Goal: Task Accomplishment & Management: Complete application form

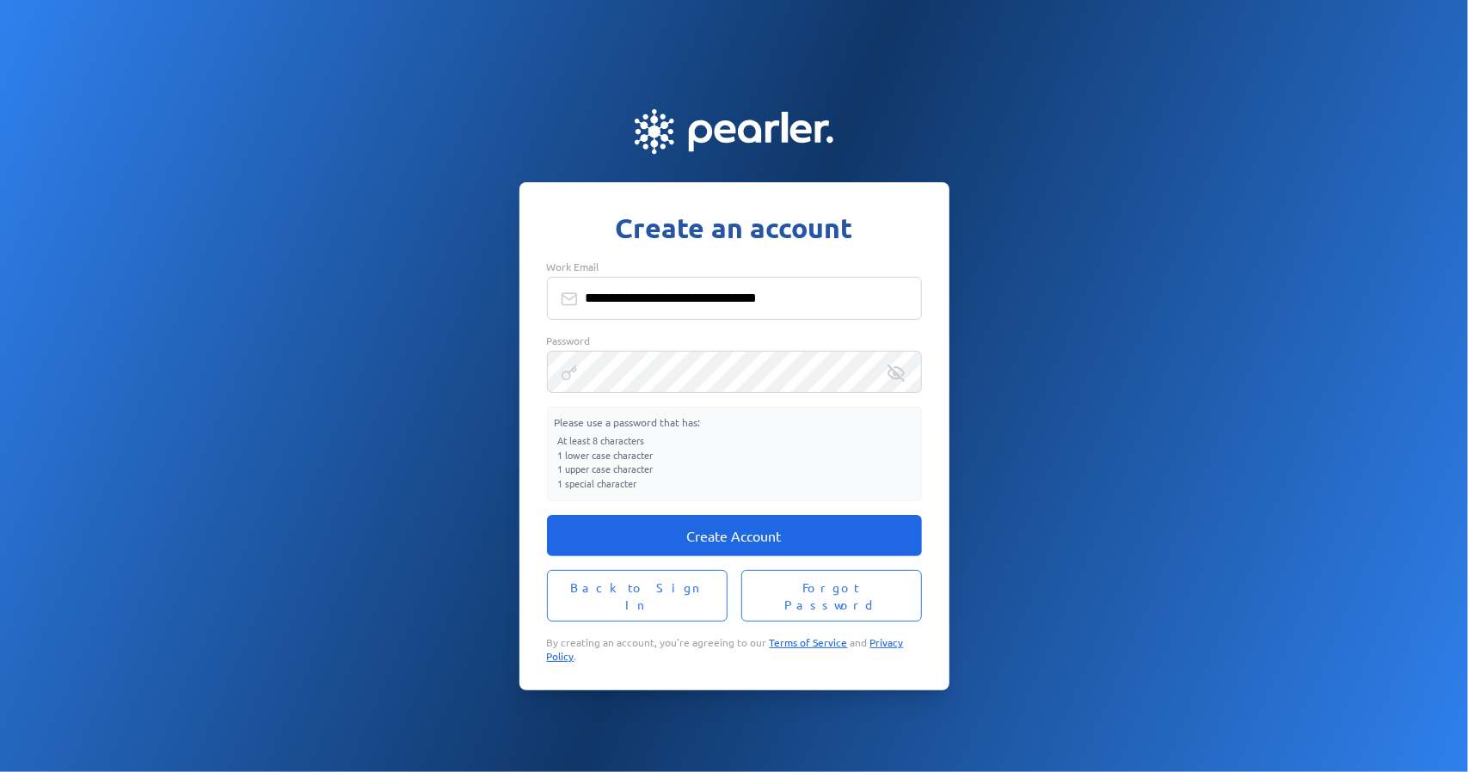
click at [778, 534] on button "Create Account" at bounding box center [734, 535] width 375 height 41
click at [733, 413] on fieldset "**********" at bounding box center [734, 381] width 375 height 242
click at [739, 541] on span "Create Account" at bounding box center [734, 535] width 95 height 17
click at [1090, 367] on div "**********" at bounding box center [734, 386] width 1468 height 609
click at [1113, 359] on div "**********" at bounding box center [734, 386] width 1468 height 609
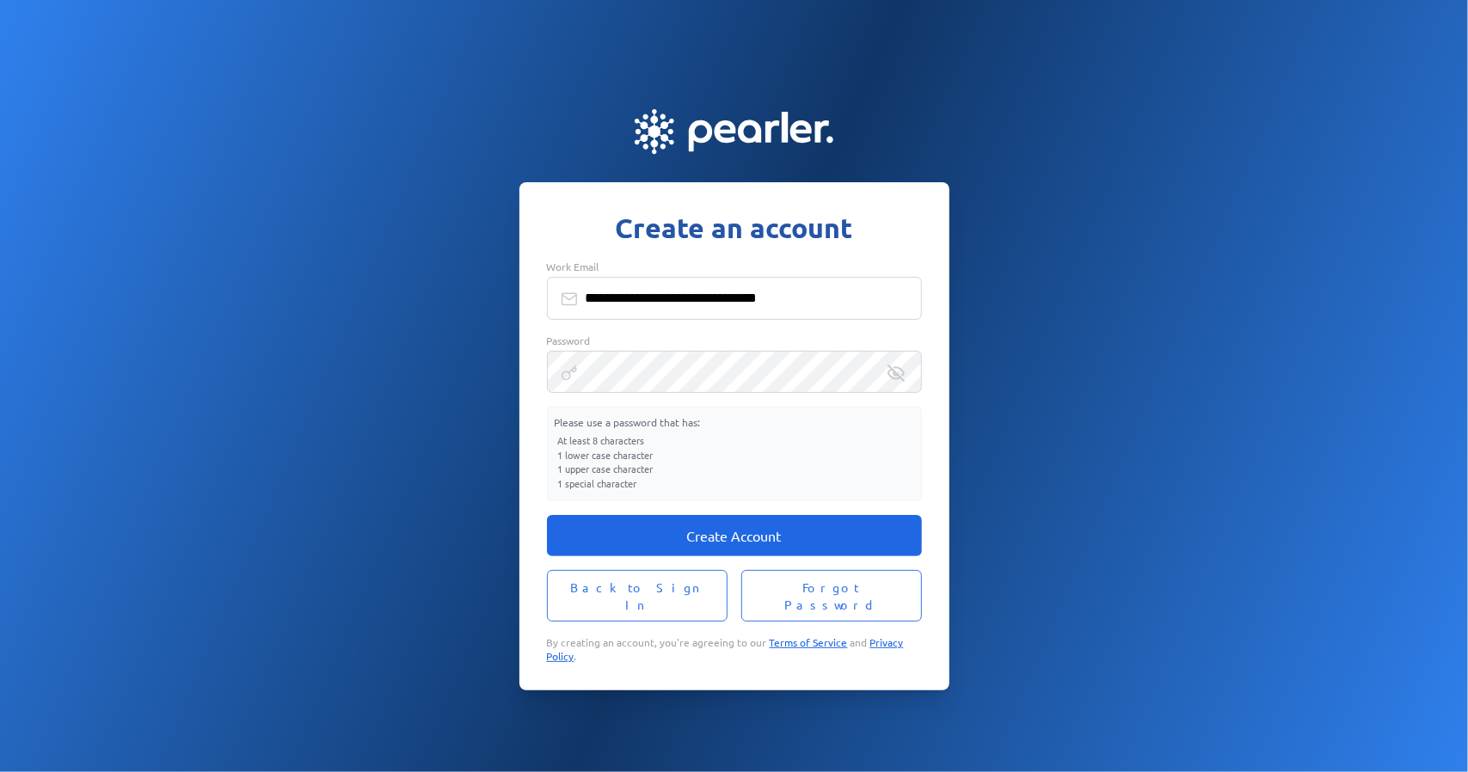
click at [730, 541] on span "Create Account" at bounding box center [734, 535] width 95 height 17
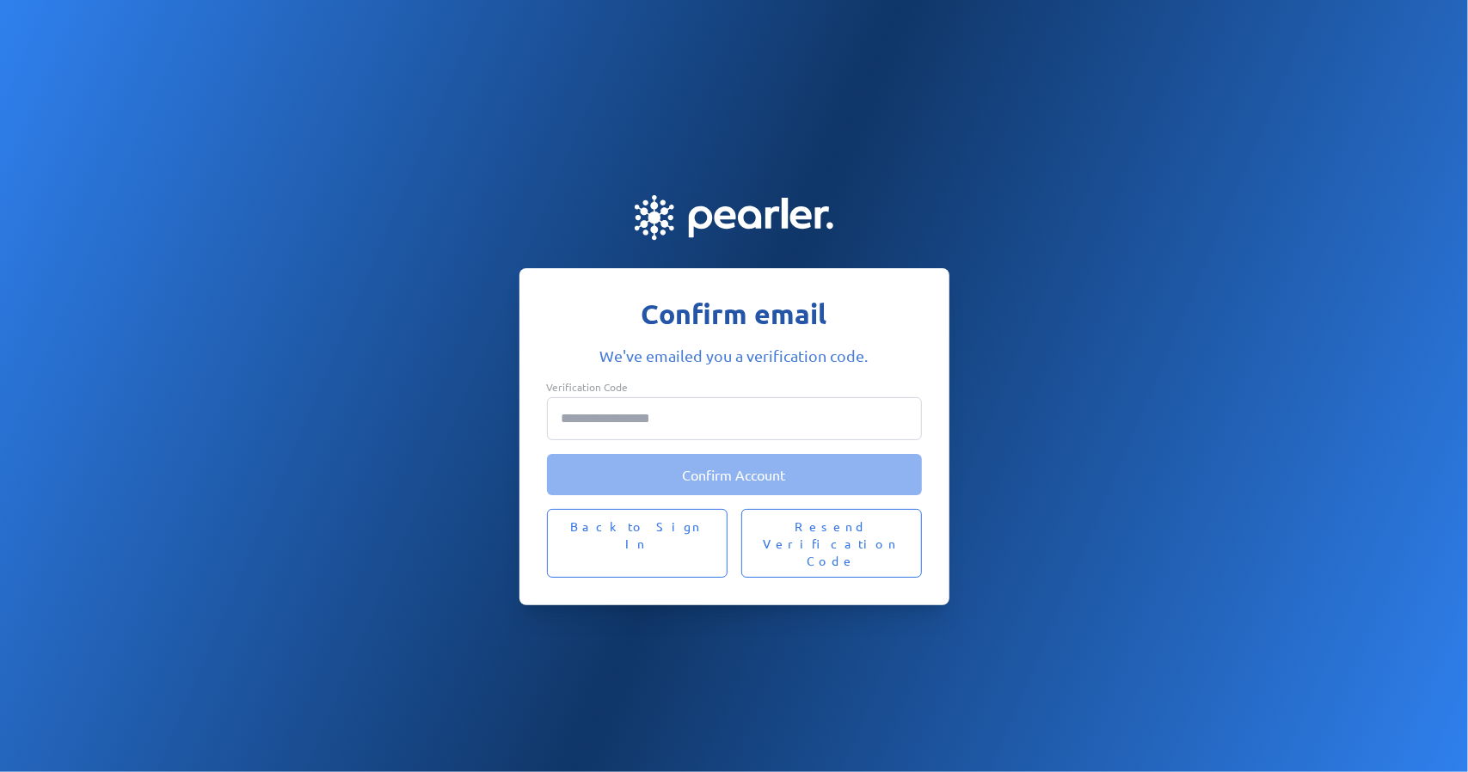
click at [827, 440] on input "Verification Code" at bounding box center [734, 418] width 375 height 43
paste input "******"
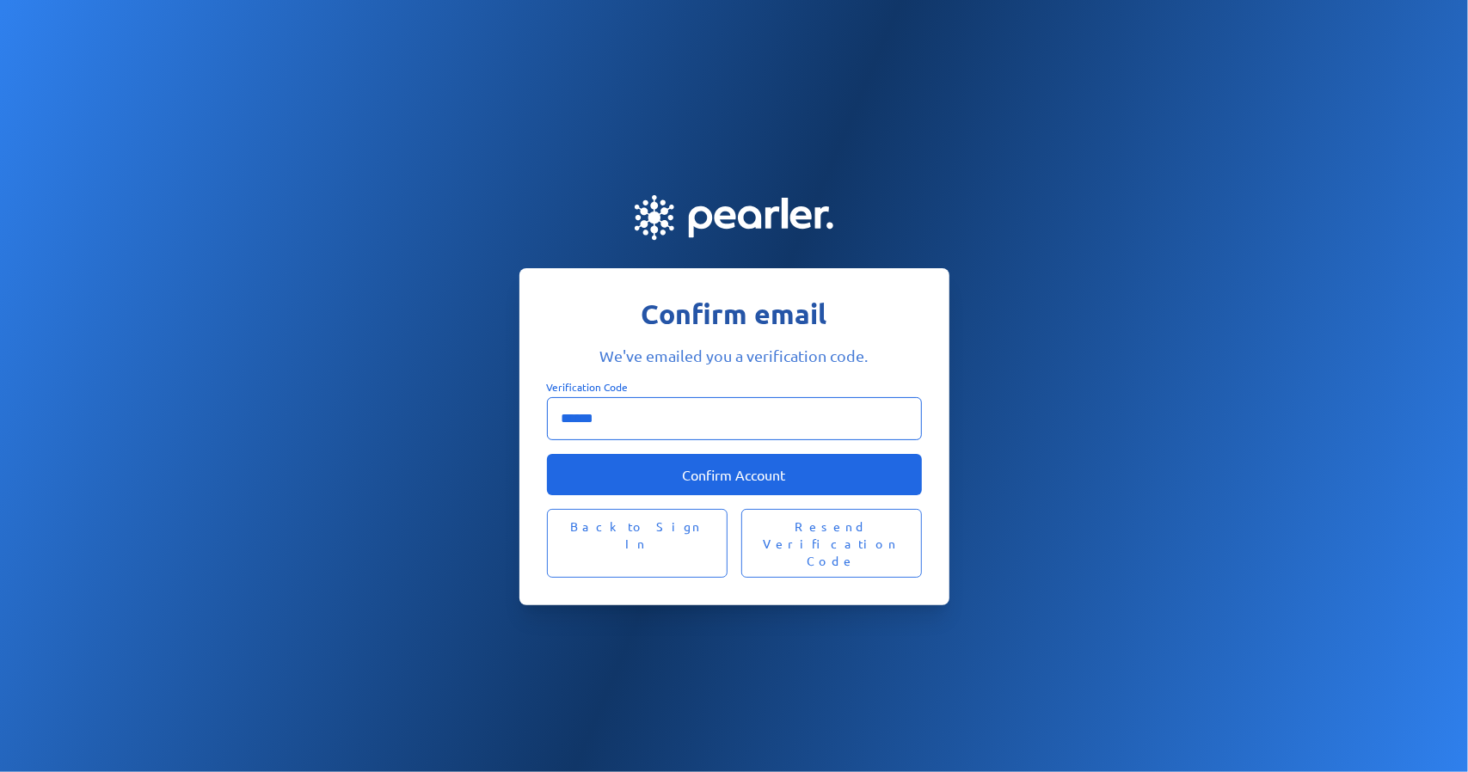
type input "******"
click at [748, 483] on span "Confirm Account" at bounding box center [734, 474] width 103 height 17
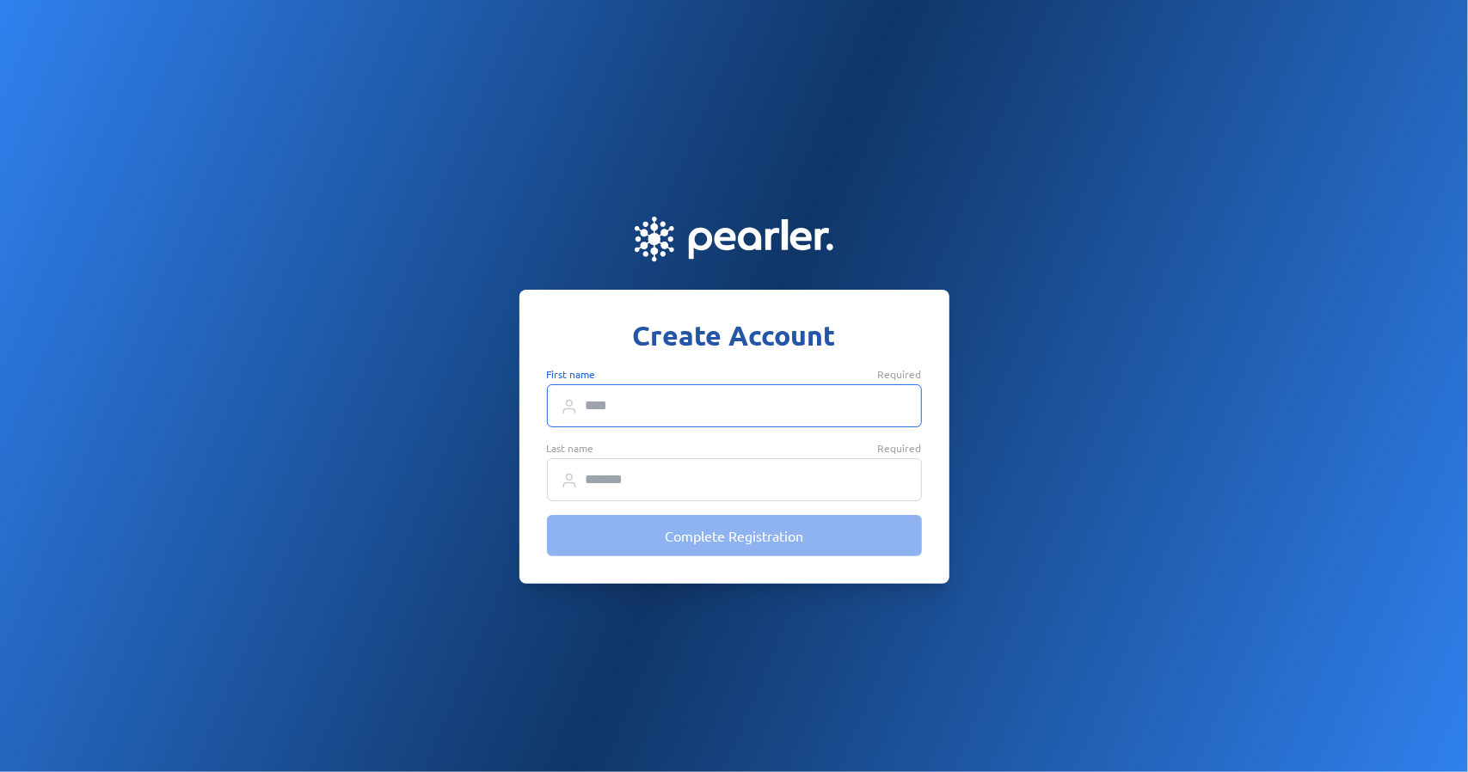
click at [692, 403] on input "First name Required" at bounding box center [734, 405] width 375 height 43
type input "*********"
type input "********"
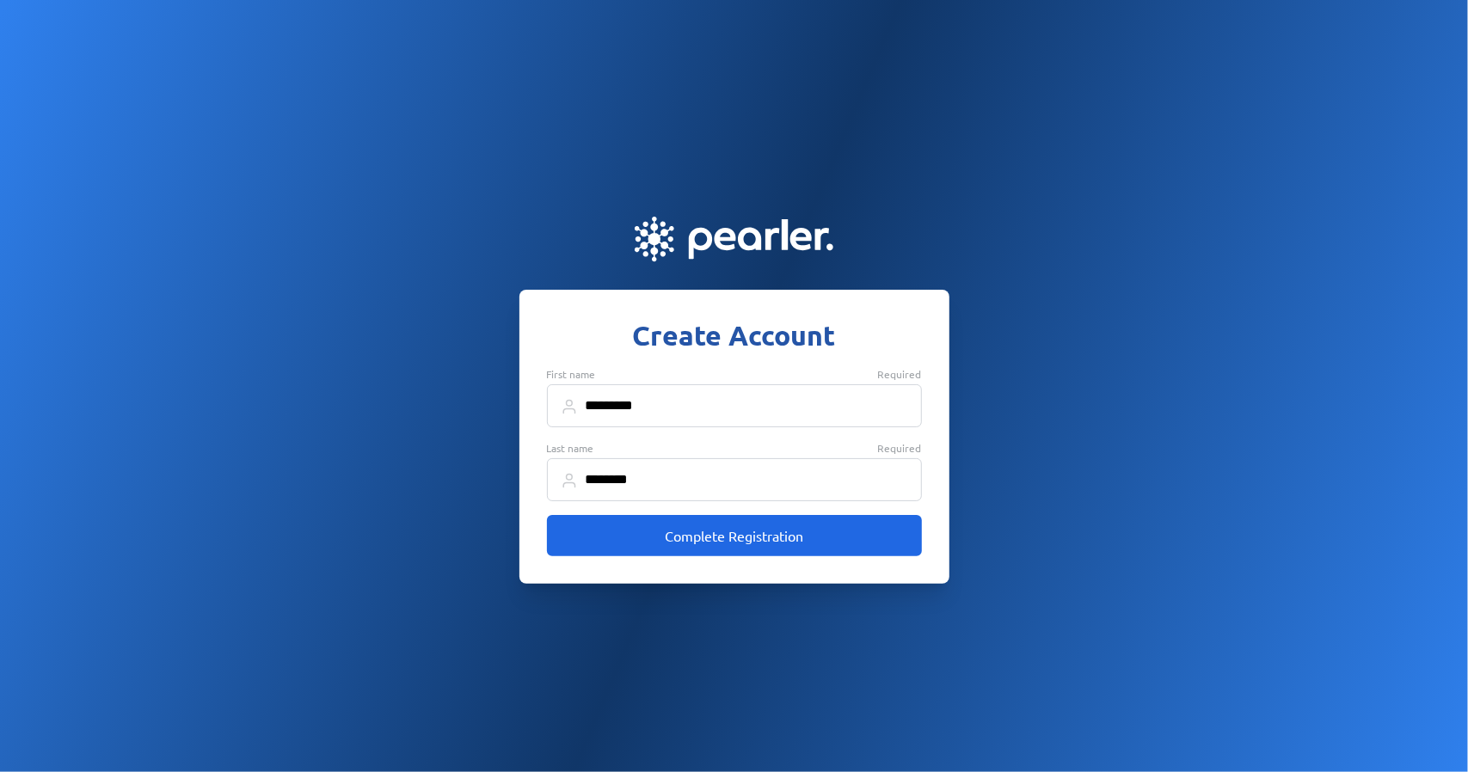
click at [721, 551] on button "Complete Registration" at bounding box center [734, 535] width 375 height 41
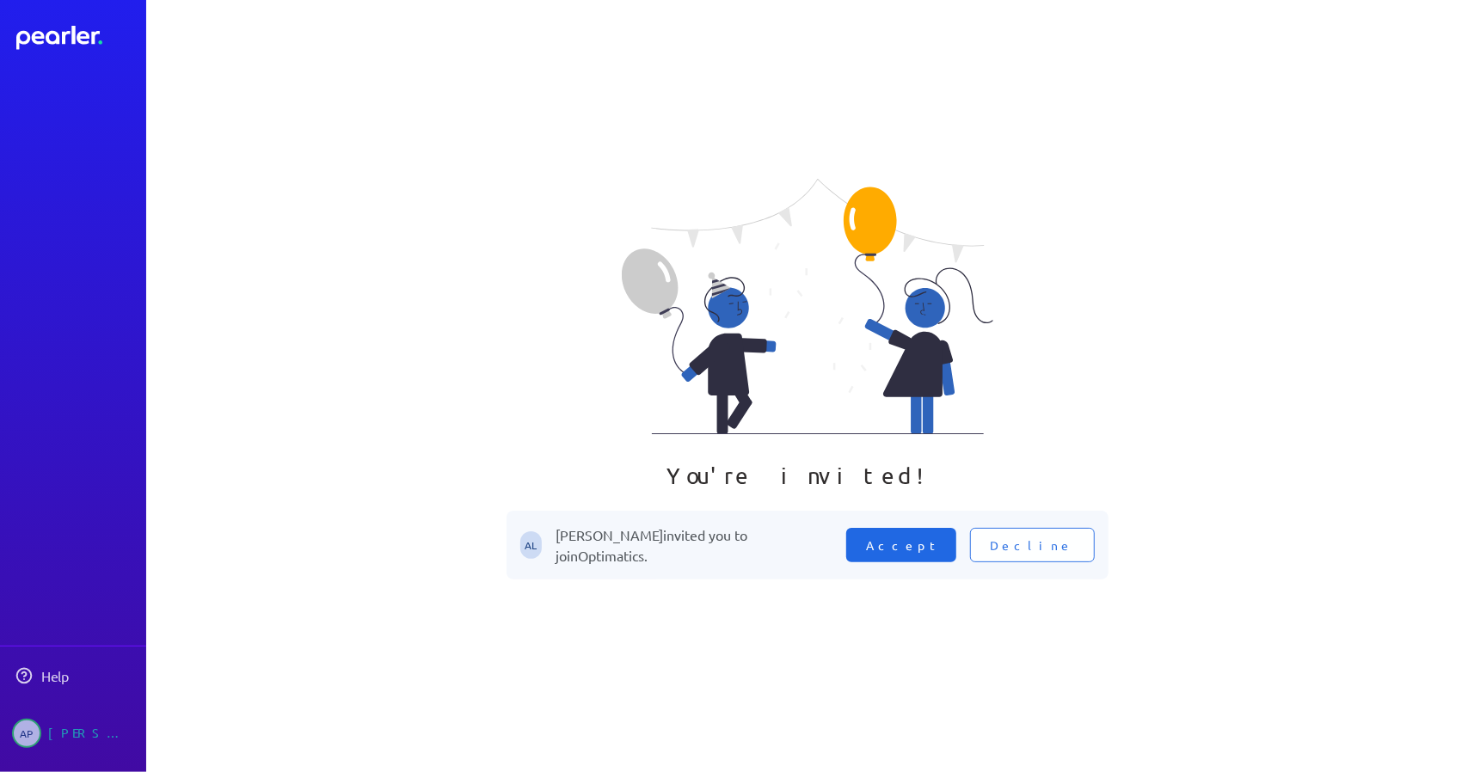
click at [957, 558] on button "Accept" at bounding box center [901, 545] width 110 height 34
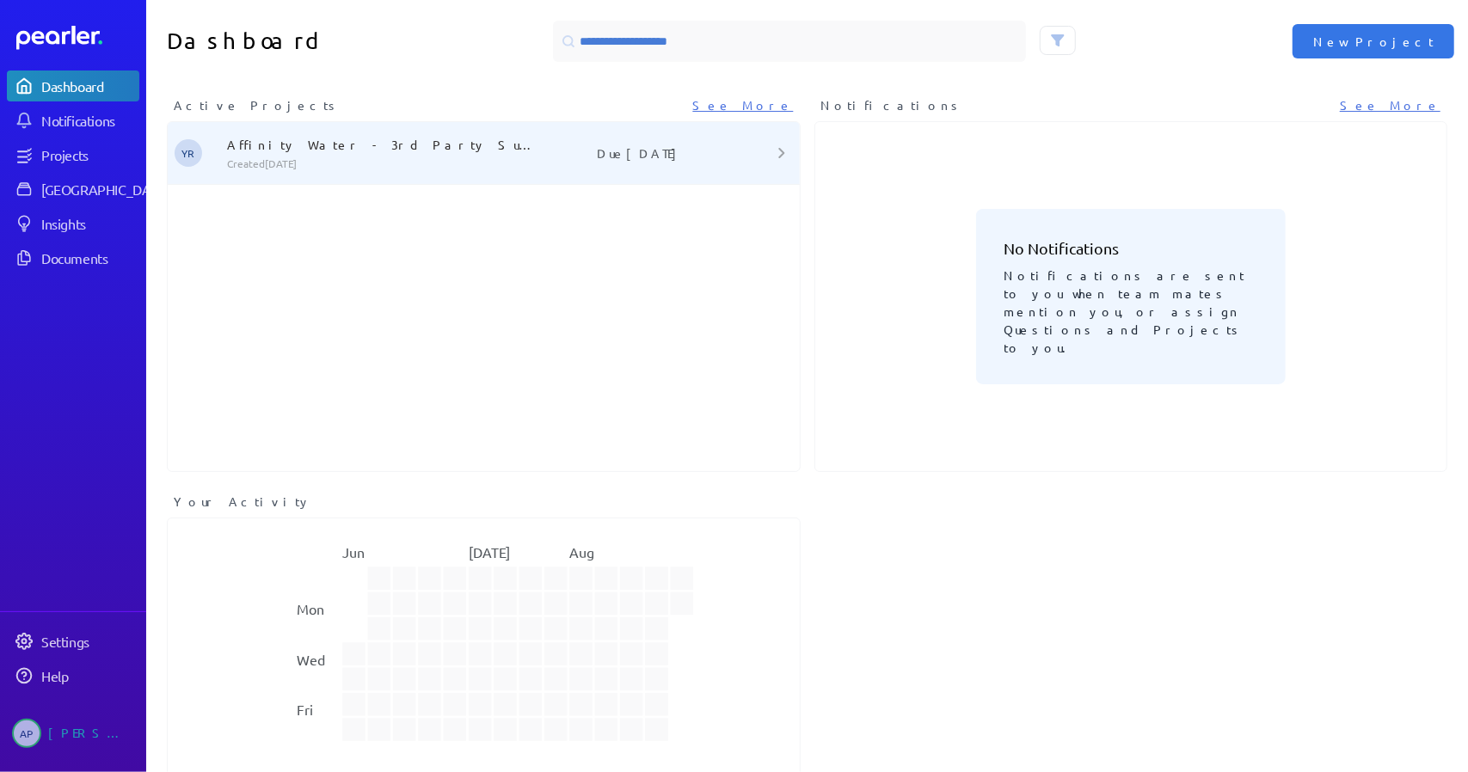
click at [449, 140] on p "Affinity Water - 3rd Party Supplier IS Questionnaire" at bounding box center [381, 144] width 309 height 17
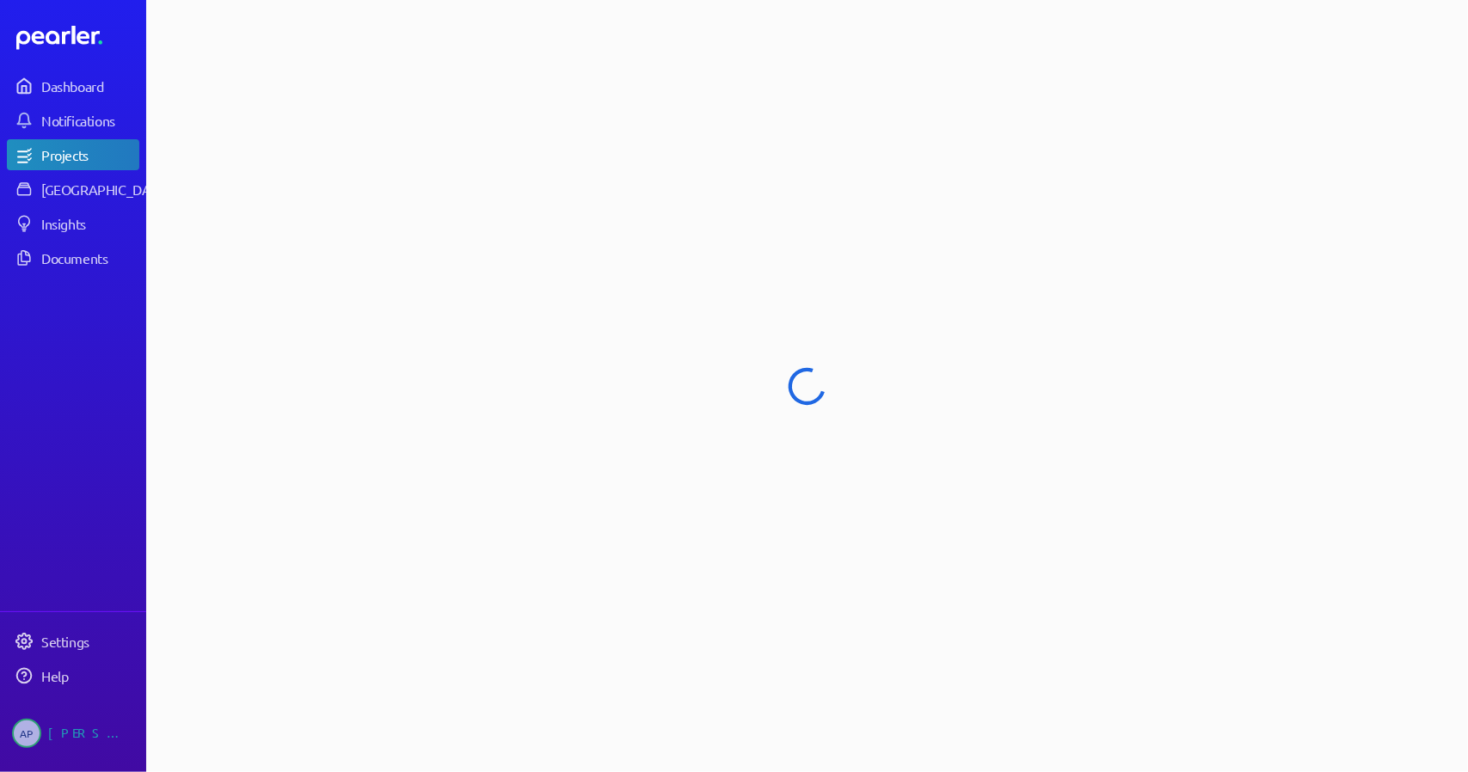
select select "******"
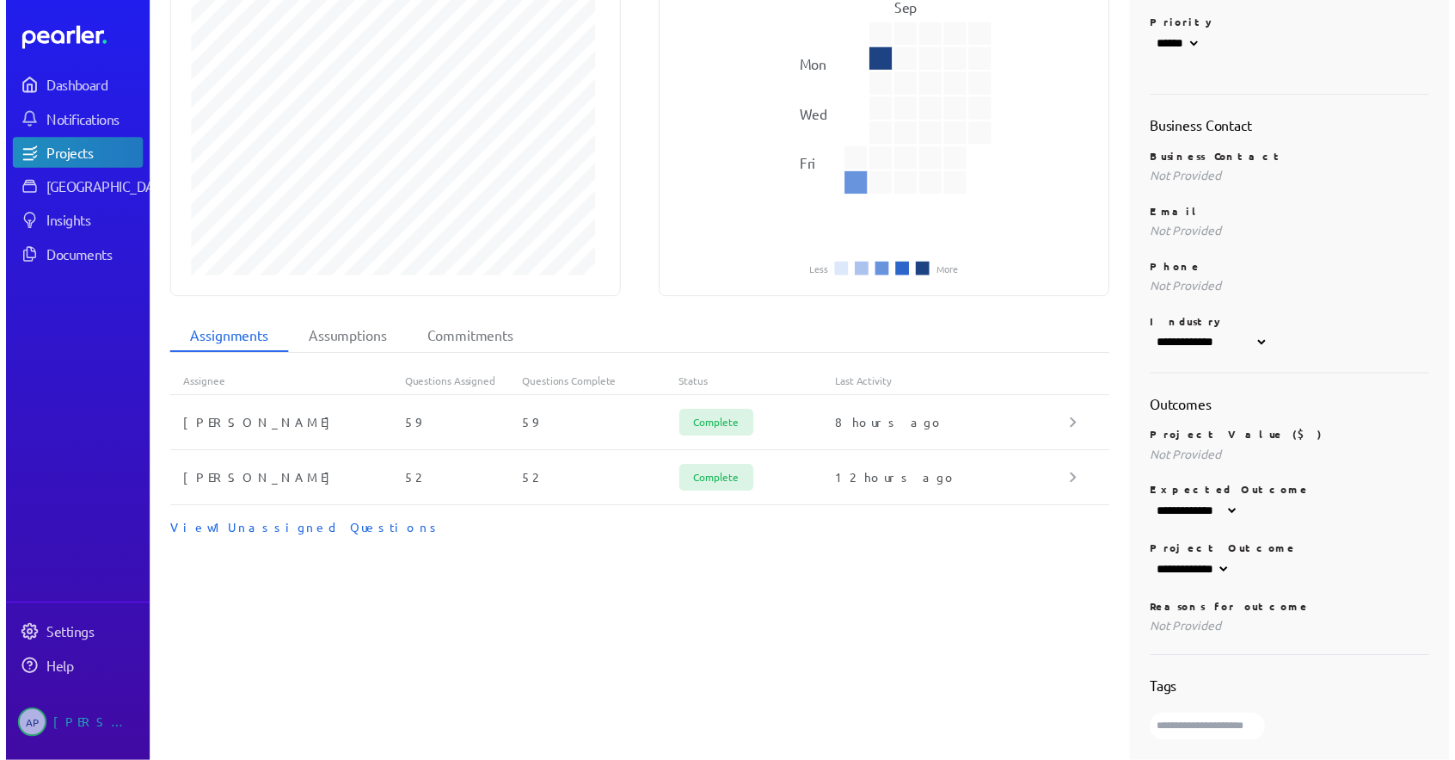
scroll to position [357, 0]
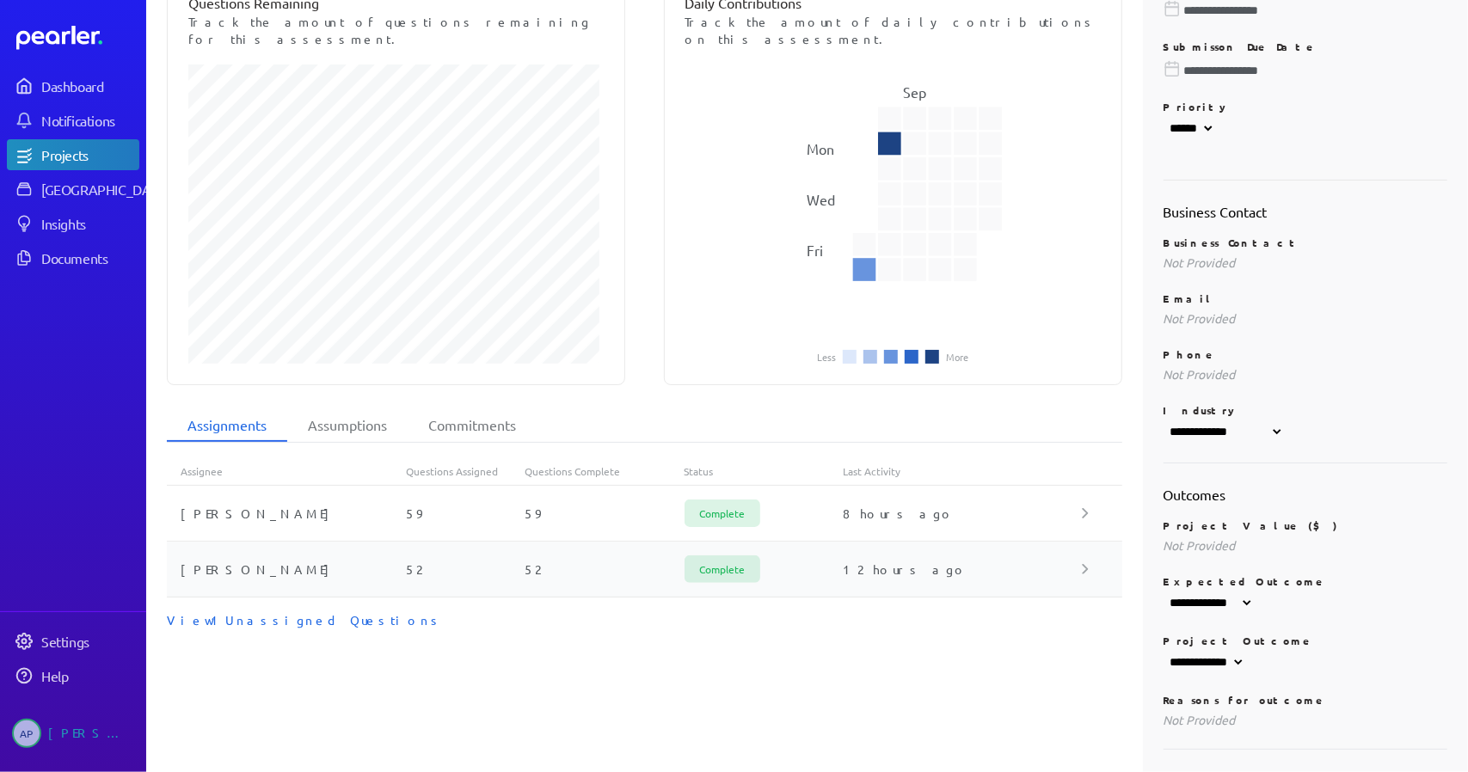
click at [463, 561] on div "52" at bounding box center [466, 569] width 120 height 17
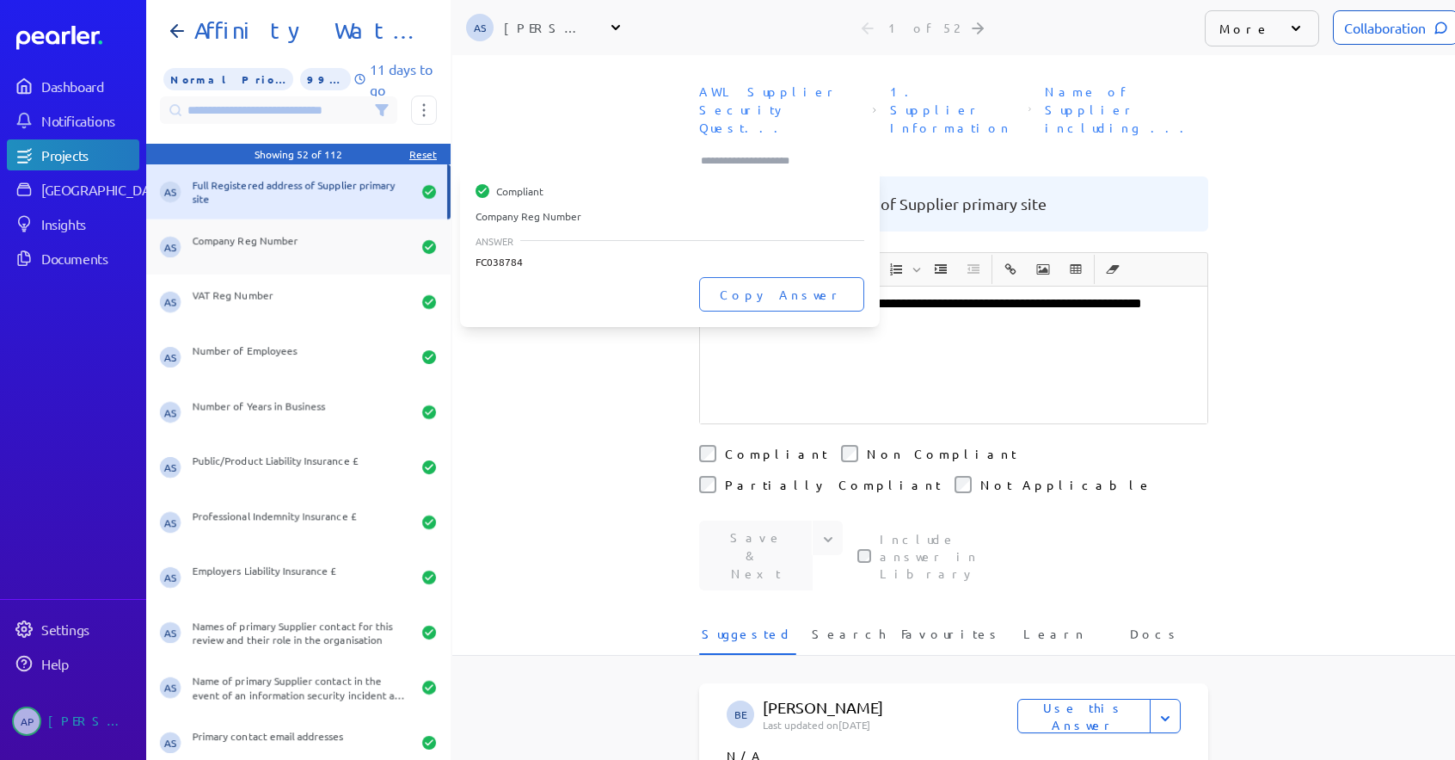
click at [333, 249] on div "Company Reg Number" at bounding box center [302, 247] width 218 height 28
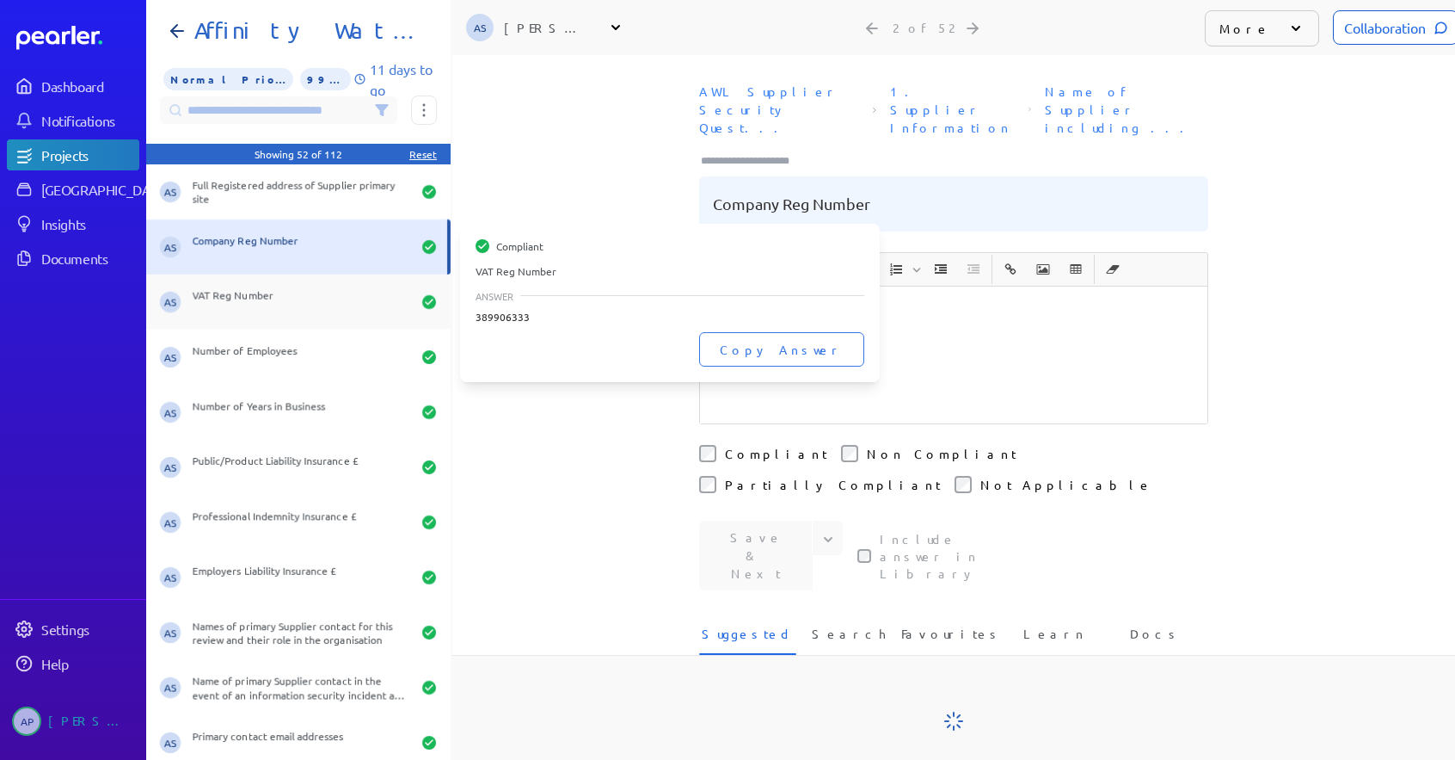
click at [315, 298] on div "VAT Reg Number" at bounding box center [302, 302] width 218 height 28
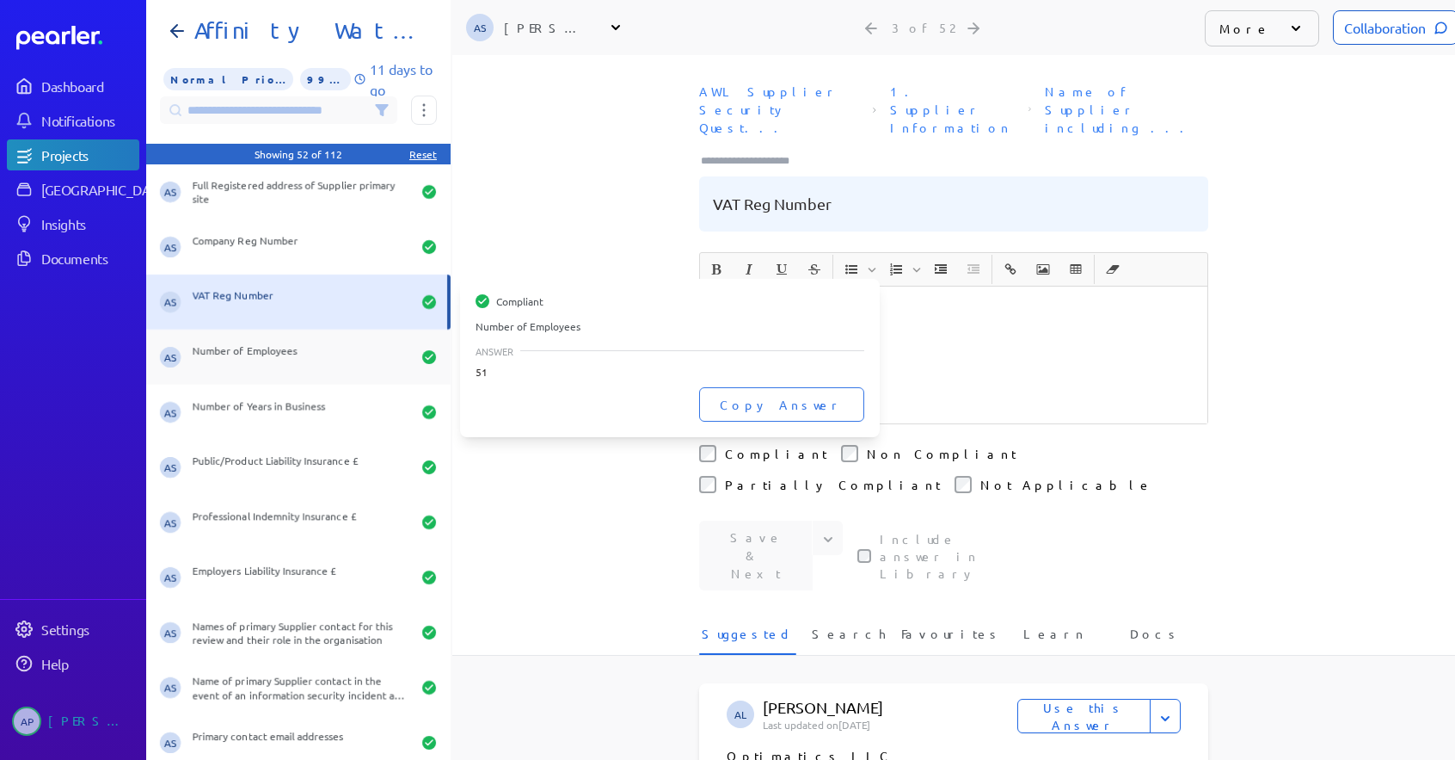
click at [313, 347] on div "Number of Employees" at bounding box center [302, 357] width 218 height 28
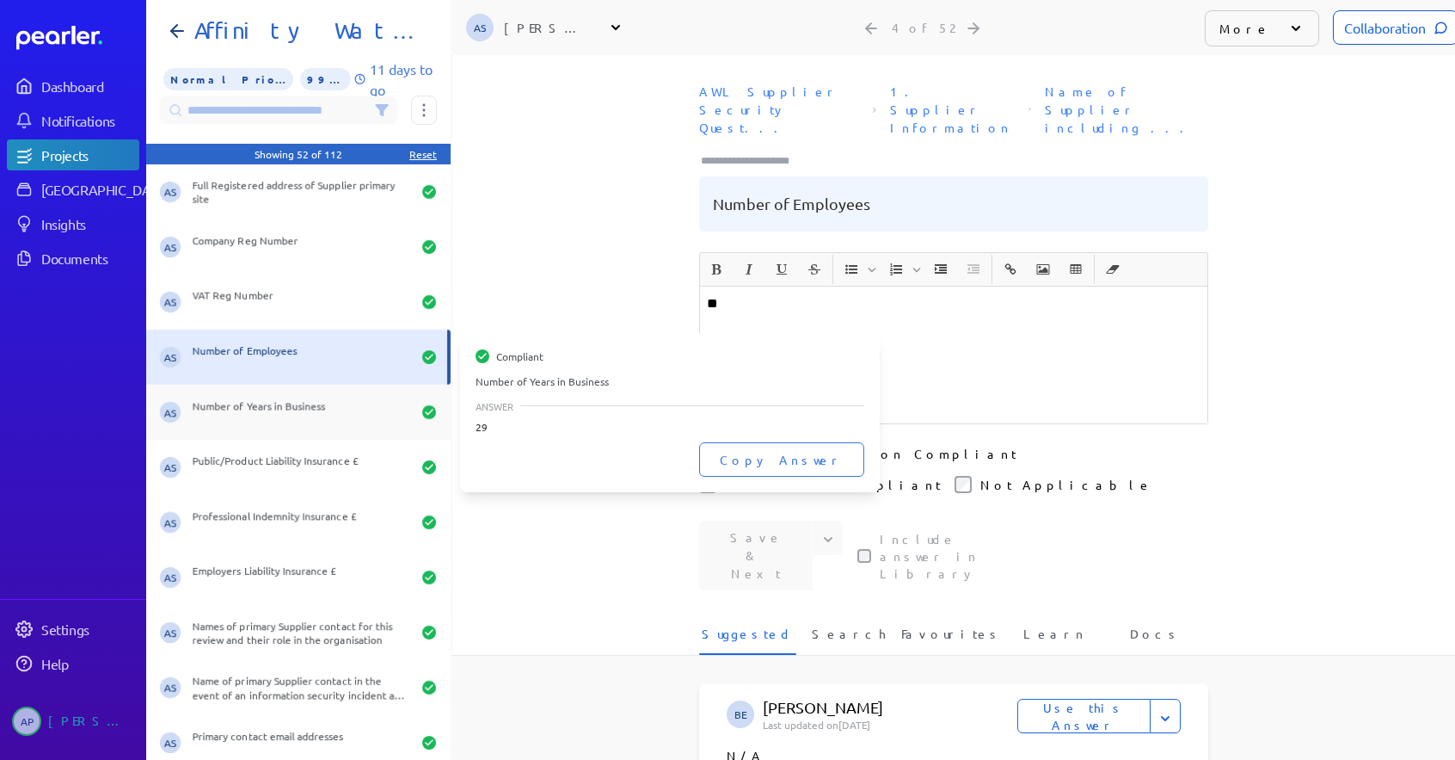
click at [325, 417] on div "Number of Years in Business" at bounding box center [302, 412] width 218 height 28
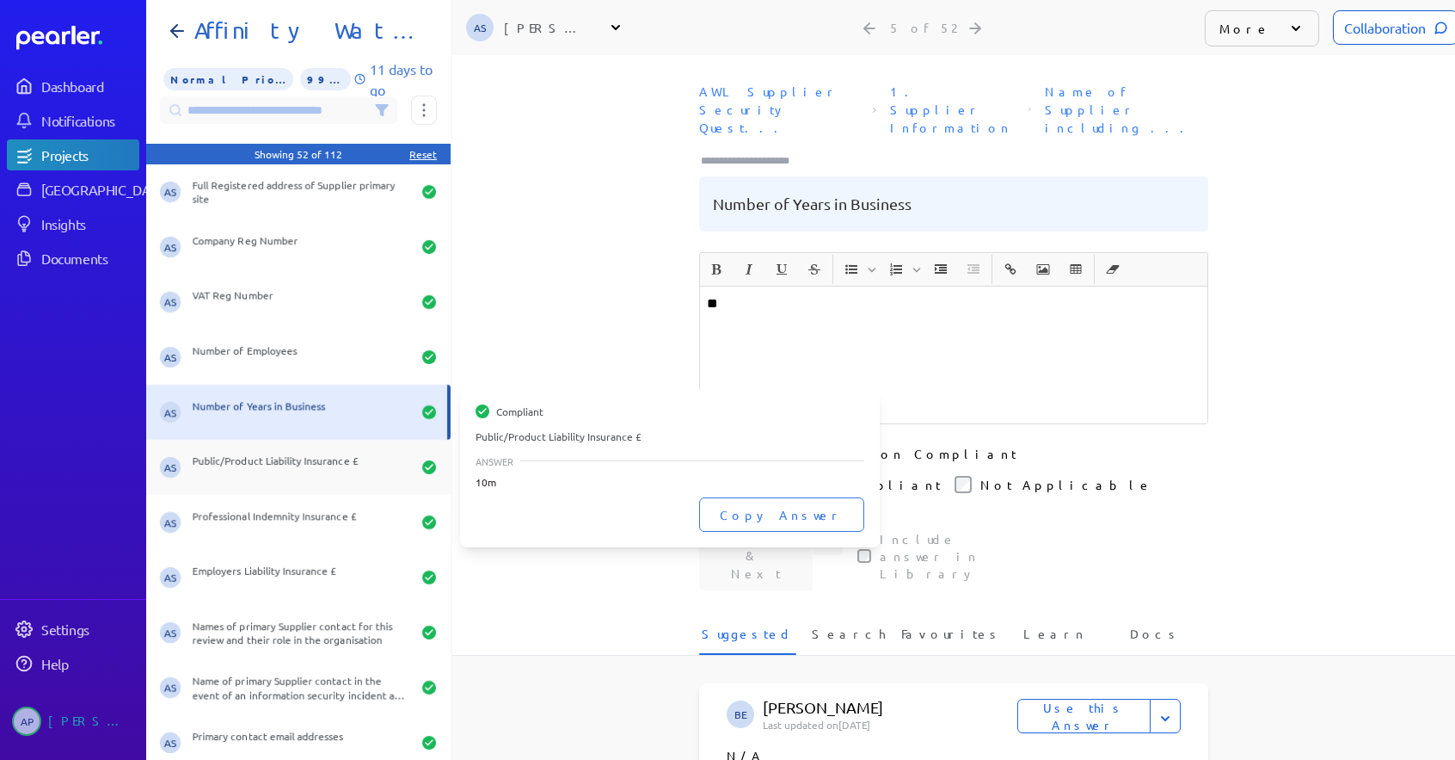
click at [306, 463] on div "Public/Product Liability Insurance £" at bounding box center [302, 467] width 218 height 28
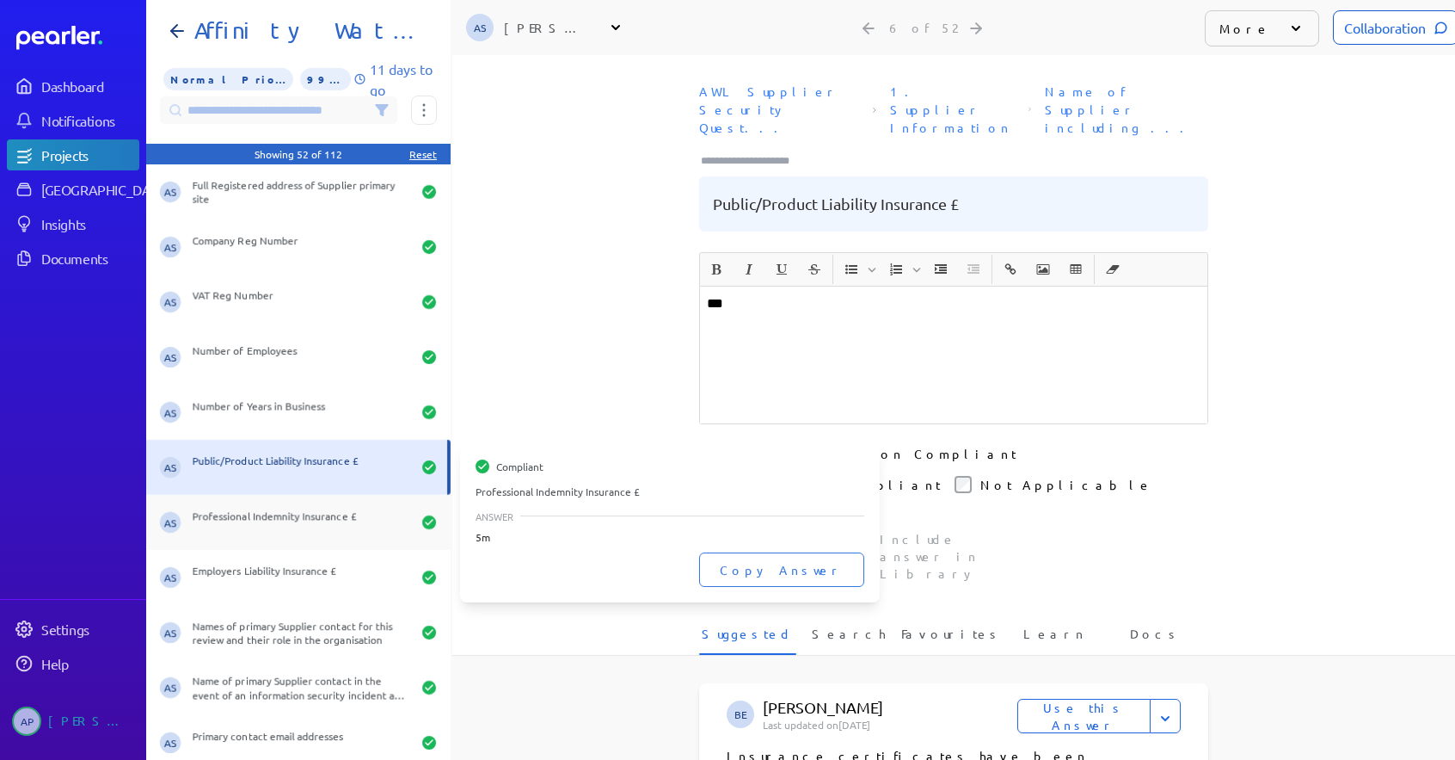
click at [270, 514] on div "Professional Indemnity Insurance £" at bounding box center [302, 522] width 218 height 28
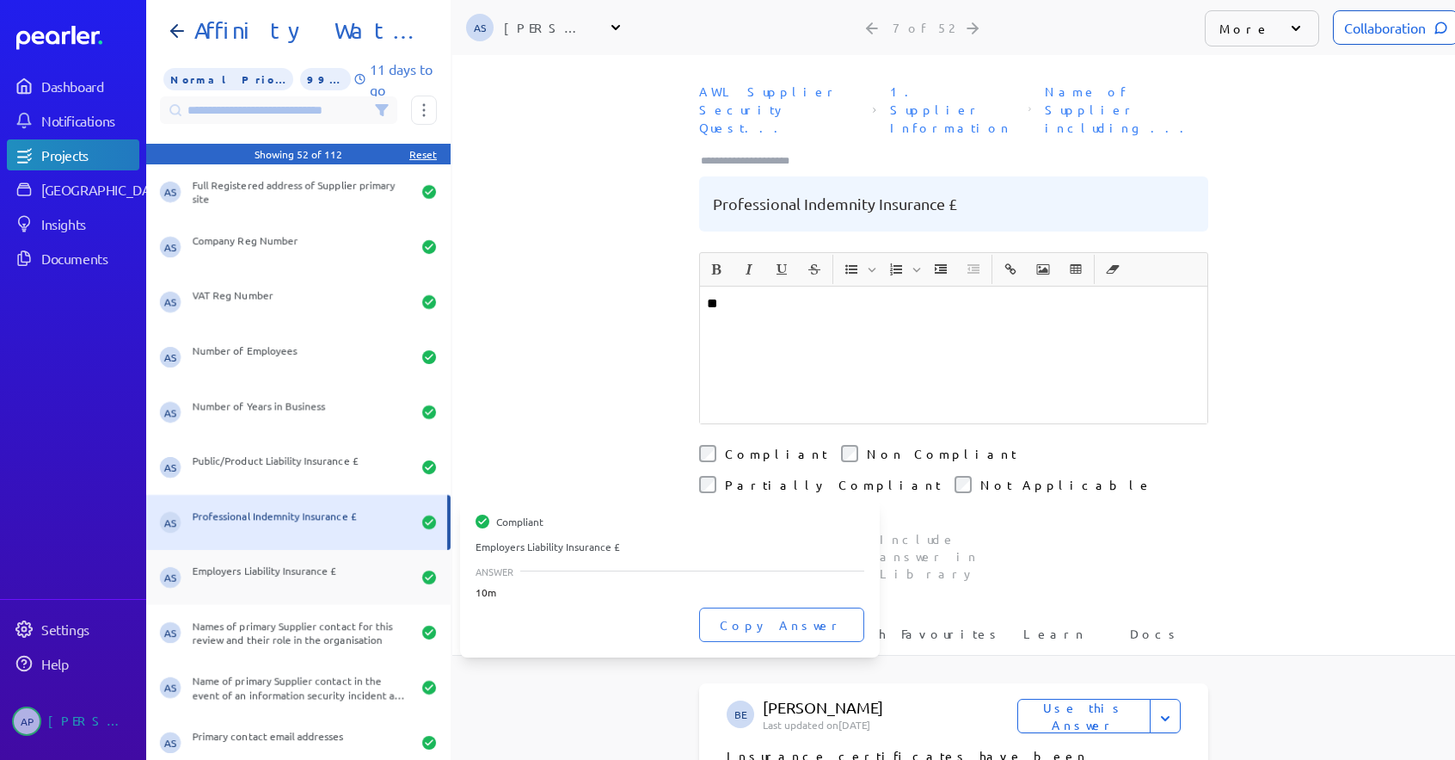
click at [255, 587] on div "Employers Liability Insurance £" at bounding box center [302, 577] width 218 height 28
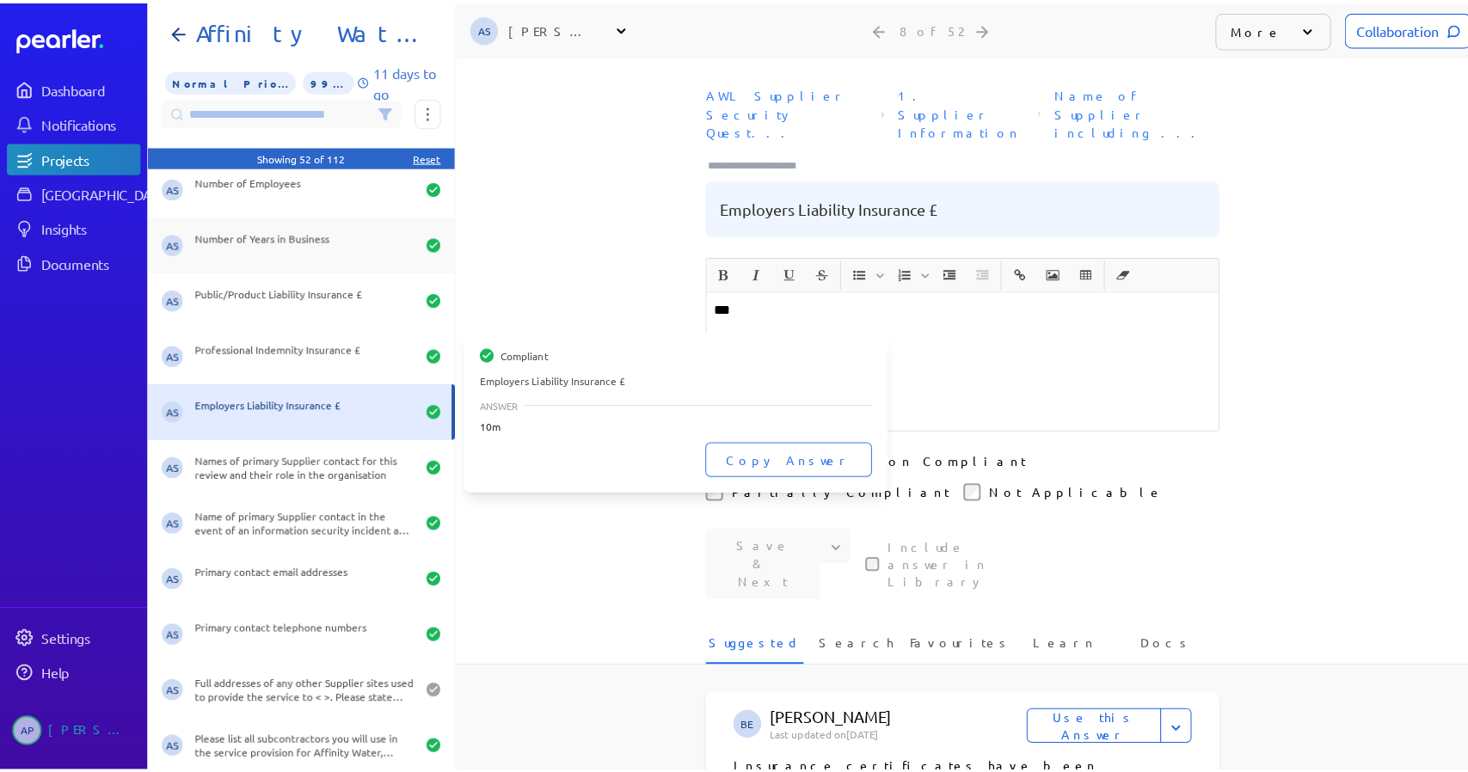
scroll to position [258, 0]
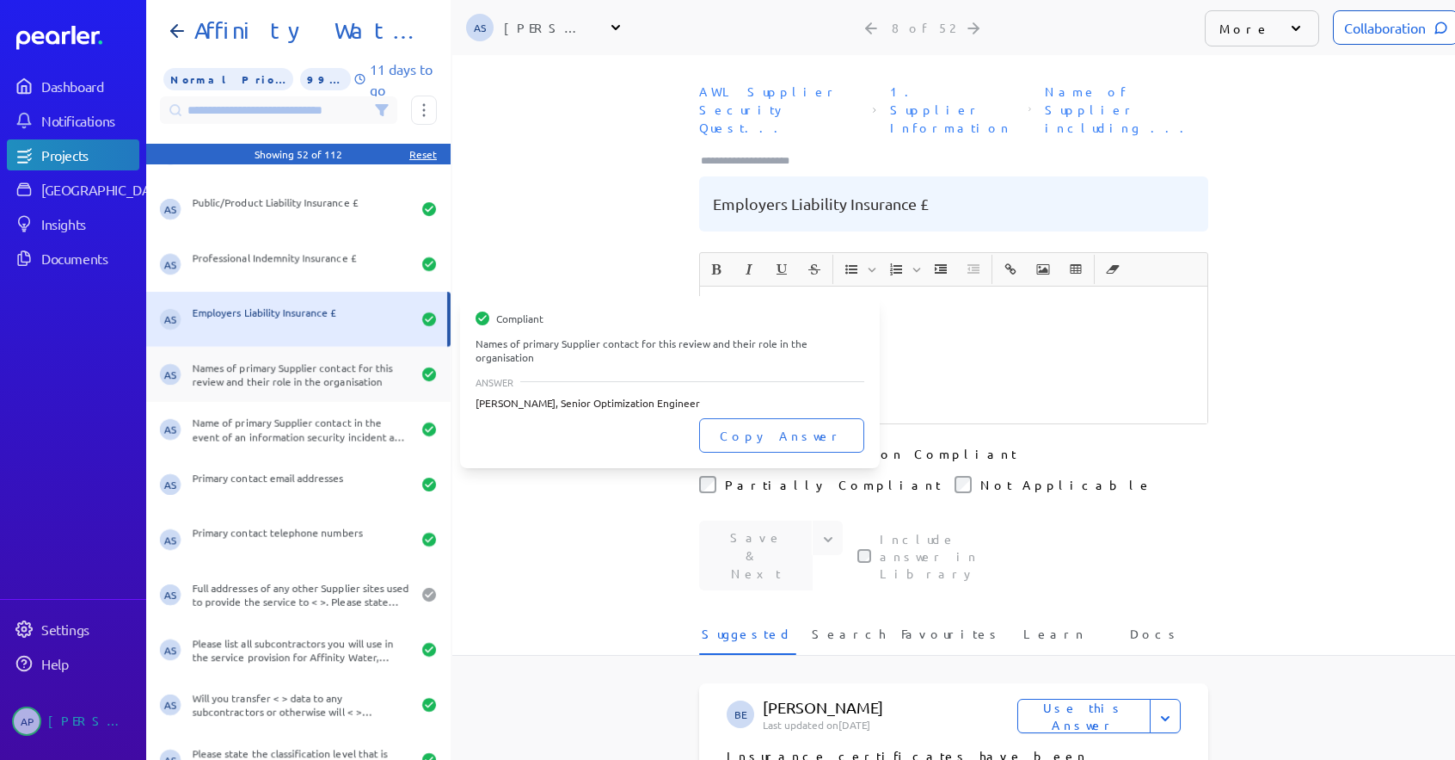
click at [299, 366] on div "Names of primary Supplier contact for this review and their role in the organis…" at bounding box center [302, 374] width 218 height 28
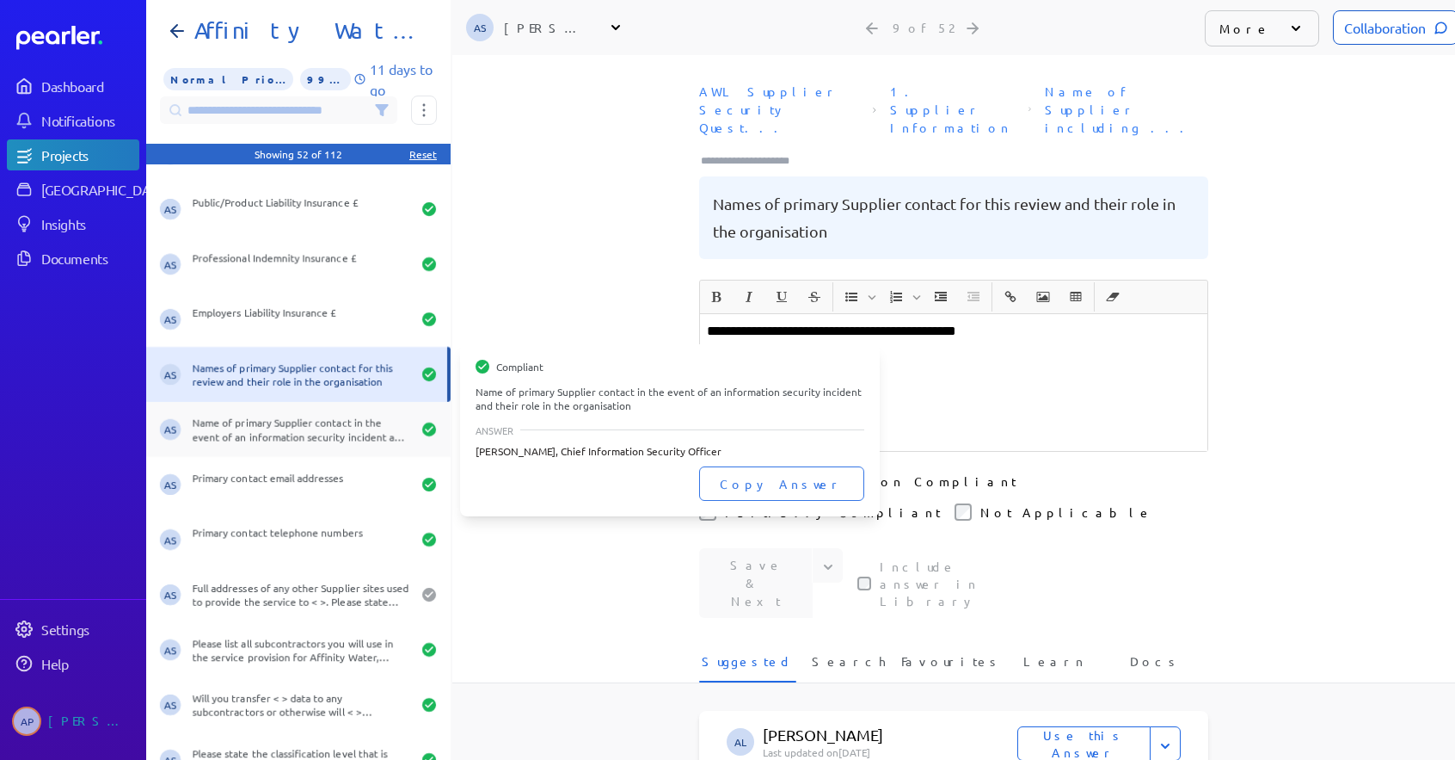
click at [304, 434] on div "Name of primary Supplier contact in the event of an information security incide…" at bounding box center [302, 429] width 218 height 28
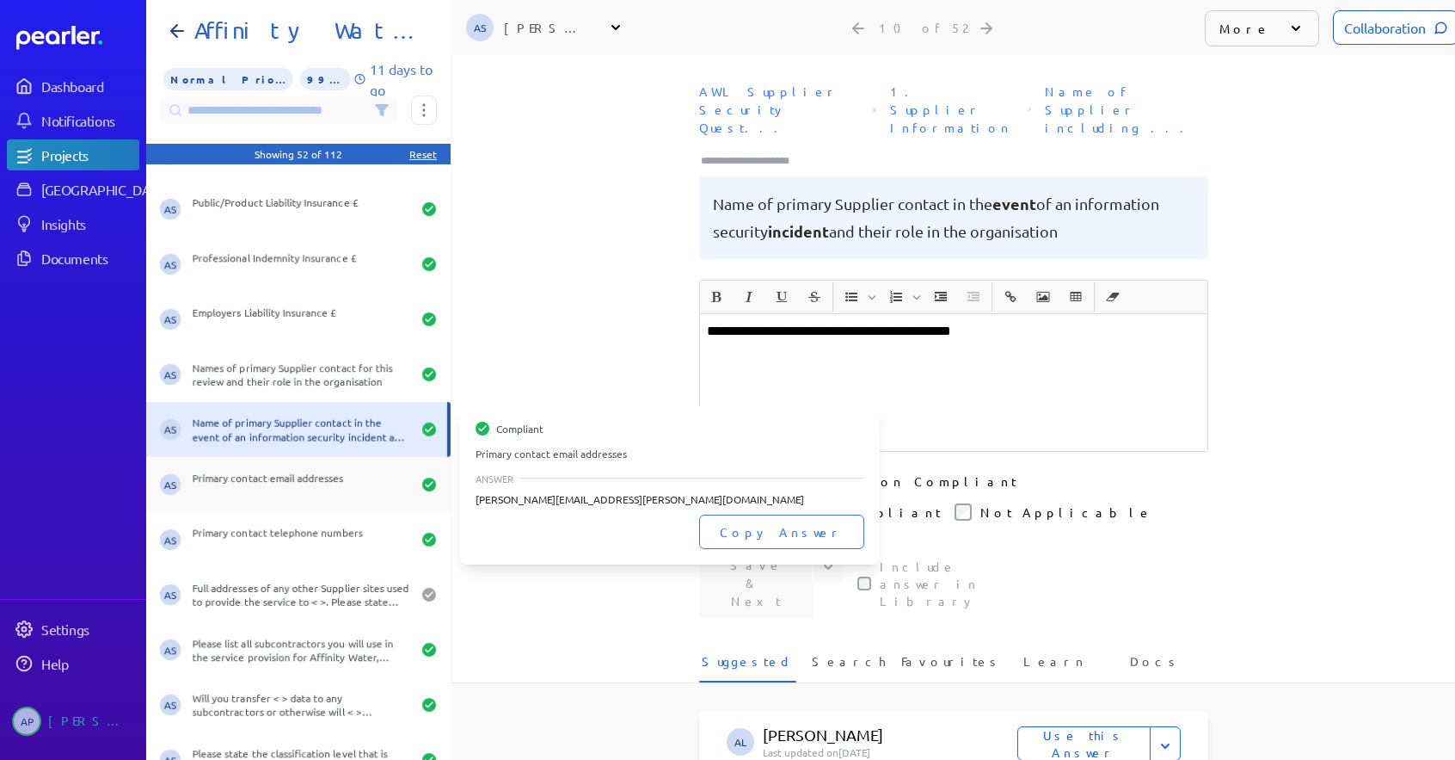
click at [261, 491] on div "Primary contact email addresses" at bounding box center [302, 485] width 218 height 28
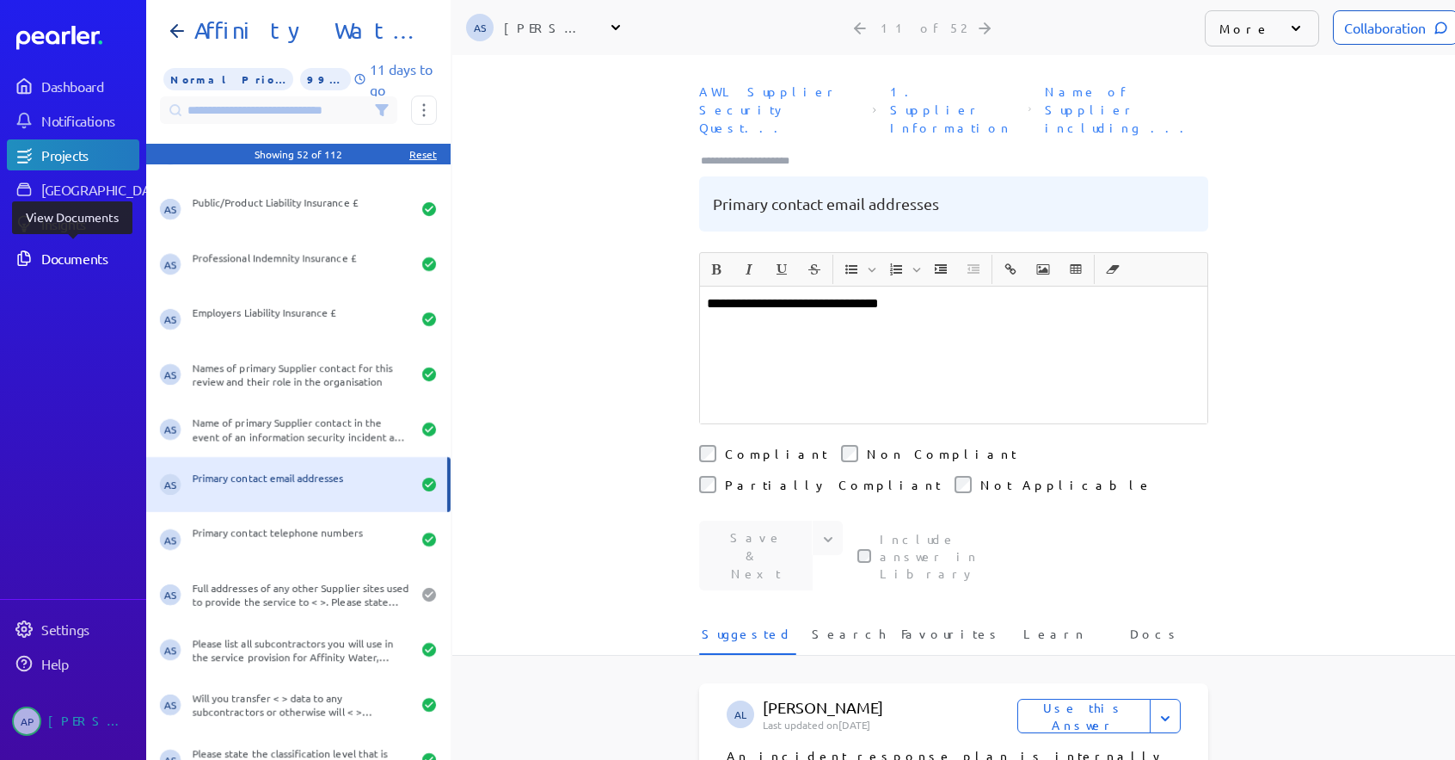
click at [62, 254] on div "Documents" at bounding box center [89, 257] width 96 height 17
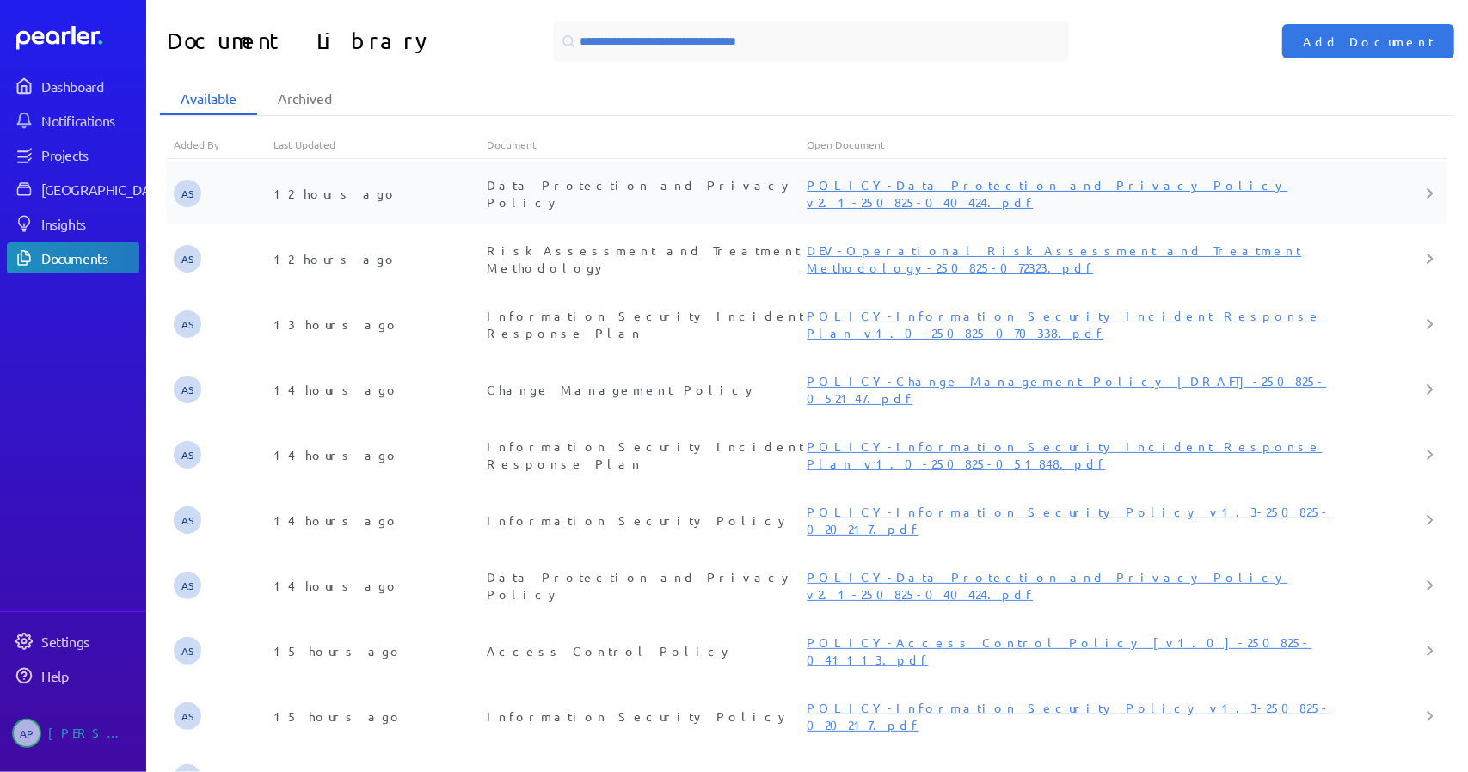
click at [1428, 190] on icon at bounding box center [1430, 193] width 4 height 9
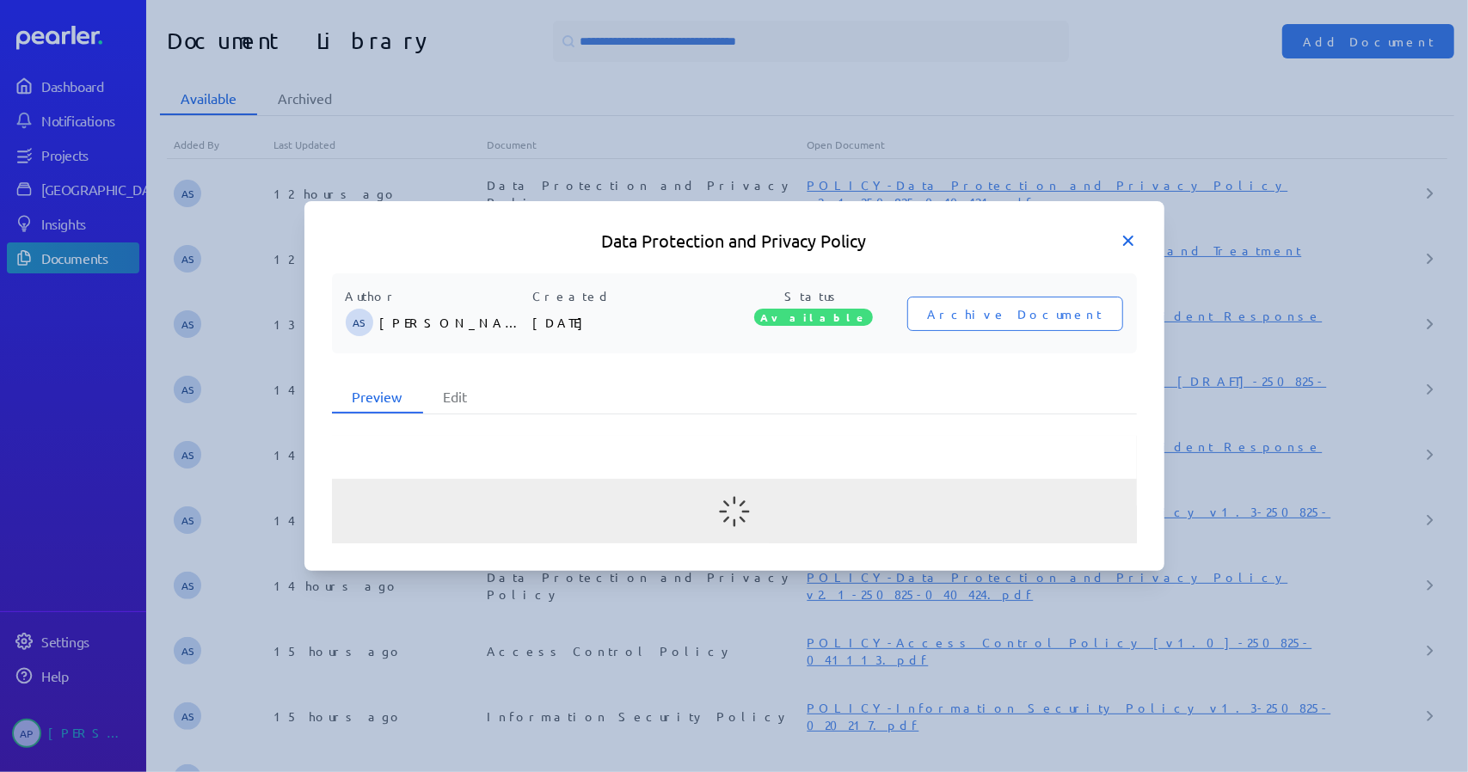
click at [1127, 242] on icon at bounding box center [1128, 241] width 9 height 9
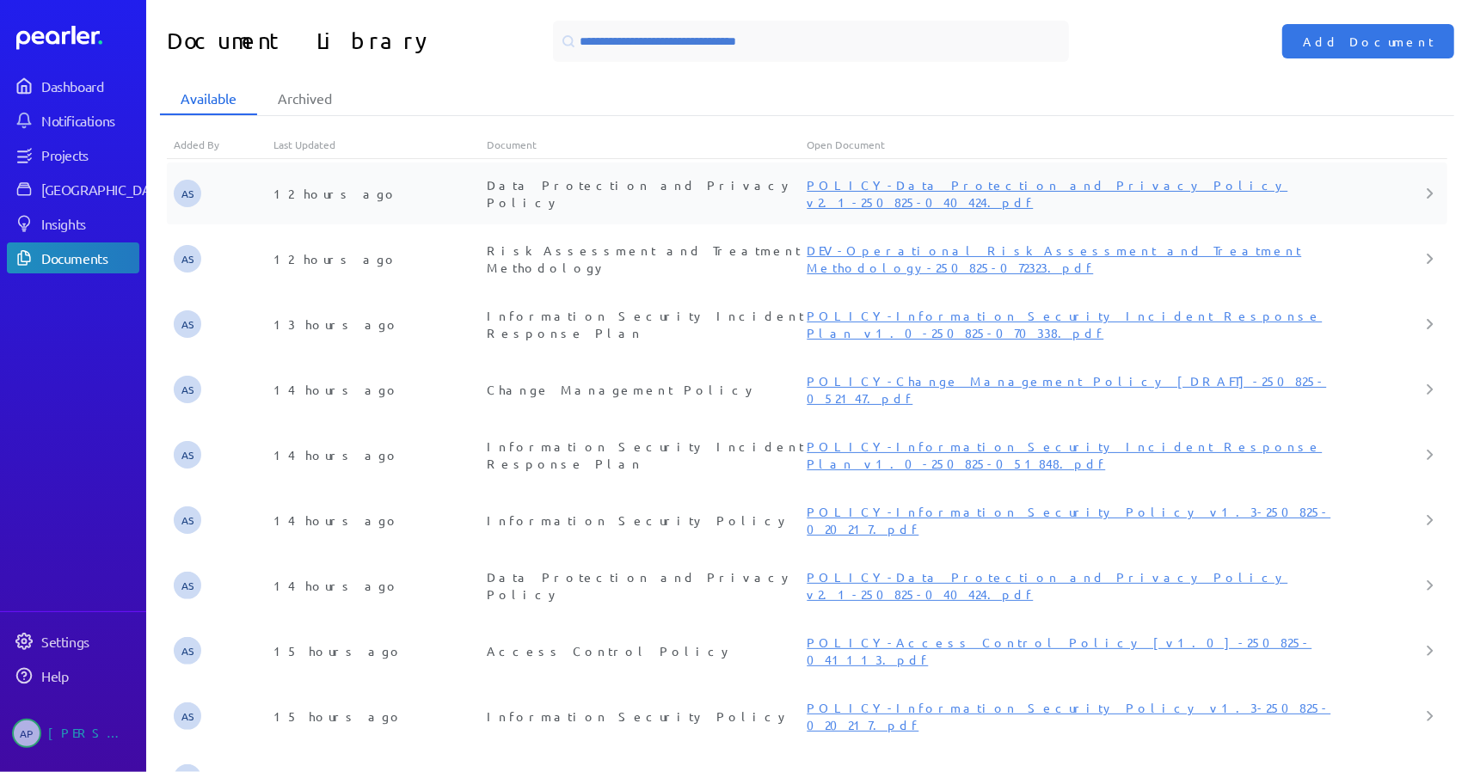
click at [994, 193] on link "POLICY-Data Protection and Privacy Policy v2.1-250825-040424.pdf" at bounding box center [1047, 193] width 481 height 33
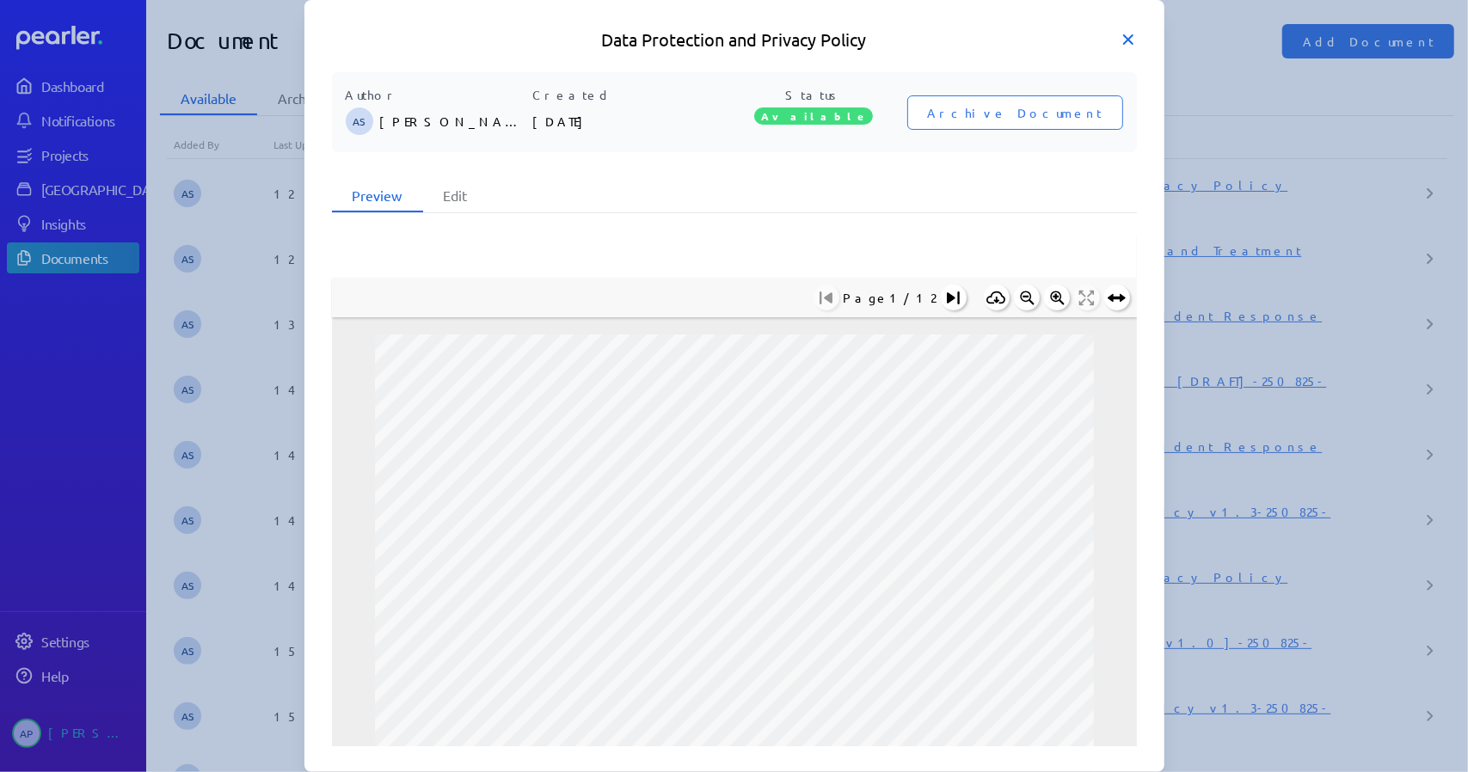
click at [1129, 47] on icon at bounding box center [1128, 39] width 17 height 17
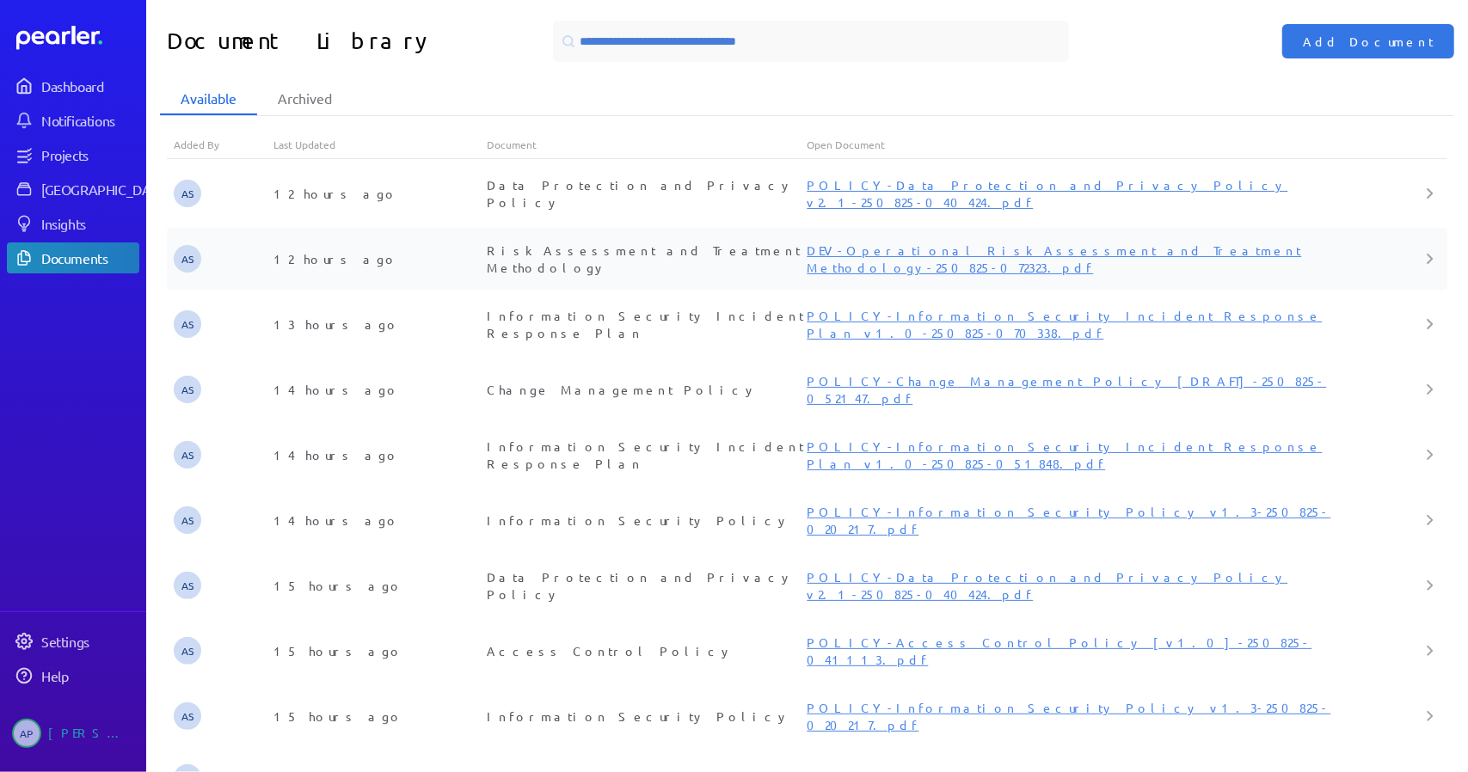
click at [967, 250] on link "DEV-Operational Risk Assessment and Treatment Methodology-250825-072323.pdf" at bounding box center [1054, 259] width 495 height 33
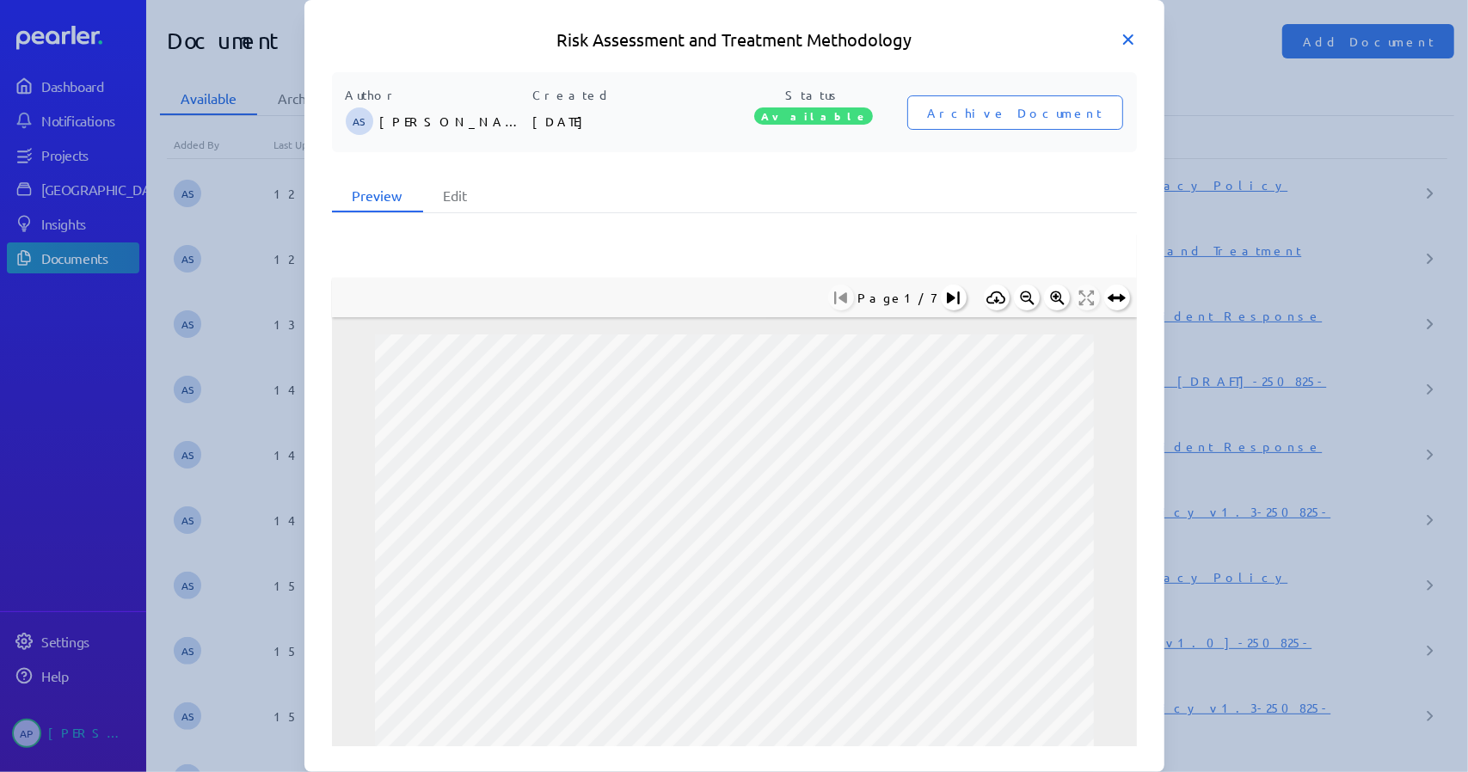
click at [1134, 41] on icon at bounding box center [1128, 39] width 17 height 17
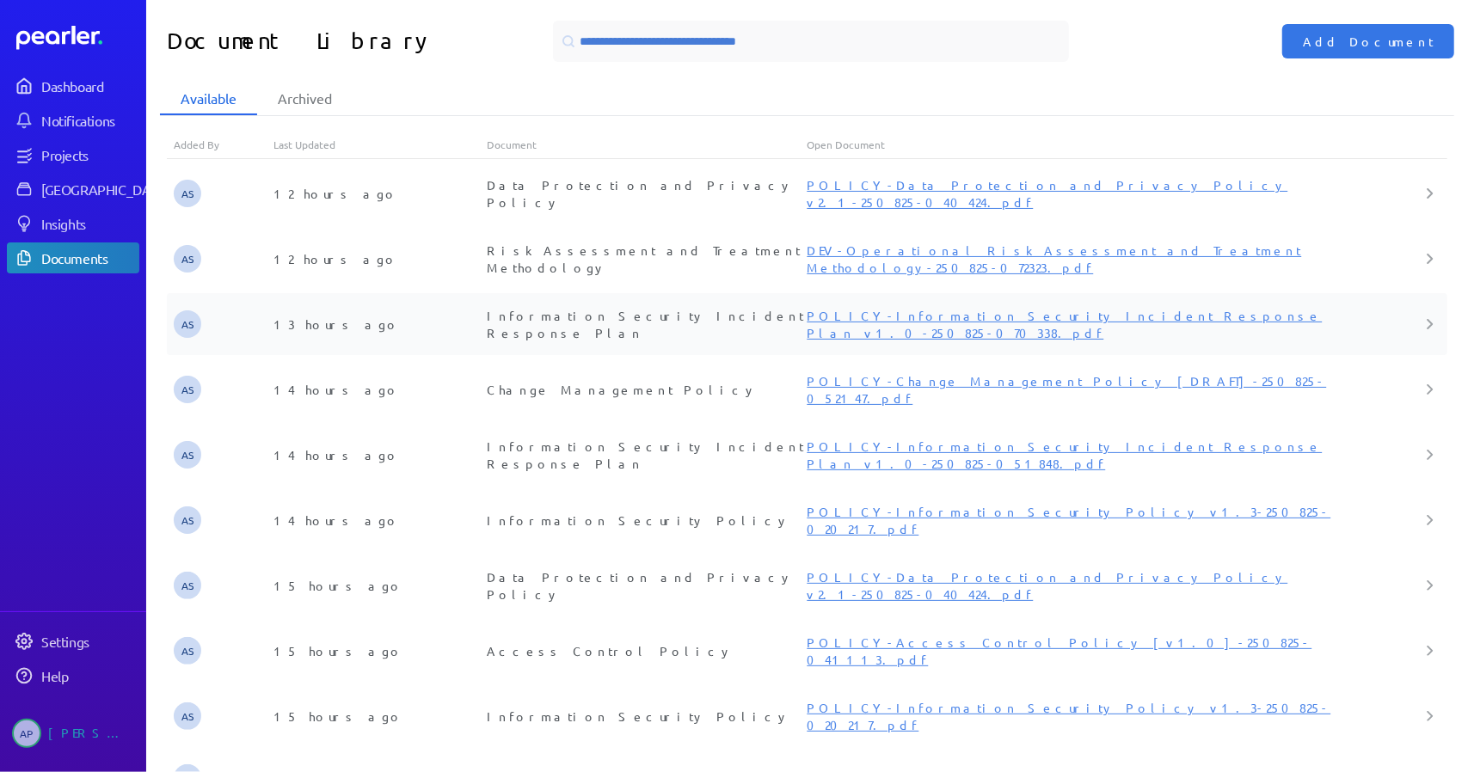
click at [857, 308] on link "POLICY-Information Security Incident Response Plan v1.0-250825-070338.pdf" at bounding box center [1064, 324] width 515 height 33
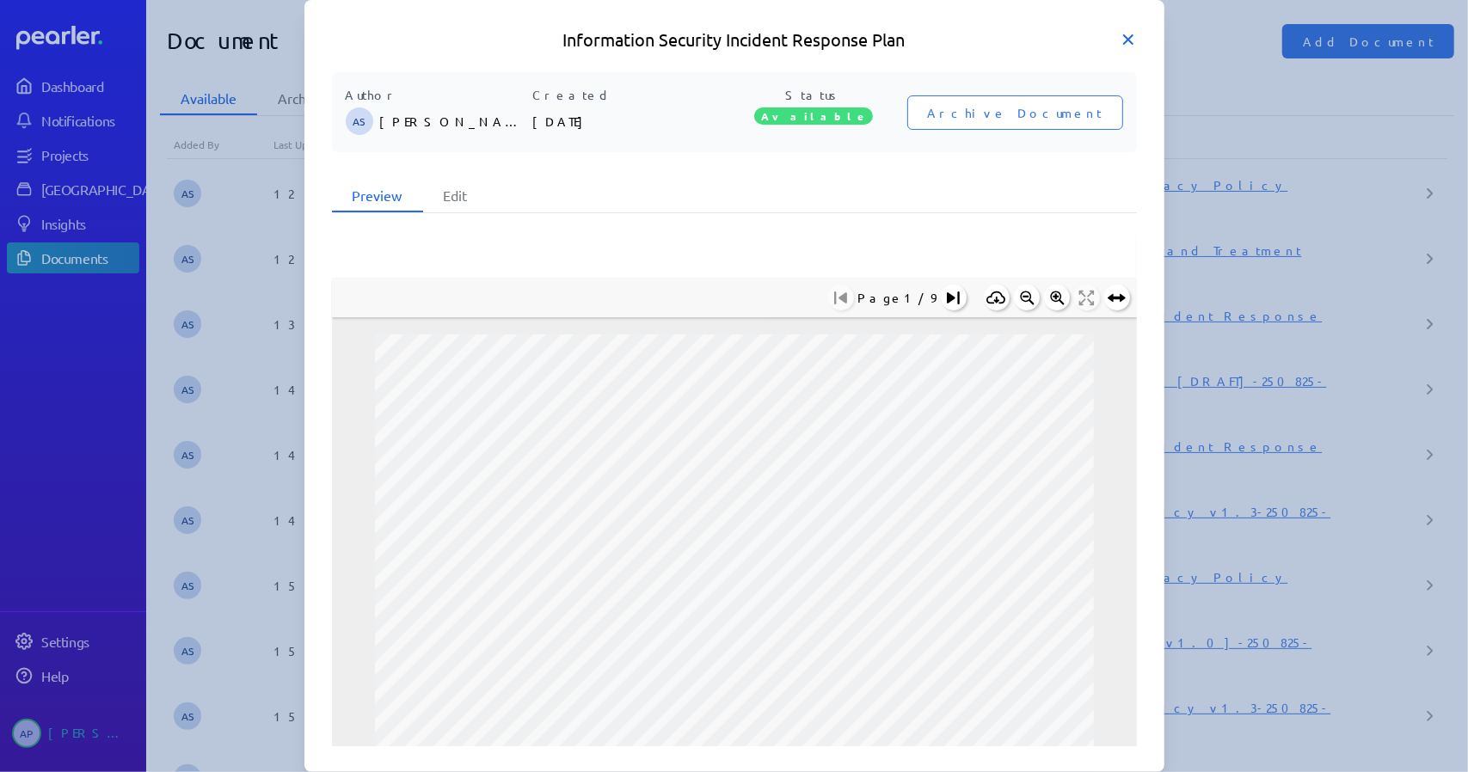
click at [1132, 41] on icon at bounding box center [1128, 39] width 17 height 17
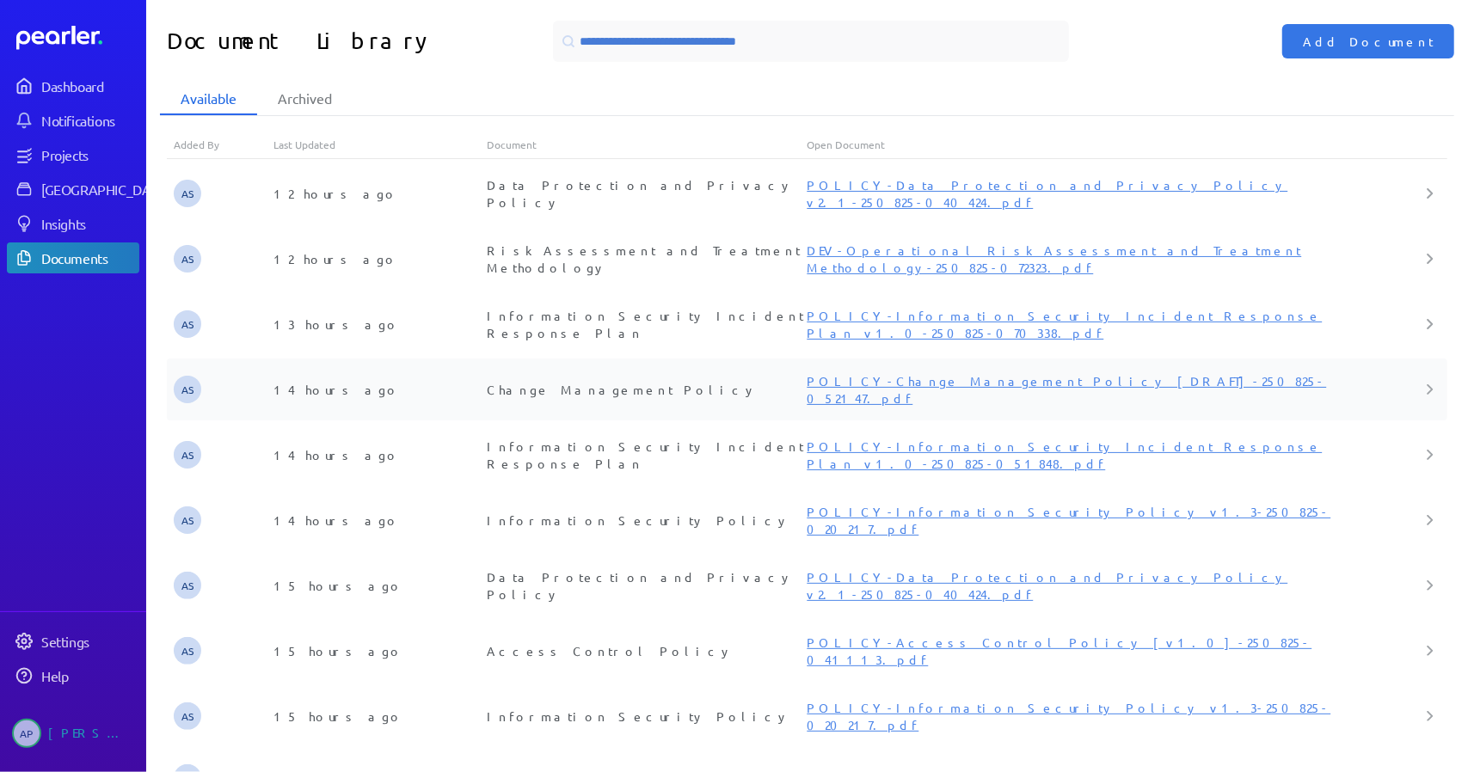
click at [832, 373] on link "POLICY-Change Management Policy [DRAFT]-250825-052147.pdf" at bounding box center [1067, 389] width 520 height 33
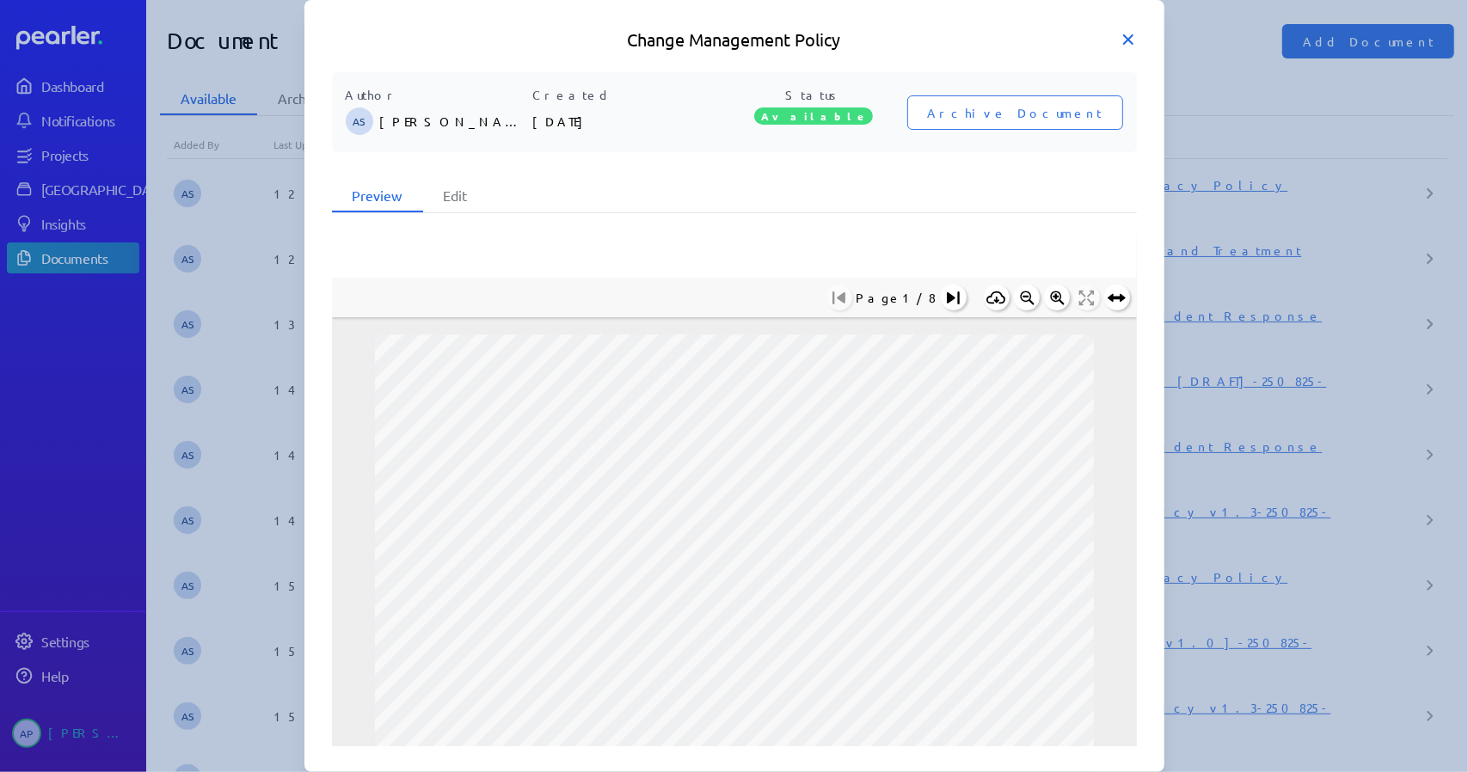
click at [1128, 38] on icon at bounding box center [1128, 39] width 9 height 9
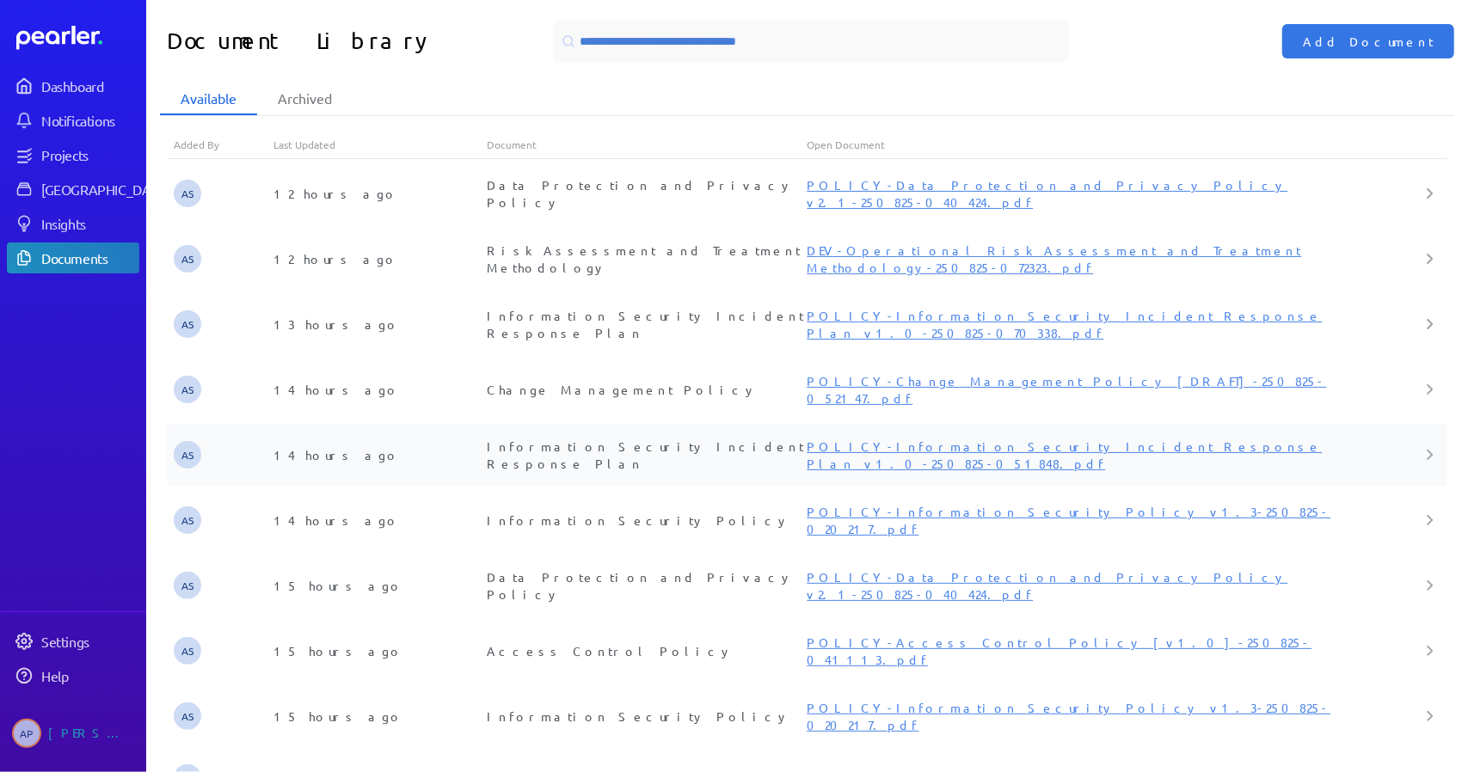
click at [875, 439] on link "POLICY-Information Security Incident Response Plan v1.0-250825-051848.pdf" at bounding box center [1064, 455] width 515 height 33
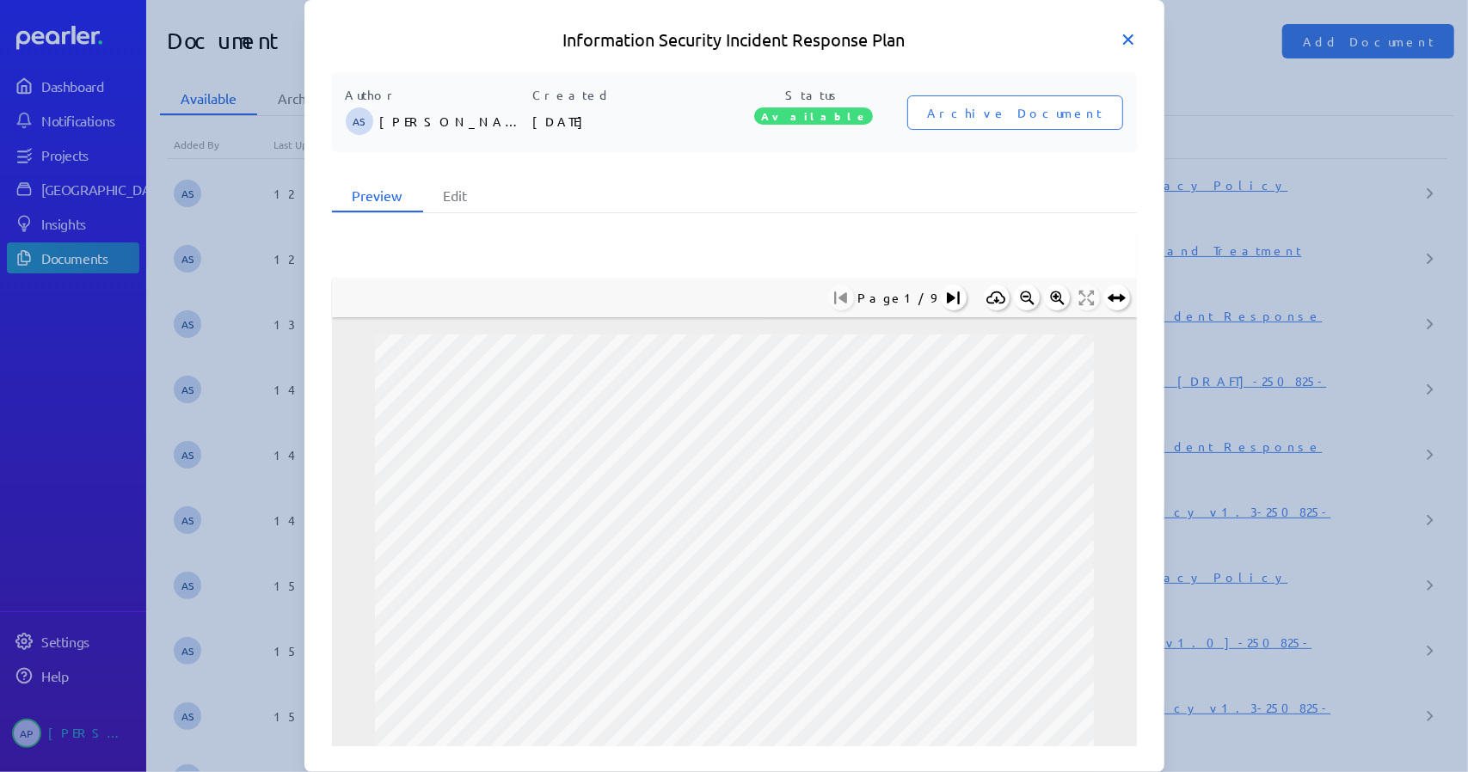
click at [1130, 42] on icon at bounding box center [1128, 39] width 9 height 9
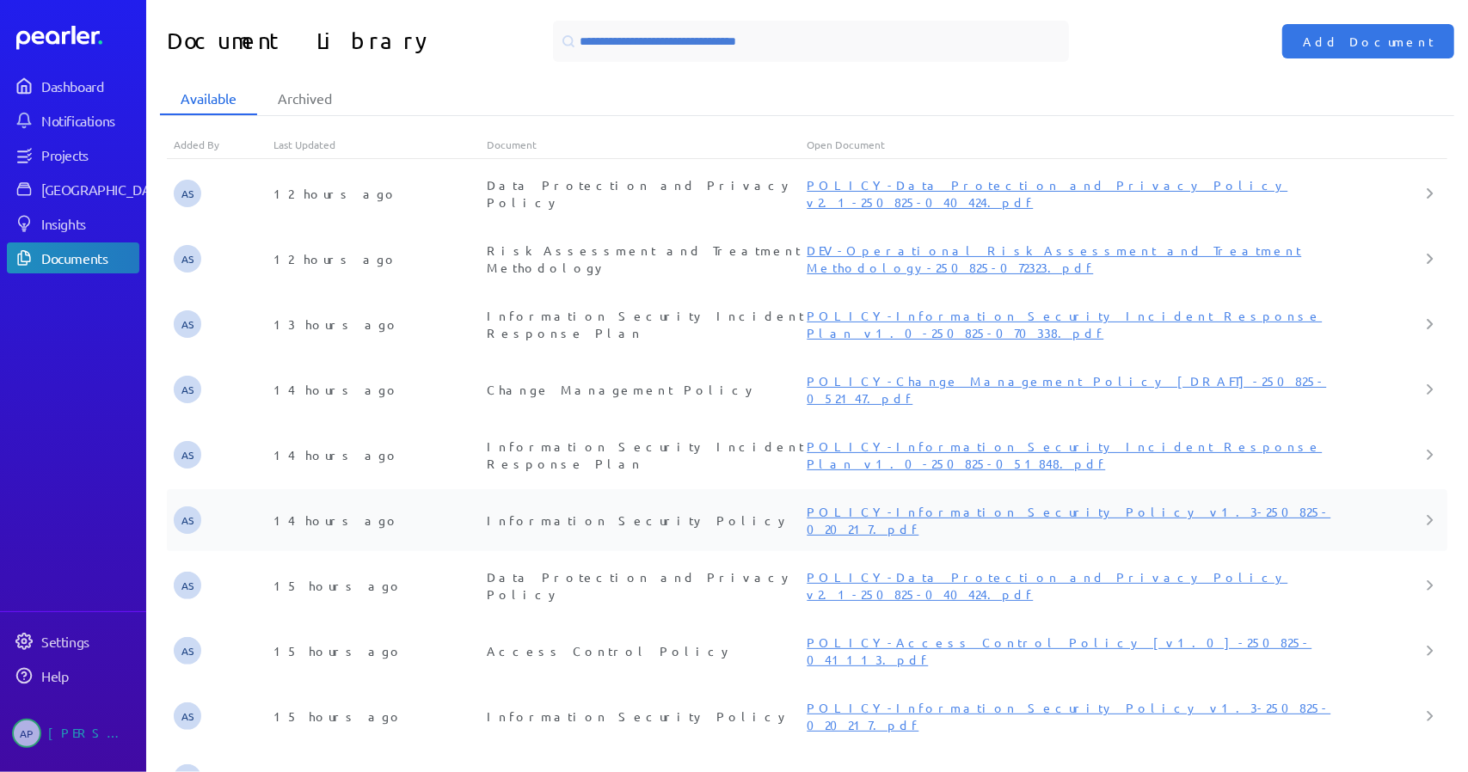
click at [895, 504] on link "POLICY-Information Security Policy v1.3-250825-020217.pdf" at bounding box center [1069, 520] width 524 height 33
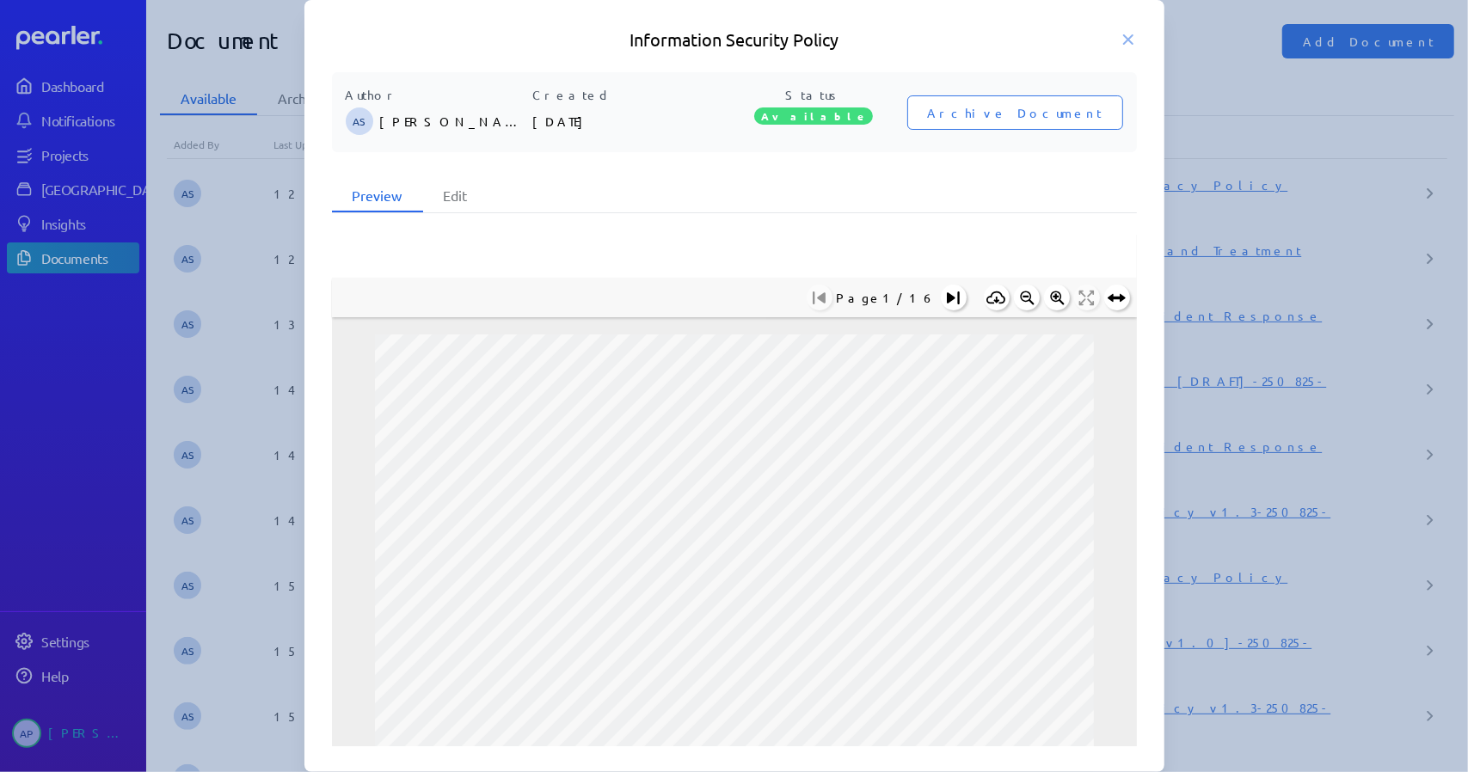
click at [1038, 32] on h5 "Information Security Policy" at bounding box center [734, 40] width 805 height 24
click at [1129, 40] on icon at bounding box center [1128, 39] width 9 height 9
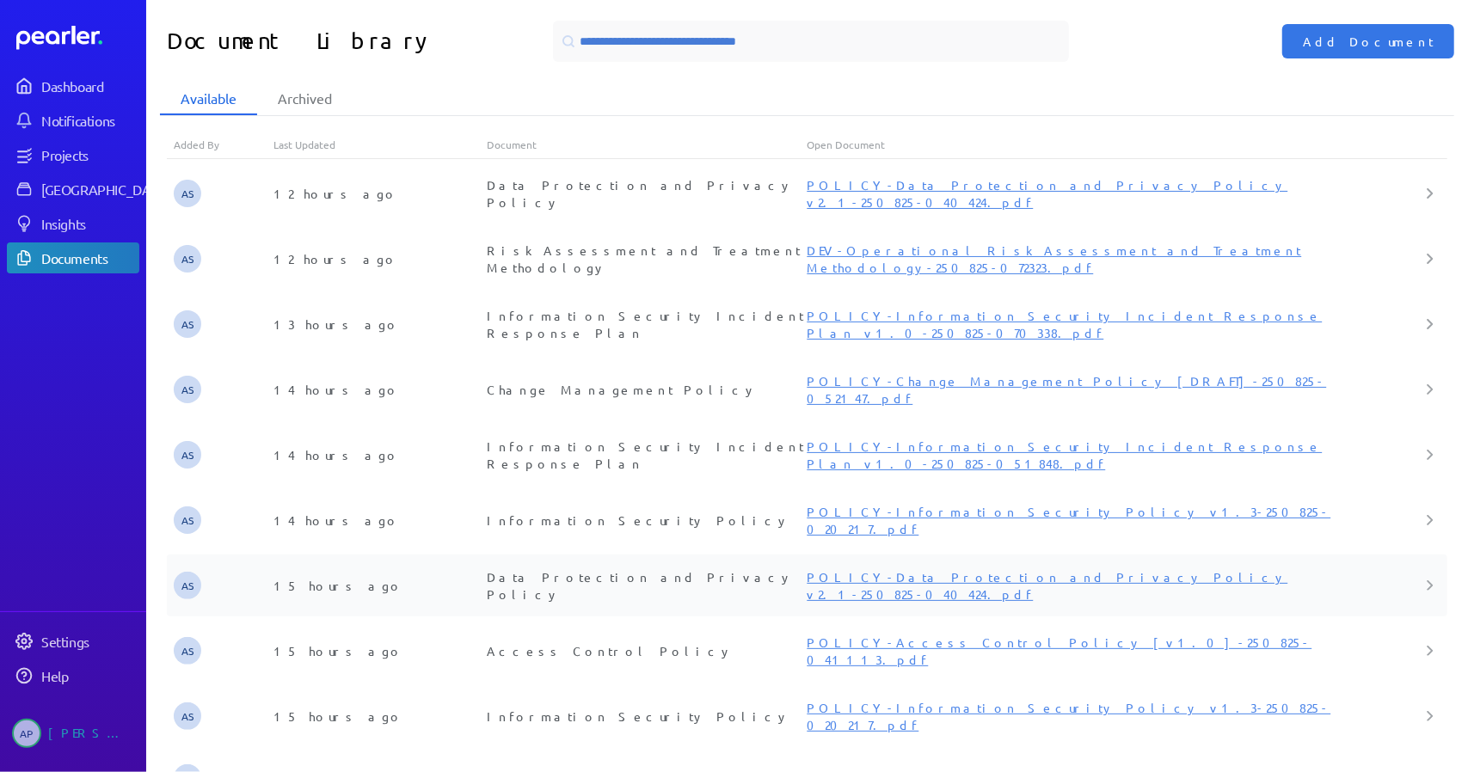
click at [980, 569] on link "POLICY-Data Protection and Privacy Policy v2.1-250825-040424.pdf" at bounding box center [1047, 585] width 481 height 33
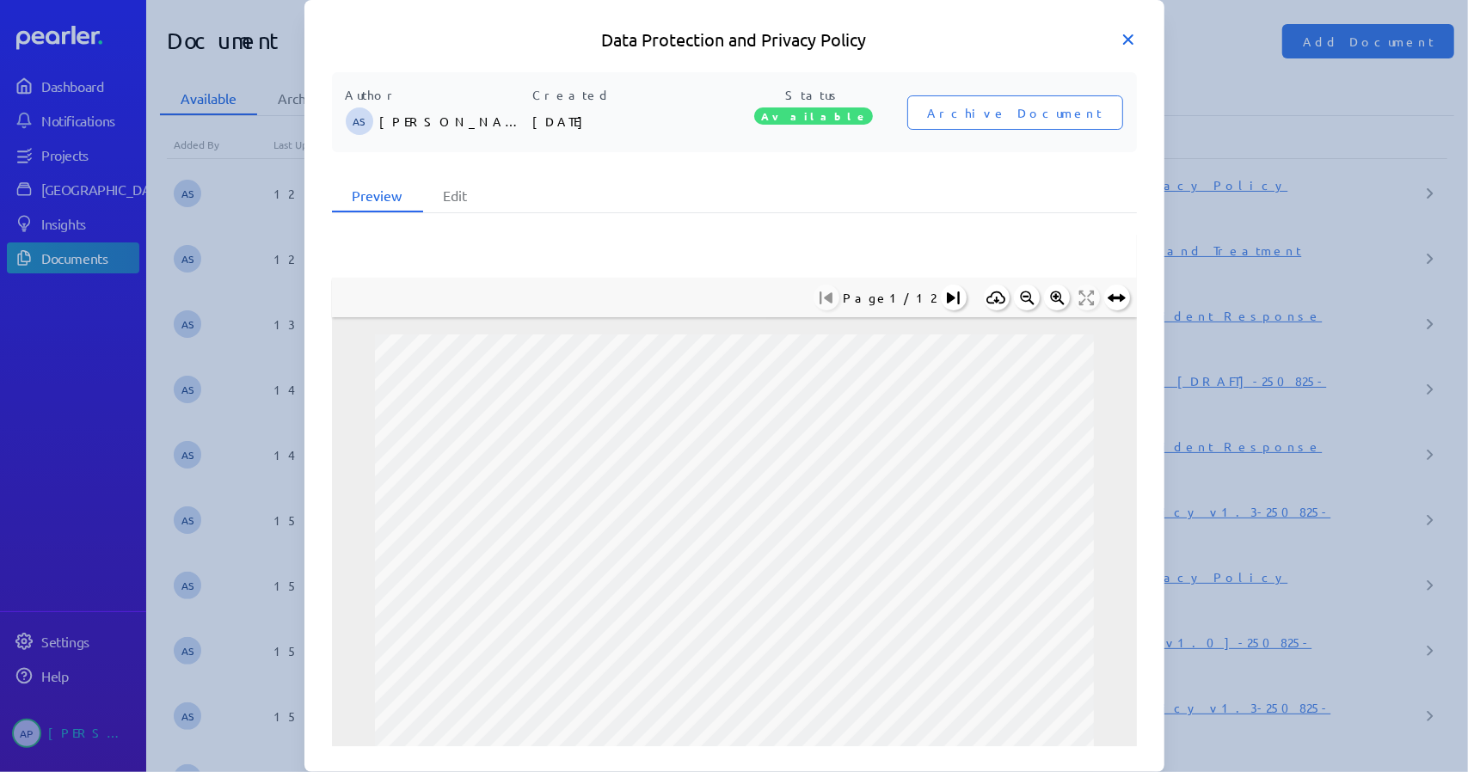
click at [1131, 37] on icon at bounding box center [1128, 39] width 9 height 9
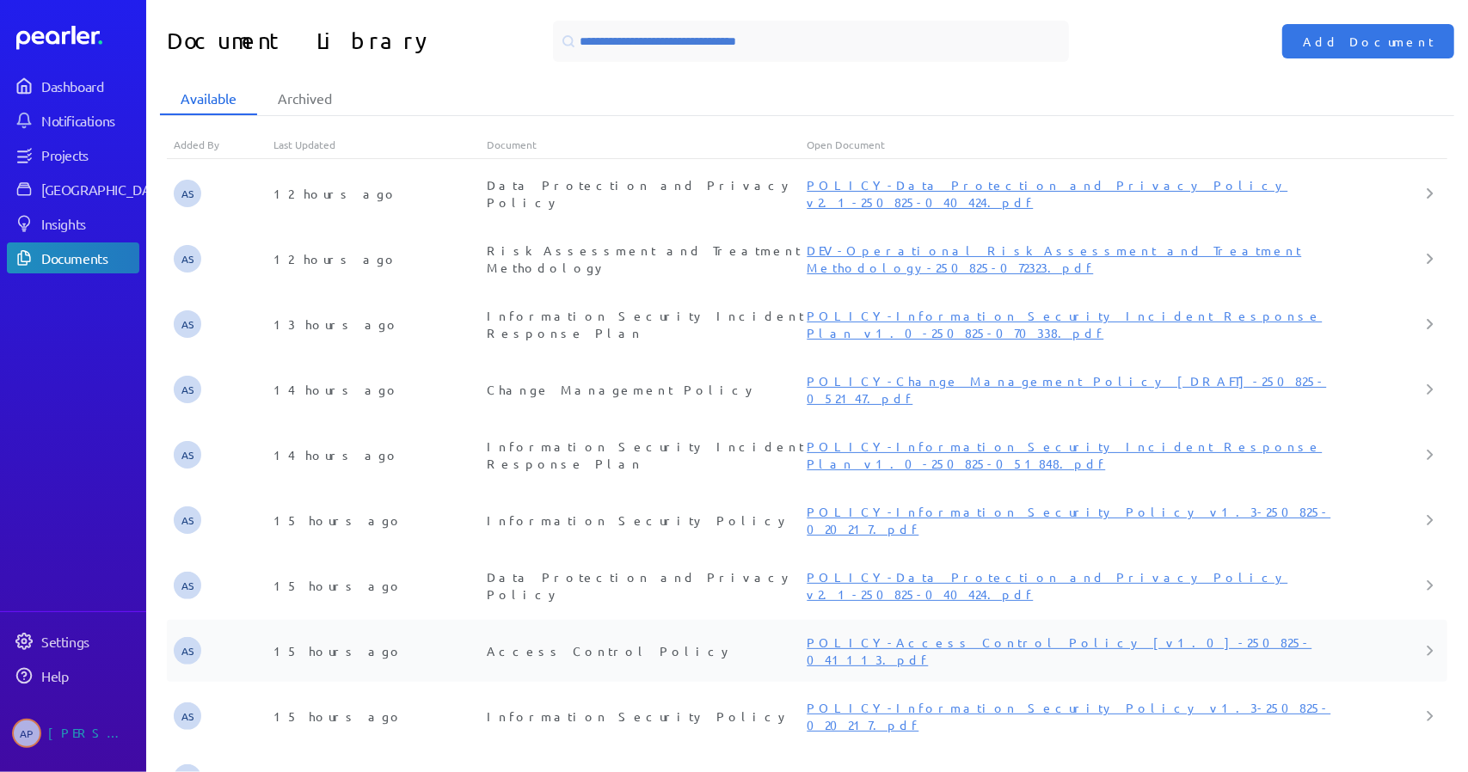
click at [942, 635] on link "POLICY-Access Control Policy [v1.0]-250825-041113.pdf" at bounding box center [1059, 651] width 505 height 33
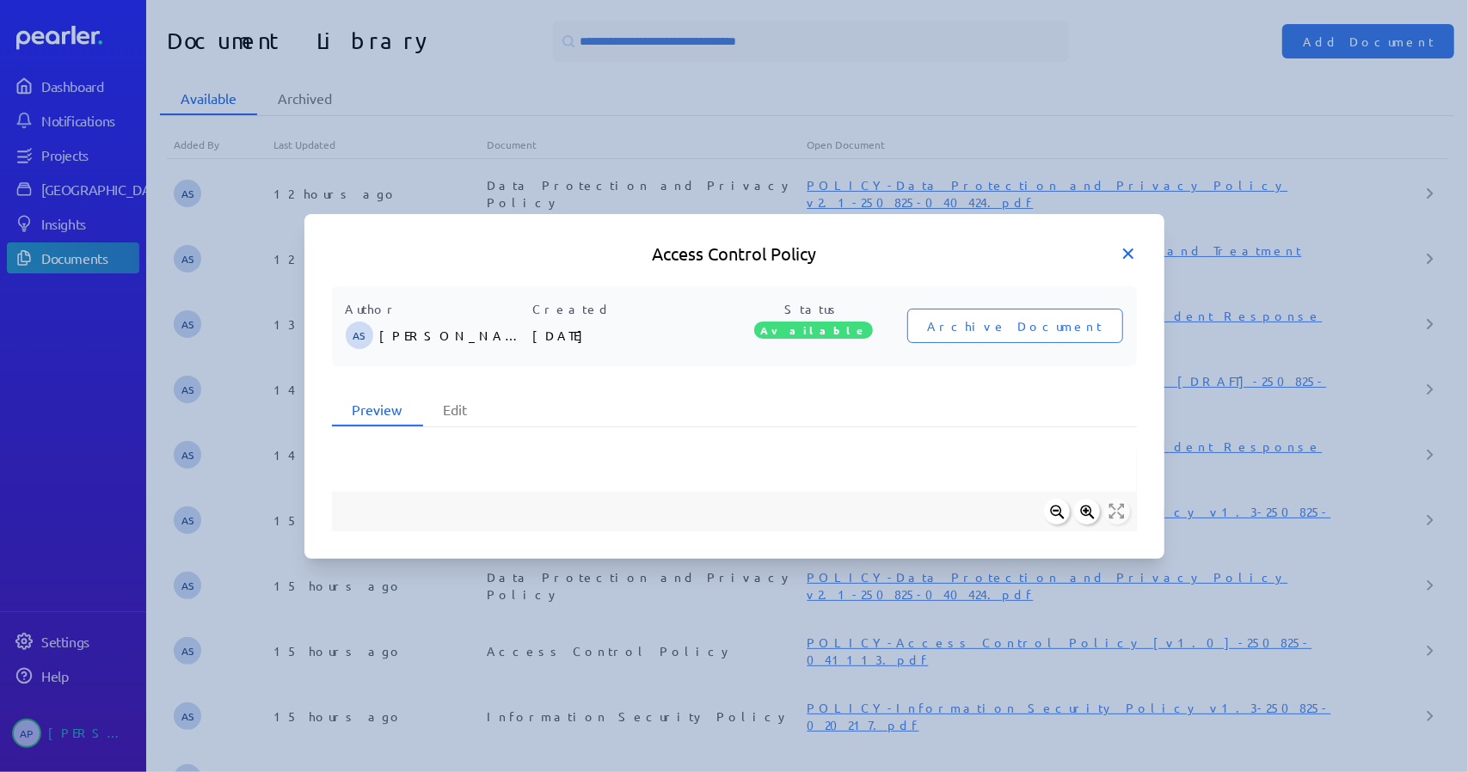
click at [1128, 253] on icon at bounding box center [1128, 253] width 9 height 9
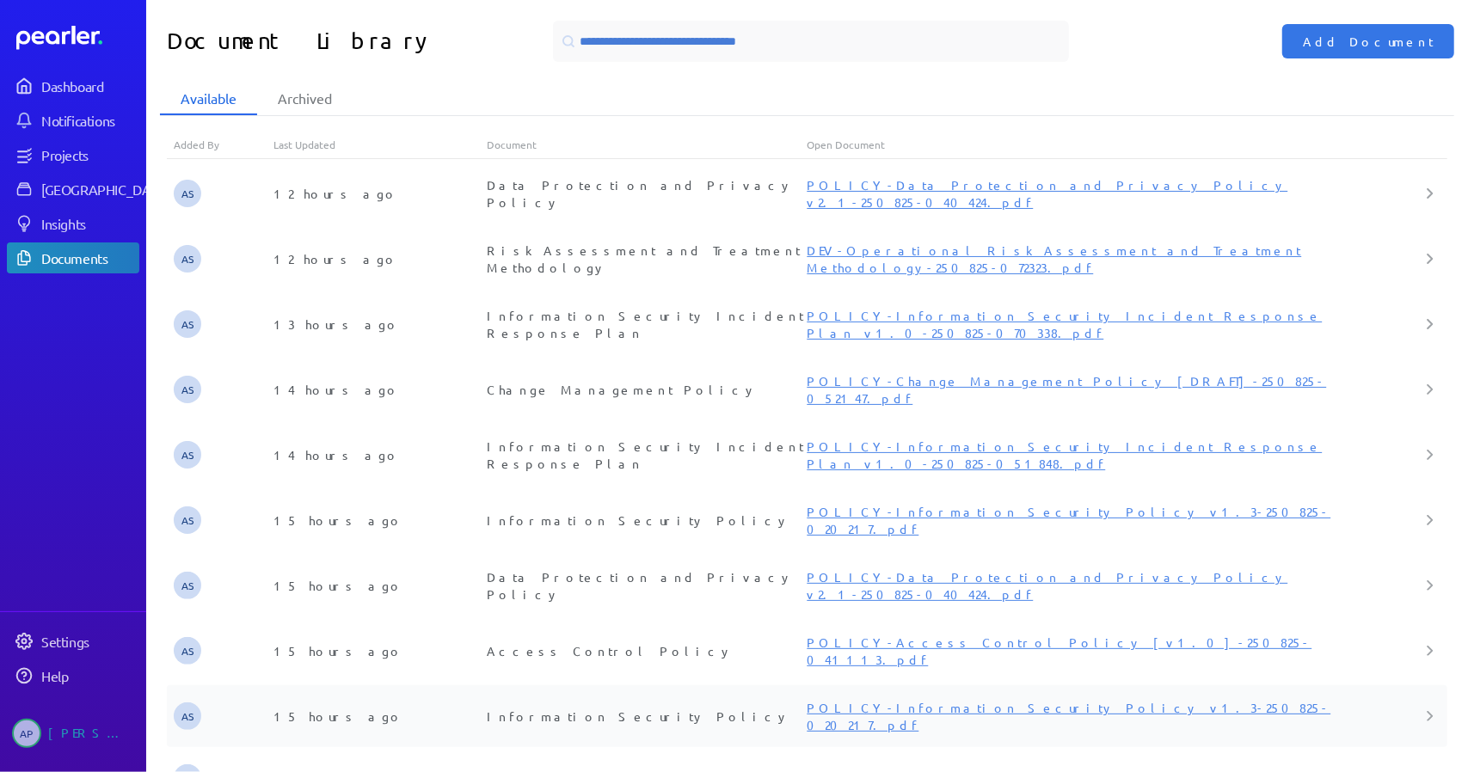
click at [991, 700] on link "POLICY-Information Security Policy v1.3-250825-020217.pdf" at bounding box center [1069, 716] width 524 height 33
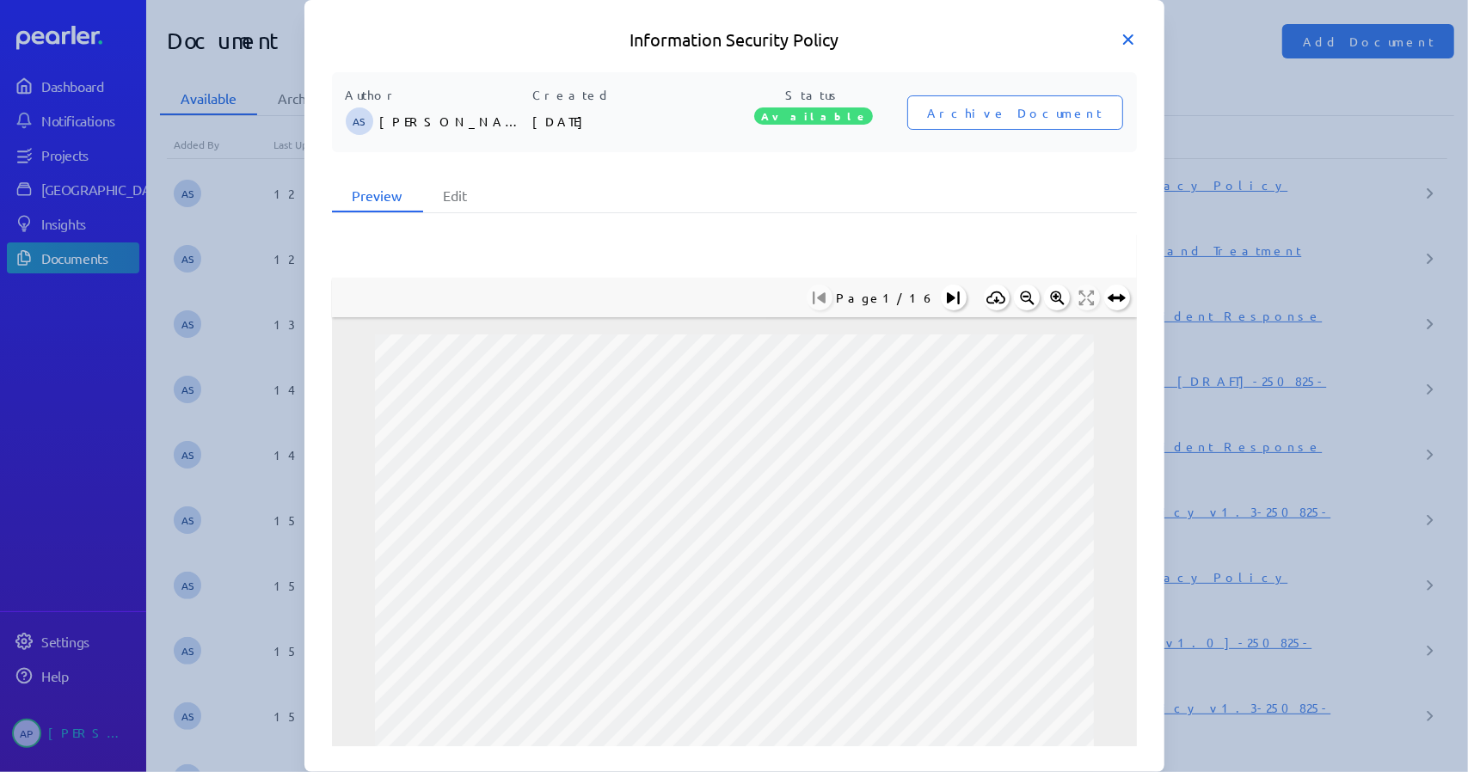
click at [1131, 40] on icon at bounding box center [1128, 39] width 17 height 17
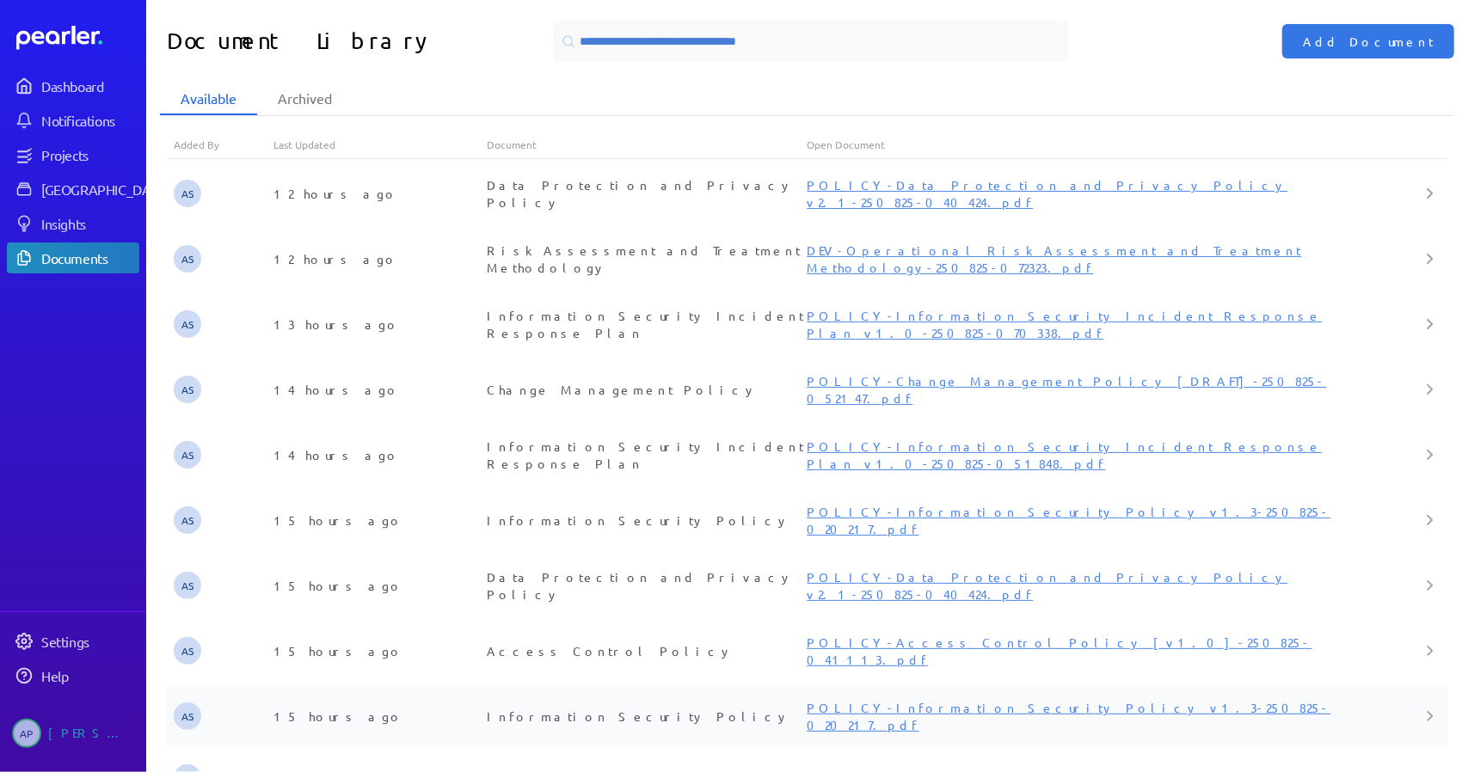
scroll to position [86, 0]
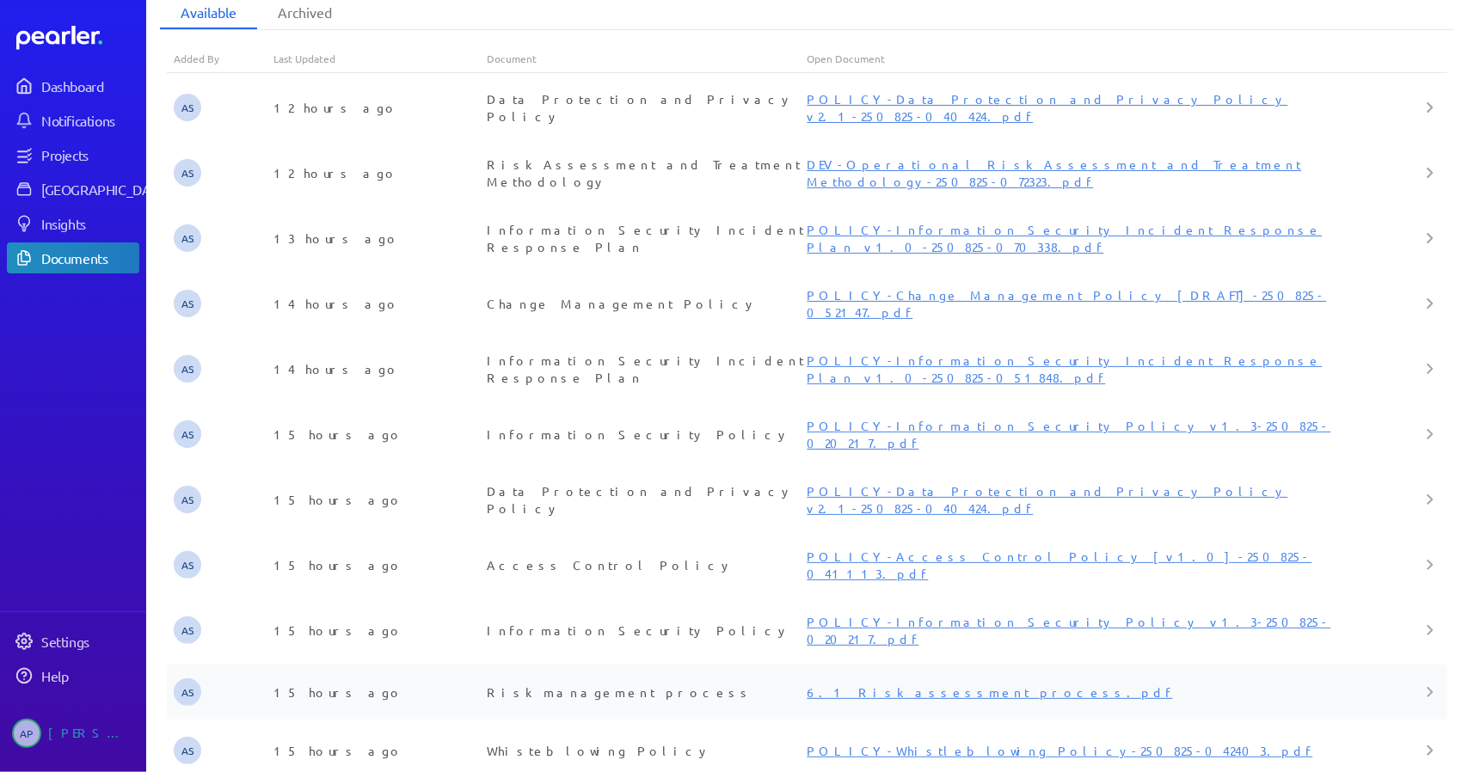
click at [927, 685] on link "6.1 Risk assessment process.pdf" at bounding box center [990, 692] width 366 height 15
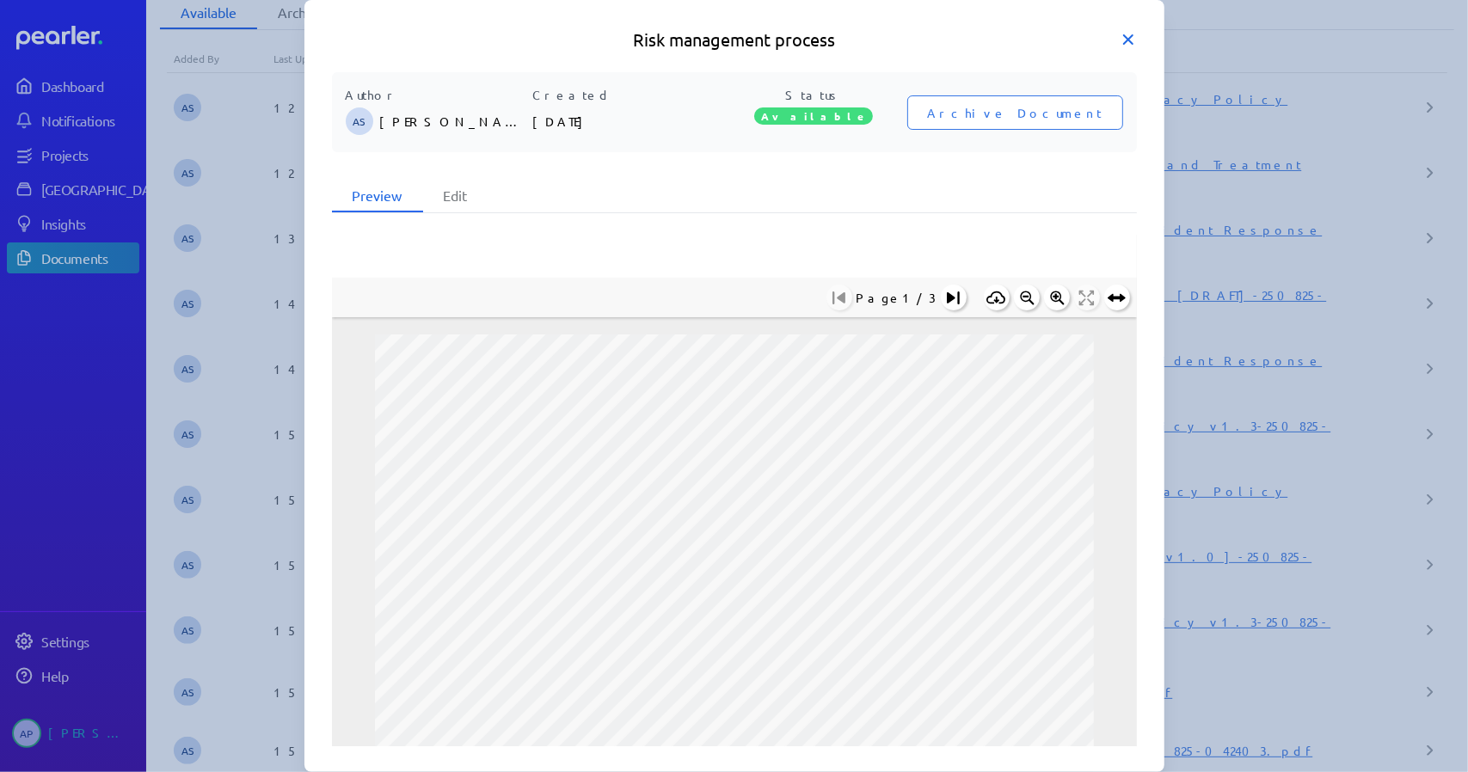
click at [1130, 42] on icon at bounding box center [1128, 39] width 9 height 9
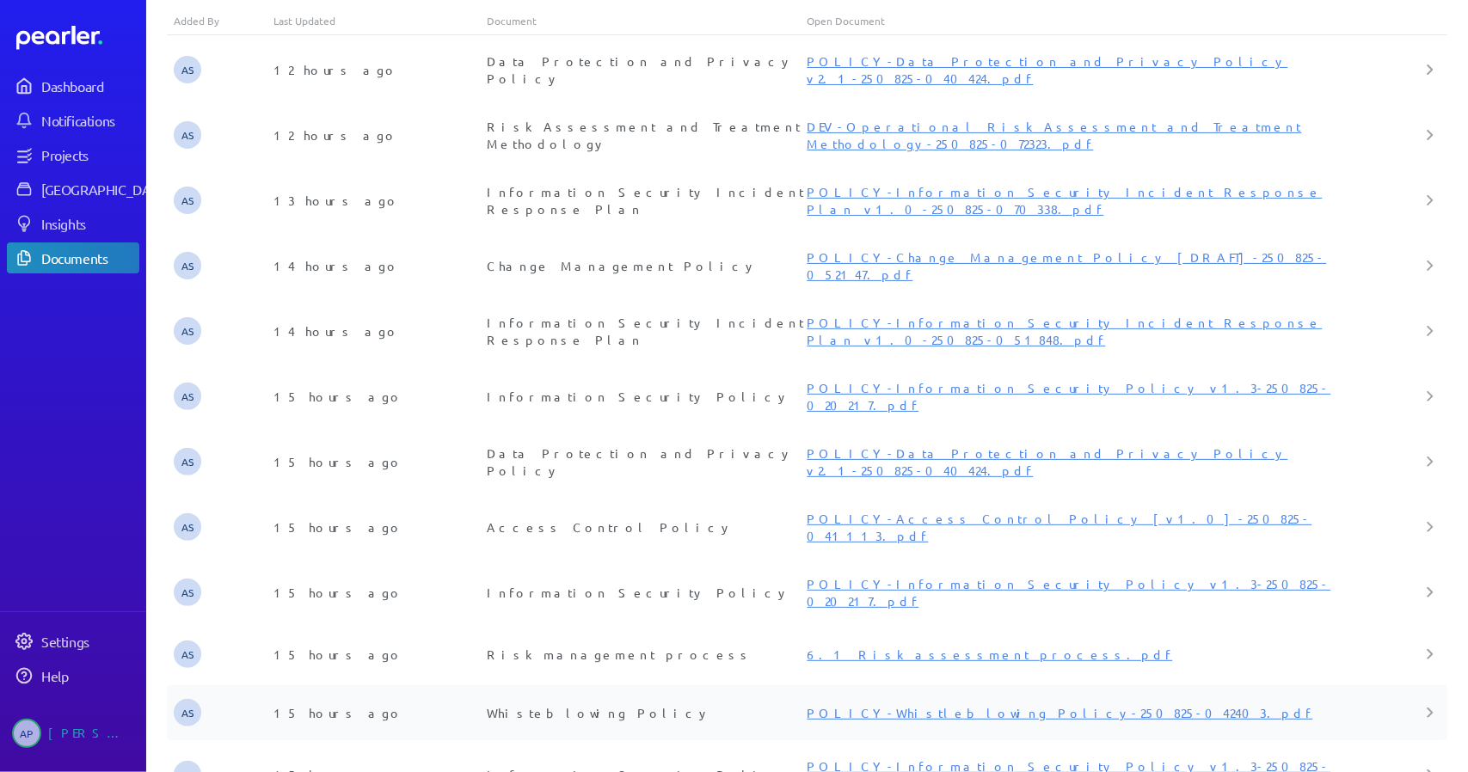
scroll to position [124, 0]
click at [903, 705] on link "POLICY-Whistleblowing Policy-250825-042403.pdf" at bounding box center [1060, 712] width 506 height 15
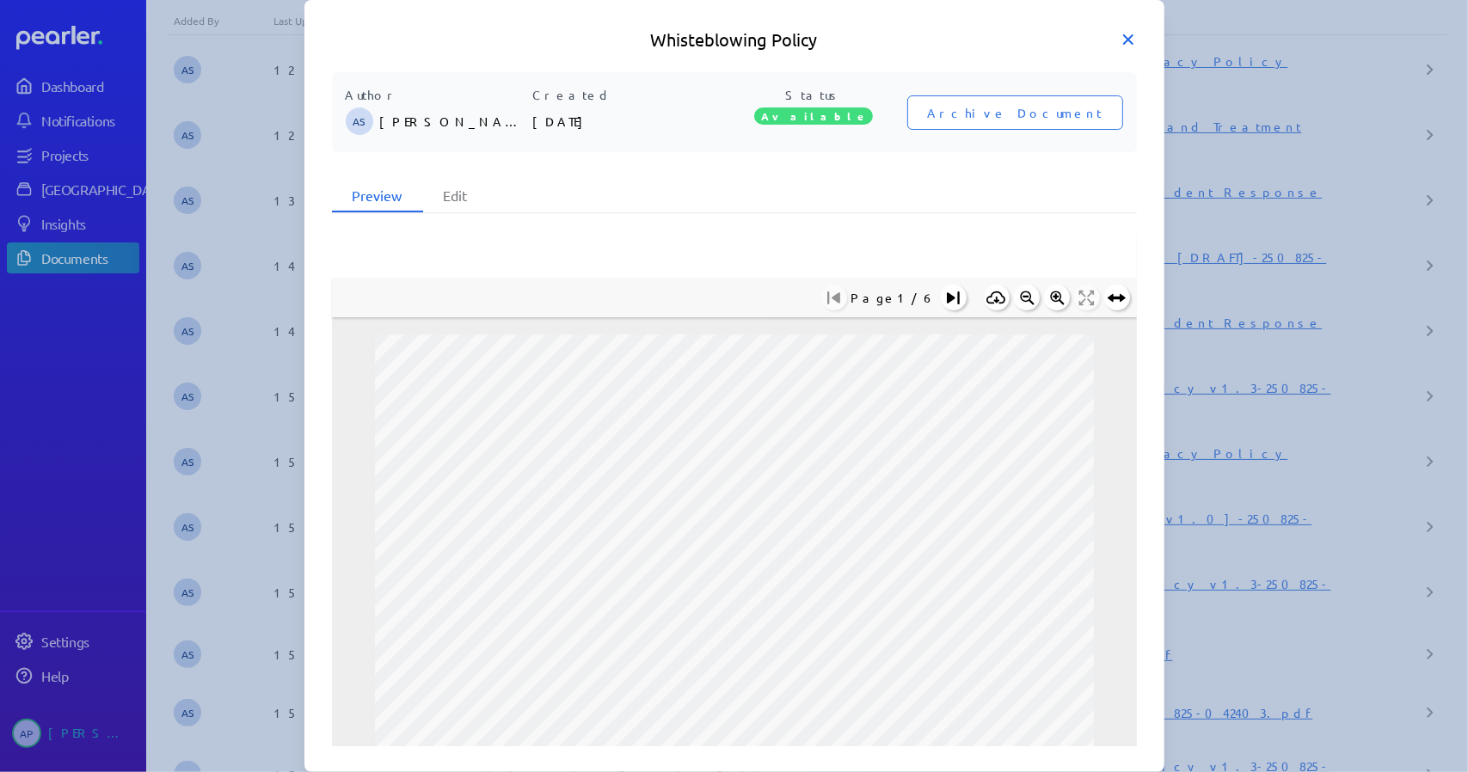
click at [1134, 44] on icon at bounding box center [1128, 39] width 17 height 17
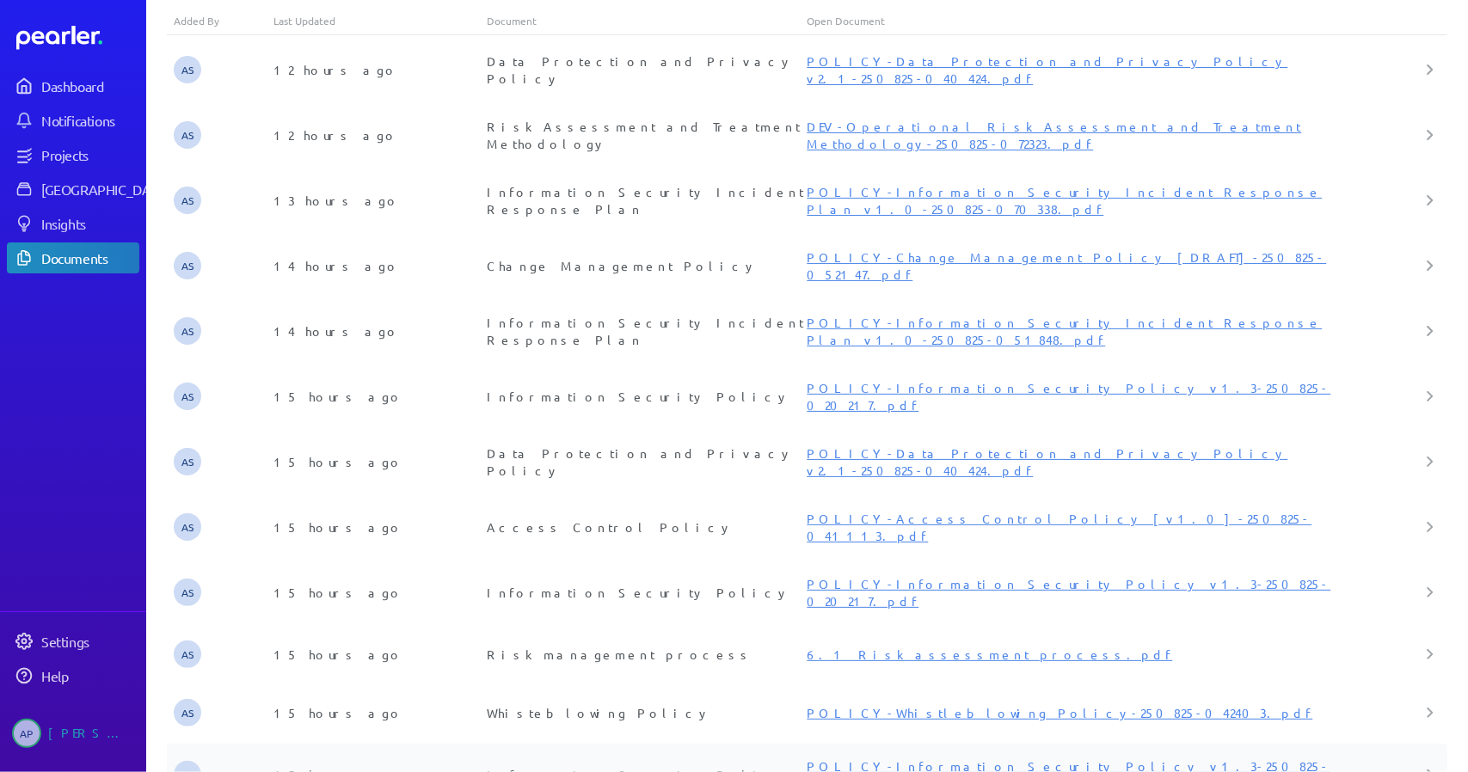
scroll to position [210, 0]
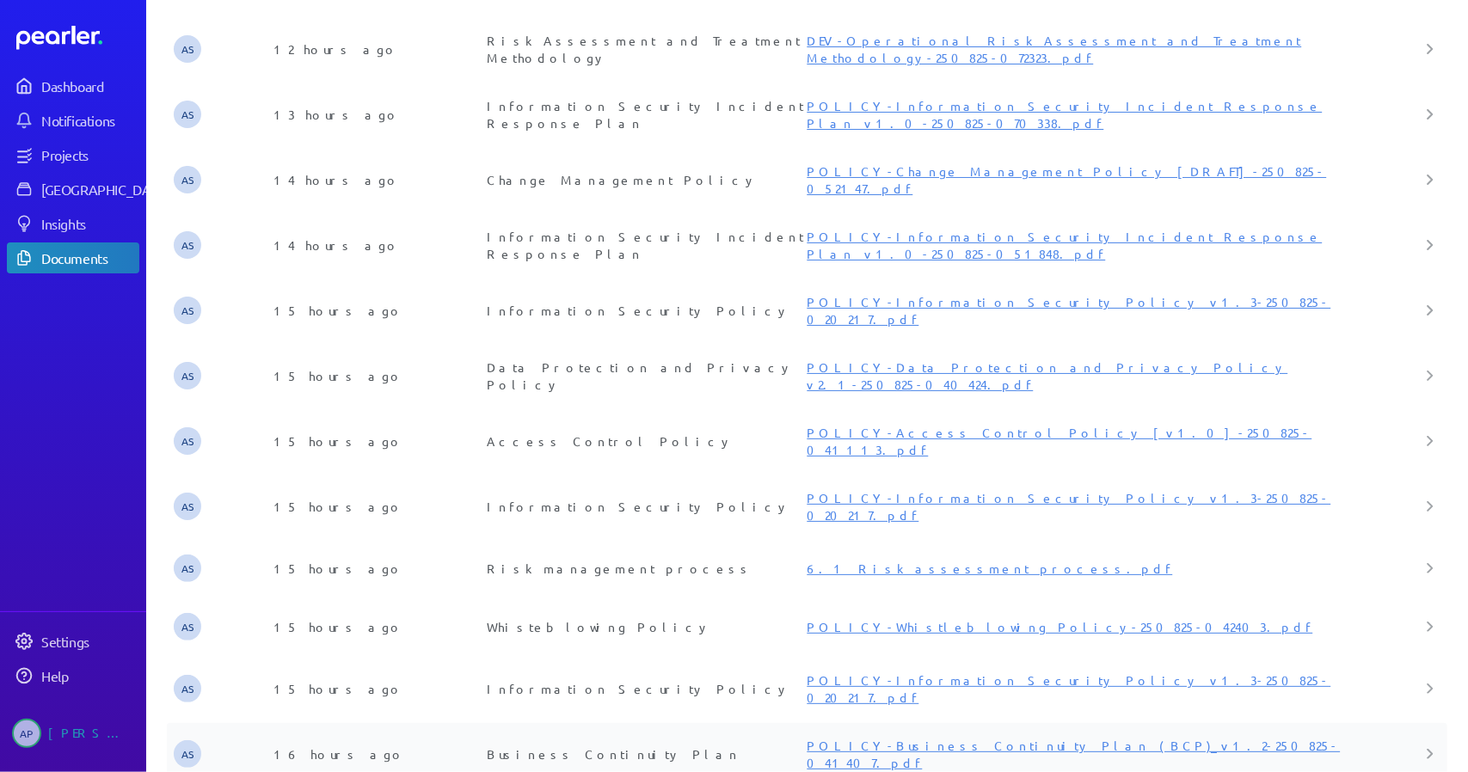
click at [1024, 738] on link "POLICY-Business Continuity Plan (BCP)_v1.2-250825-041407.pdf" at bounding box center [1073, 754] width 533 height 33
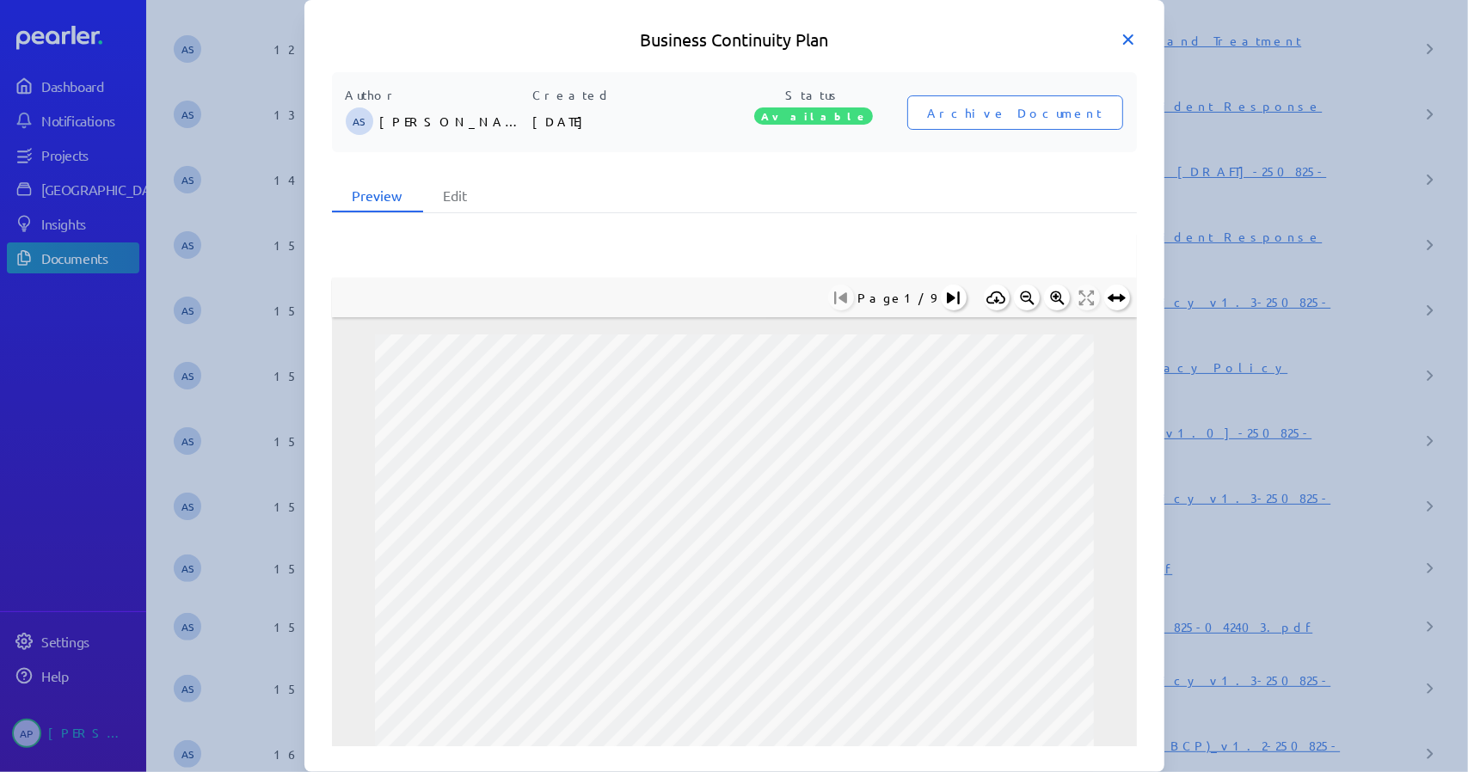
click at [1129, 43] on icon at bounding box center [1128, 39] width 17 height 17
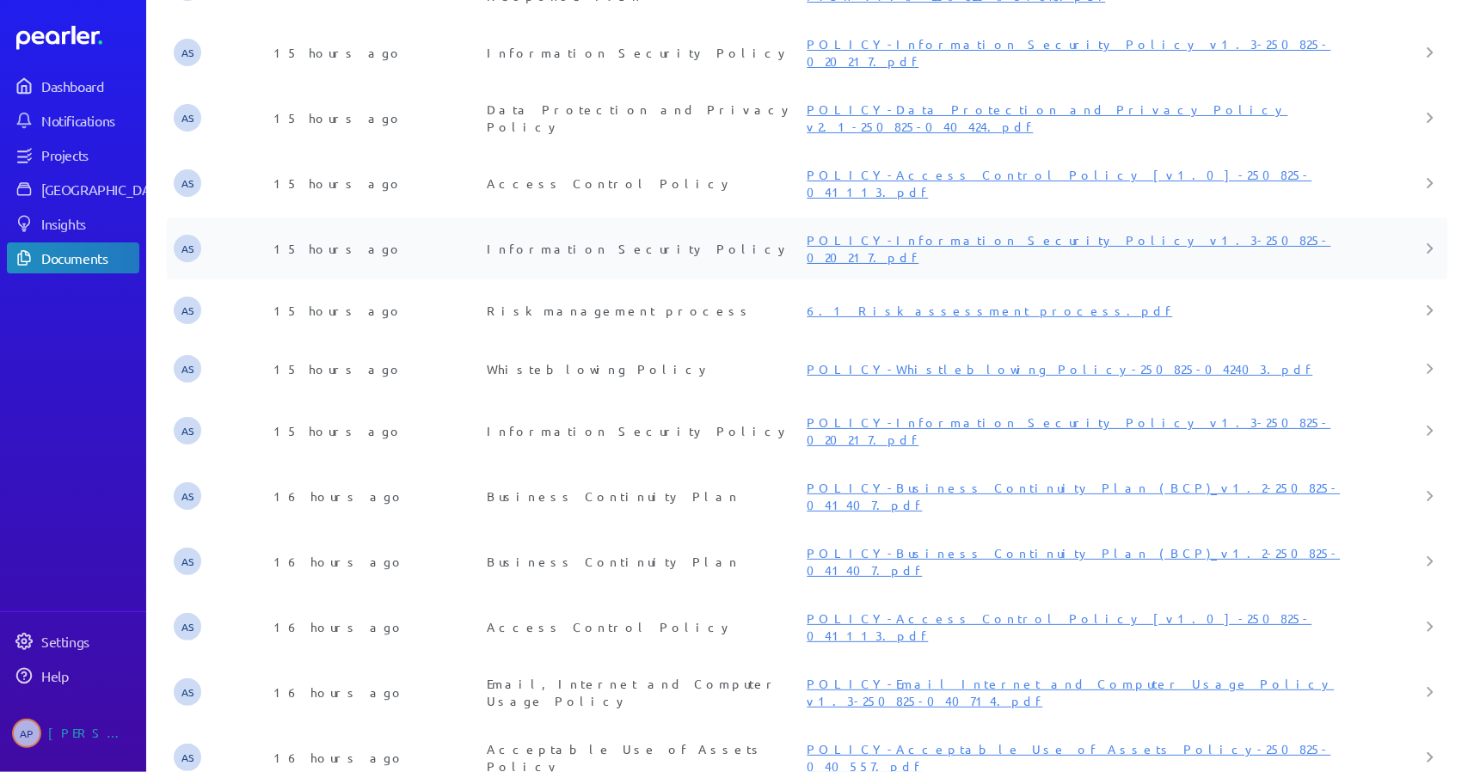
scroll to position [554, 0]
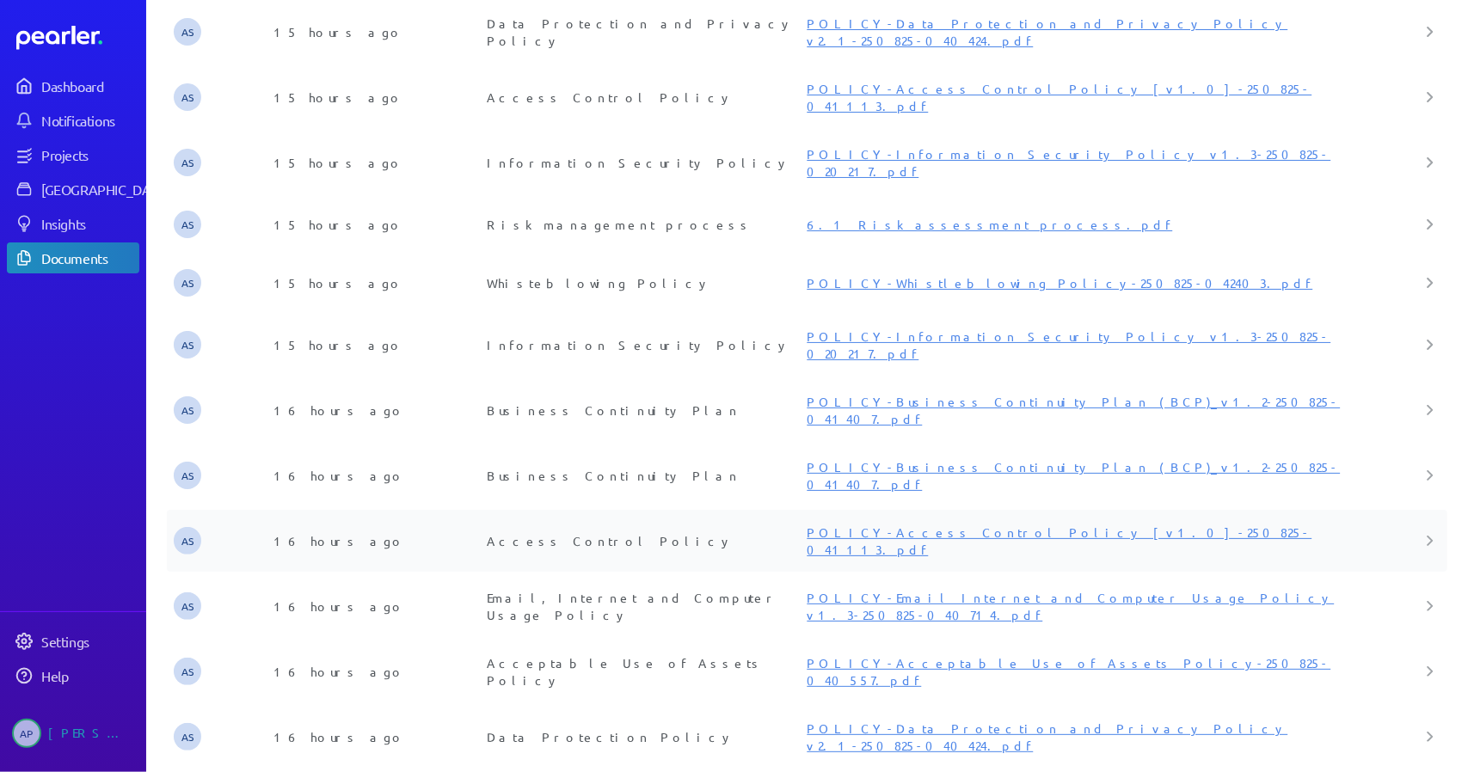
click at [961, 525] on link "POLICY-Access Control Policy [v1.0]-250825-041113.pdf" at bounding box center [1059, 541] width 505 height 33
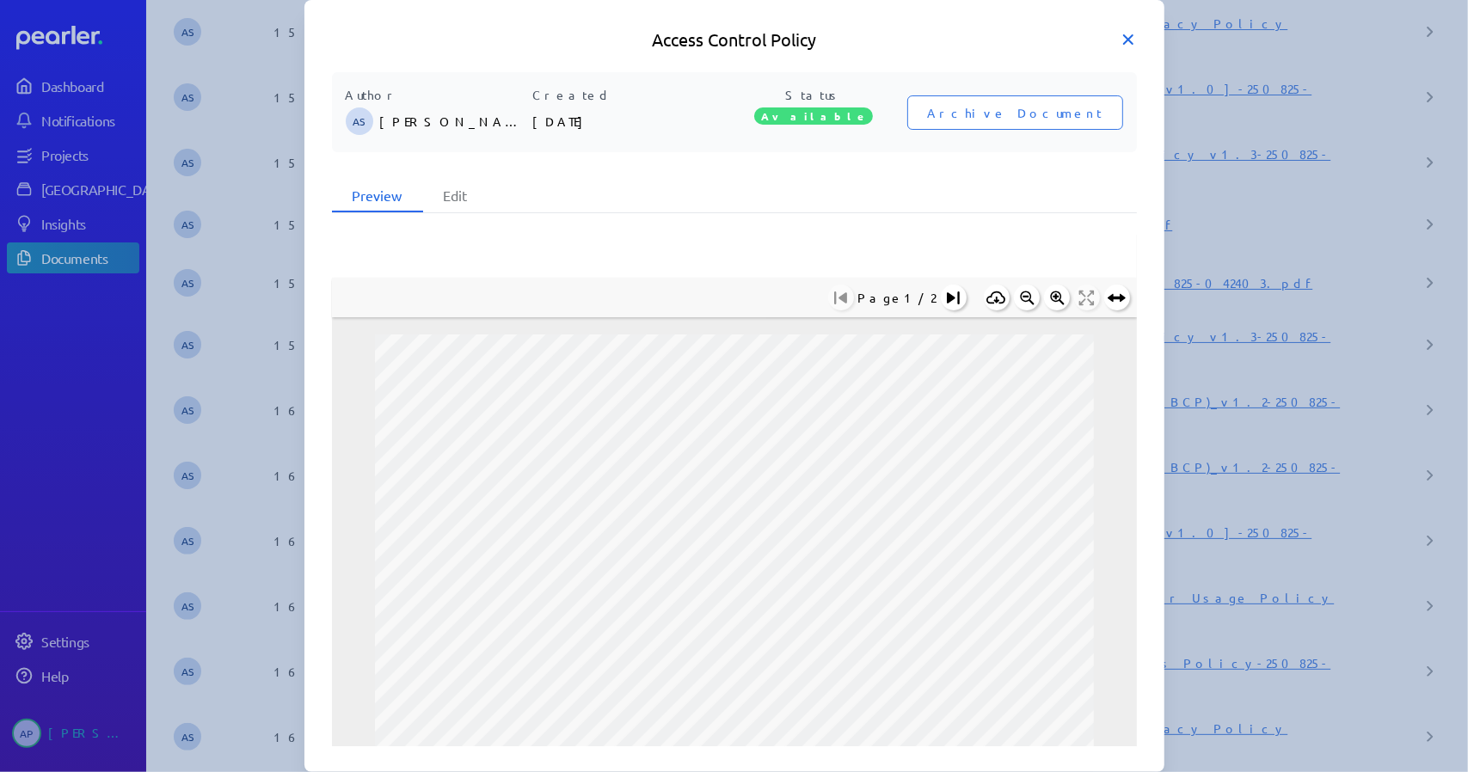
click at [1129, 42] on icon at bounding box center [1128, 39] width 17 height 17
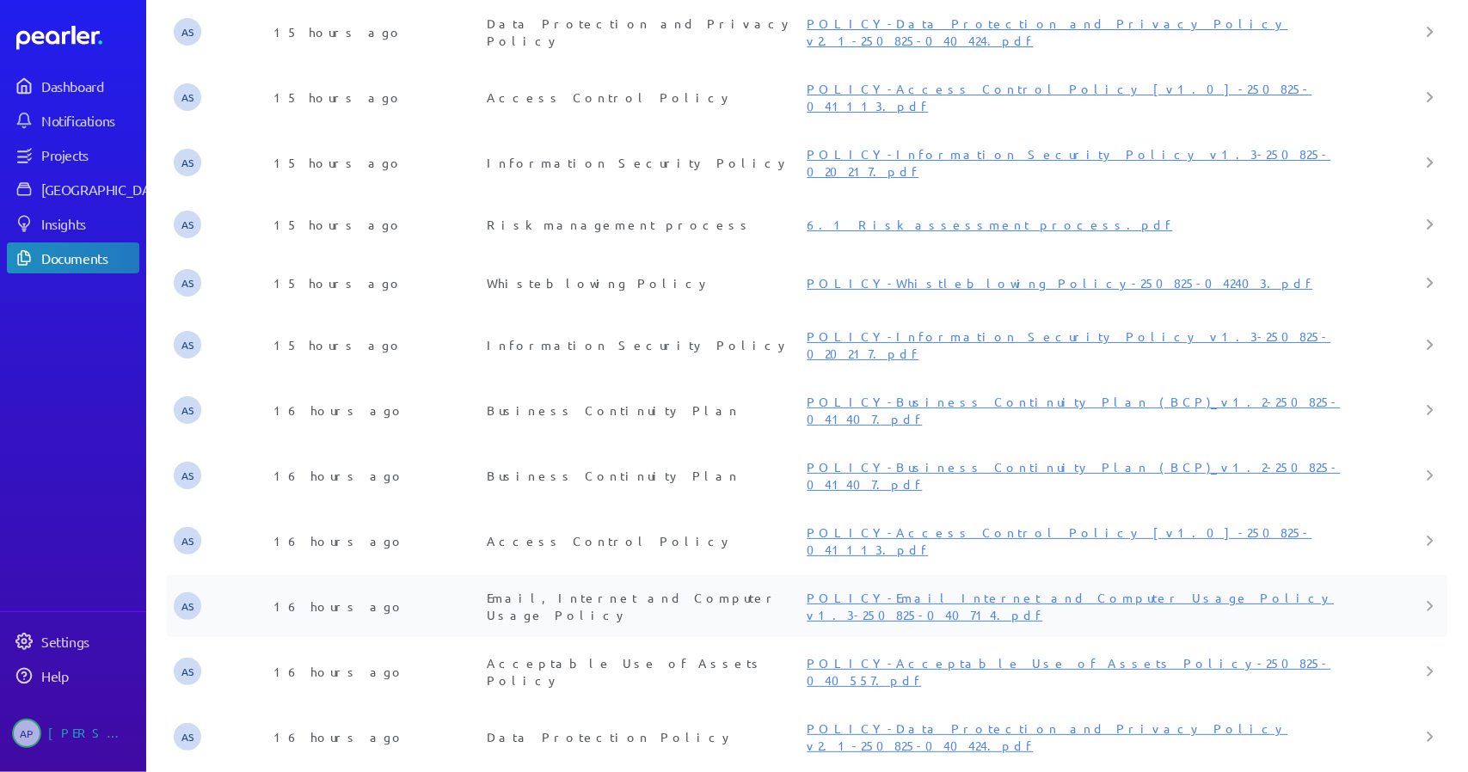
click at [941, 590] on link "POLICY-Email Internet and Computer Usage Policy v1.3-250825-040714.pdf" at bounding box center [1070, 606] width 527 height 33
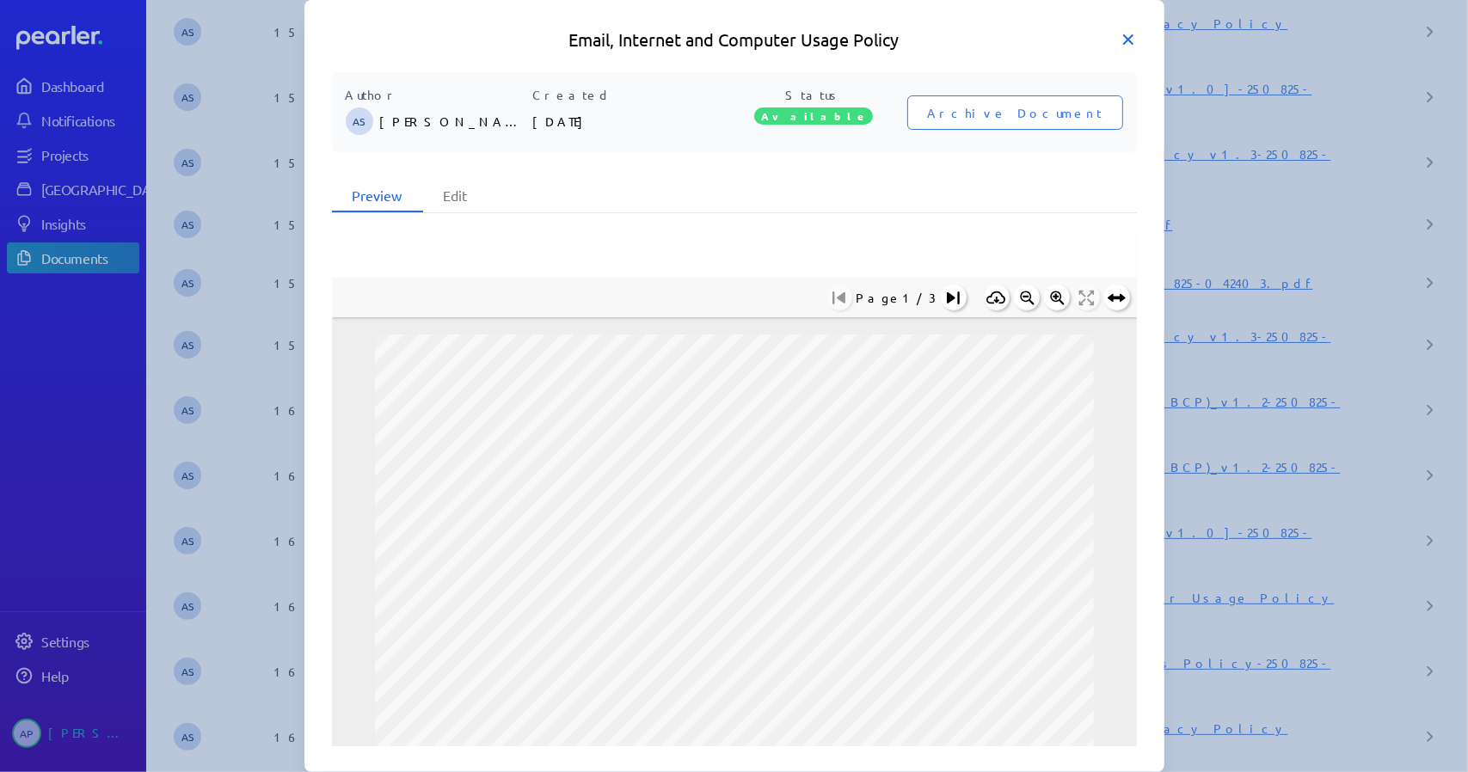
click at [1125, 39] on icon at bounding box center [1128, 39] width 17 height 17
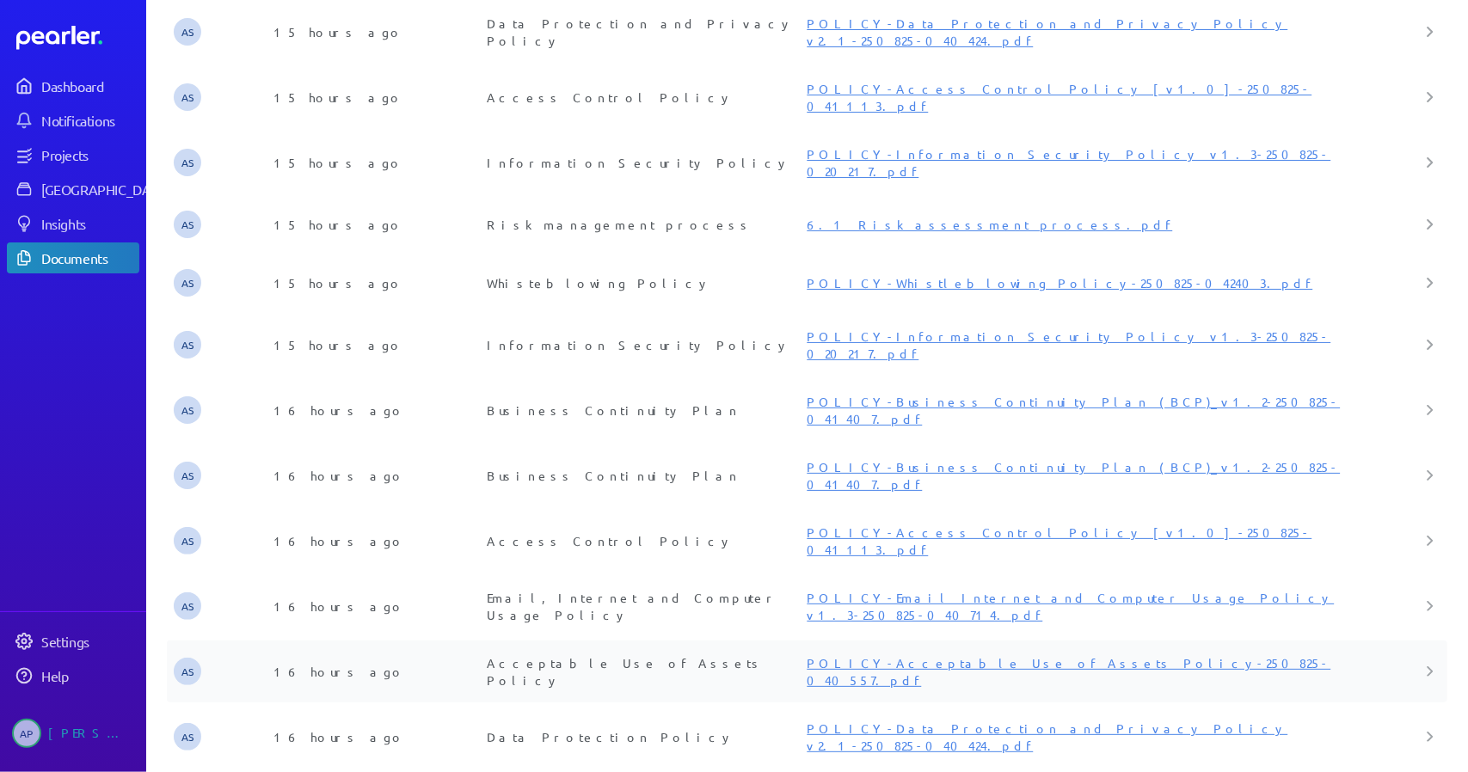
click at [951, 655] on link "POLICY-Acceptable Use of Assets Policy-250825-040557.pdf" at bounding box center [1069, 671] width 524 height 33
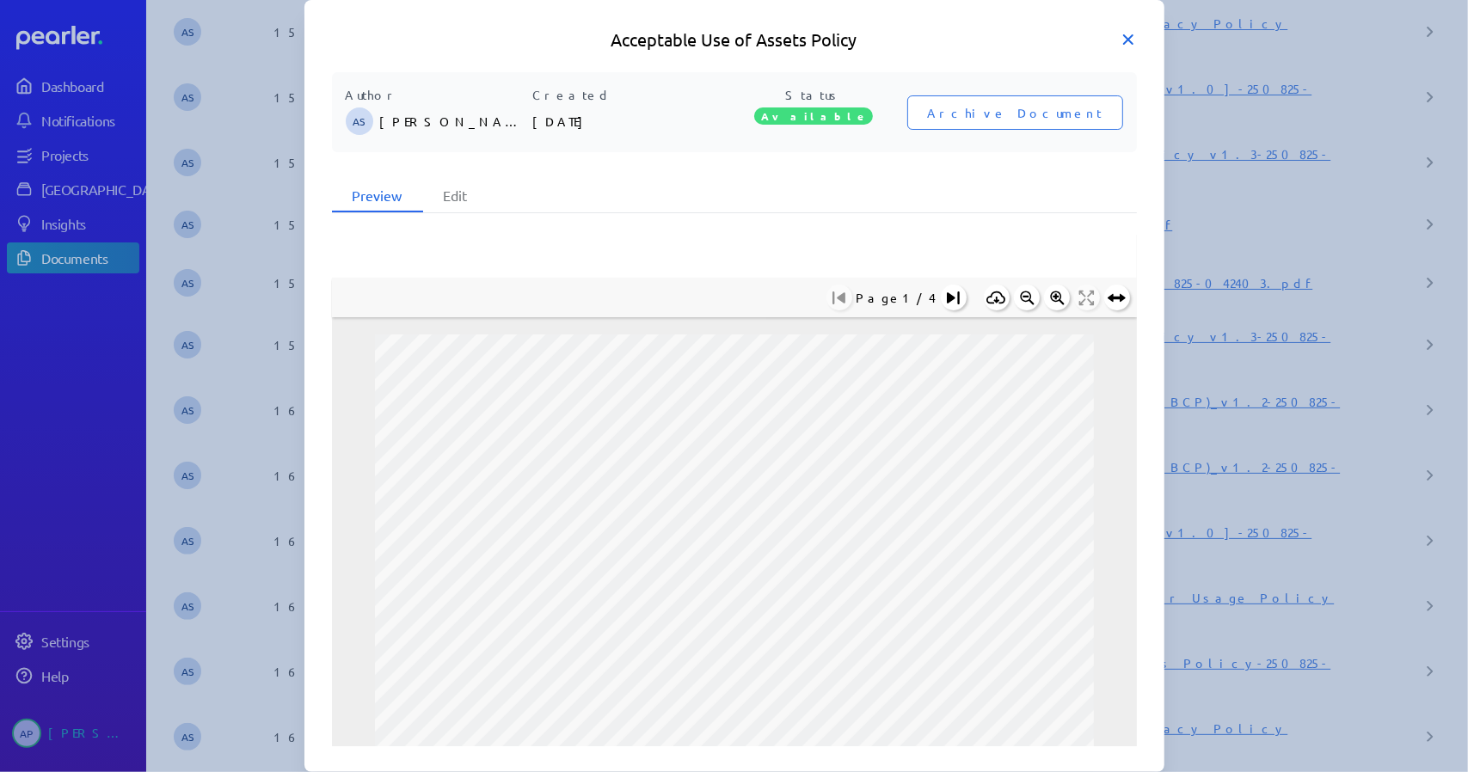
click at [1130, 40] on icon at bounding box center [1128, 39] width 9 height 9
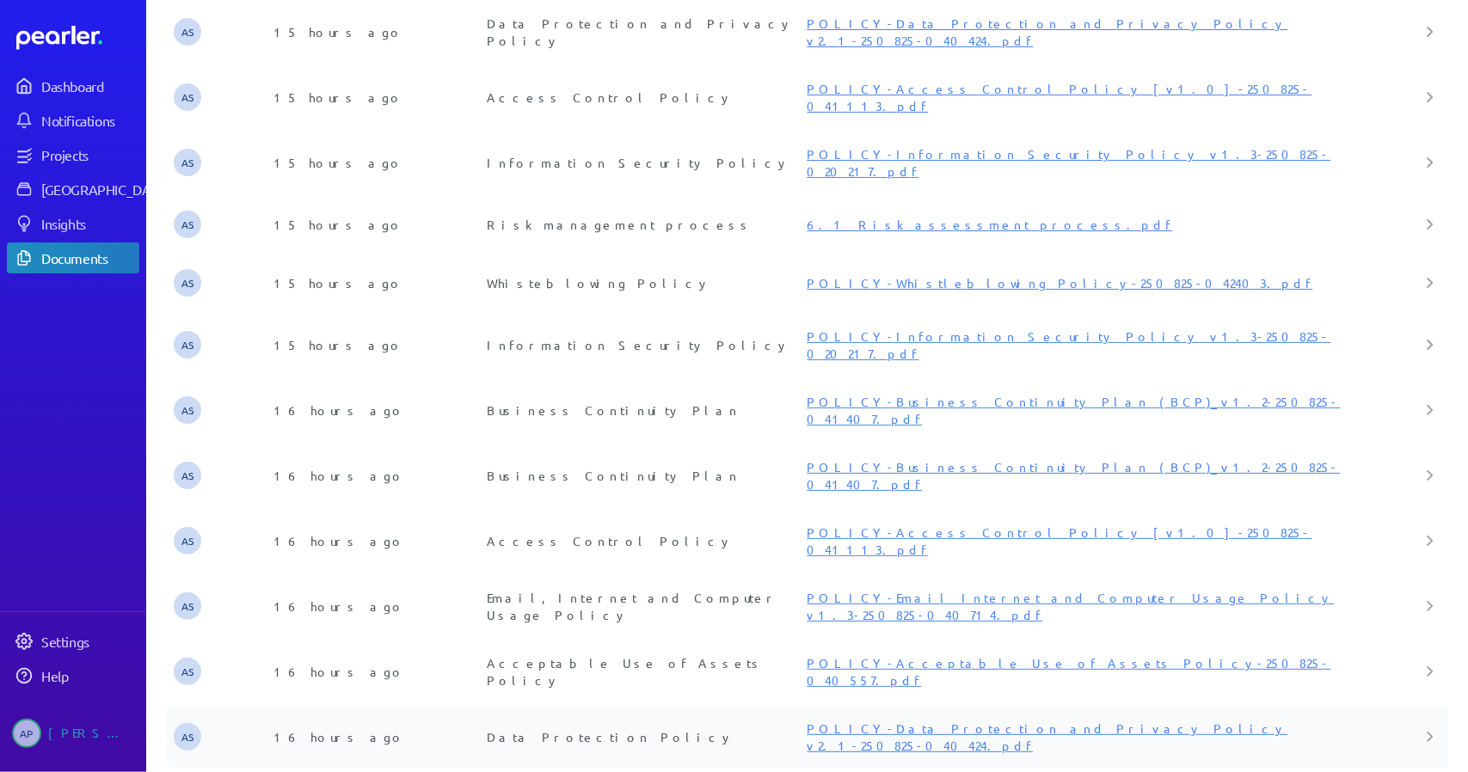
click at [941, 721] on link "POLICY-Data Protection and Privacy Policy v2.1-250825-040424.pdf" at bounding box center [1047, 737] width 481 height 33
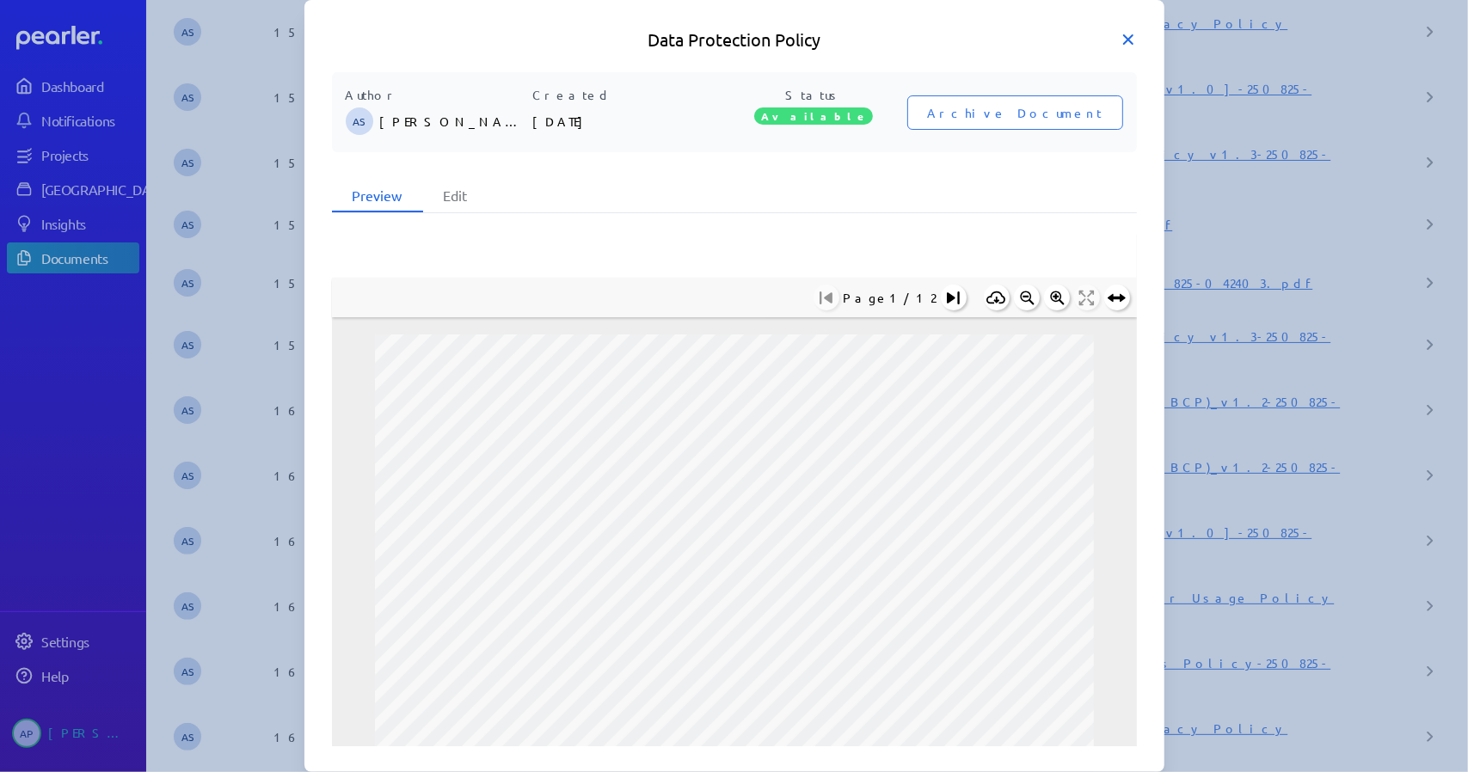
click at [1135, 40] on icon at bounding box center [1128, 39] width 17 height 17
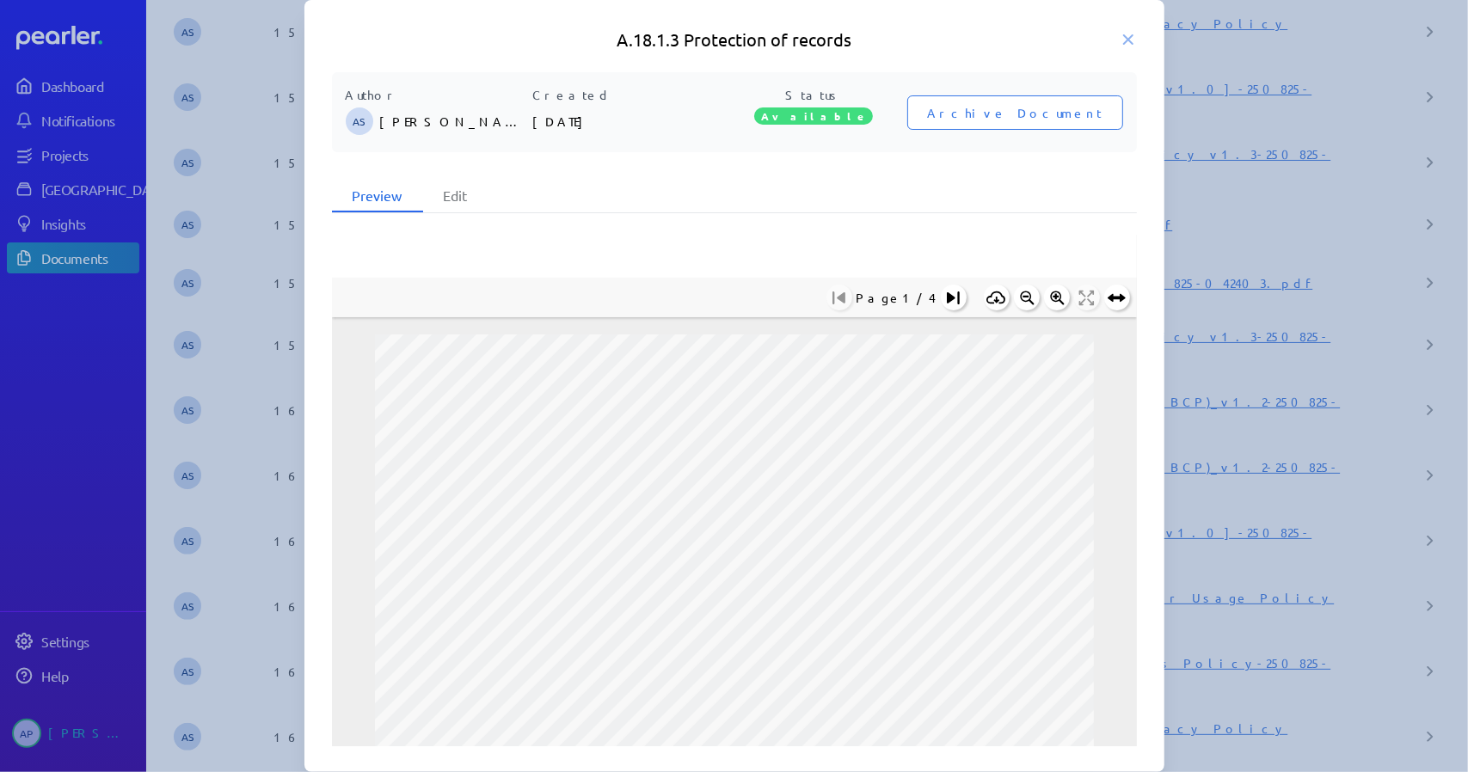
click at [1001, 37] on h5 "A.18.1.3 Protection of records" at bounding box center [734, 40] width 805 height 24
click at [1126, 38] on icon at bounding box center [1128, 39] width 9 height 9
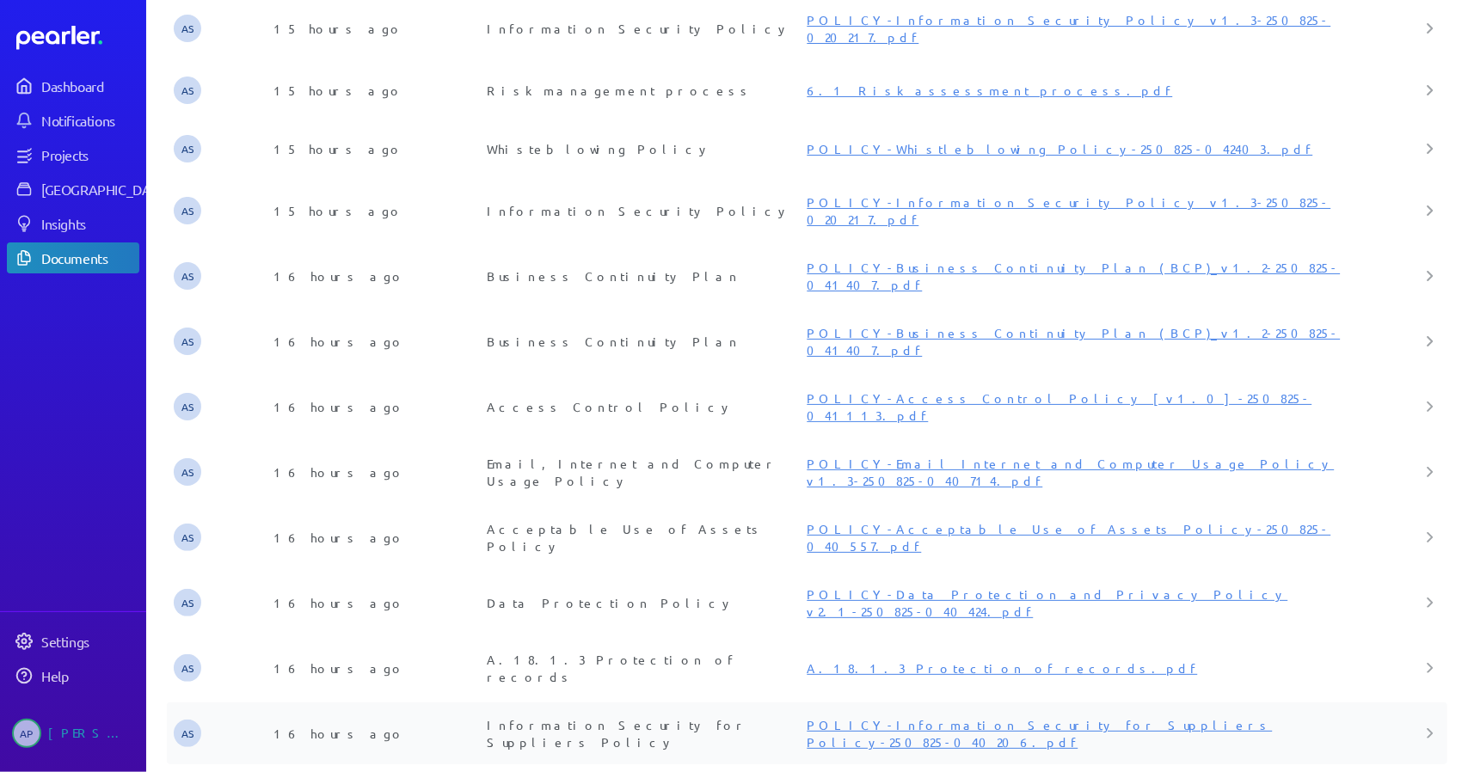
scroll to position [640, 0]
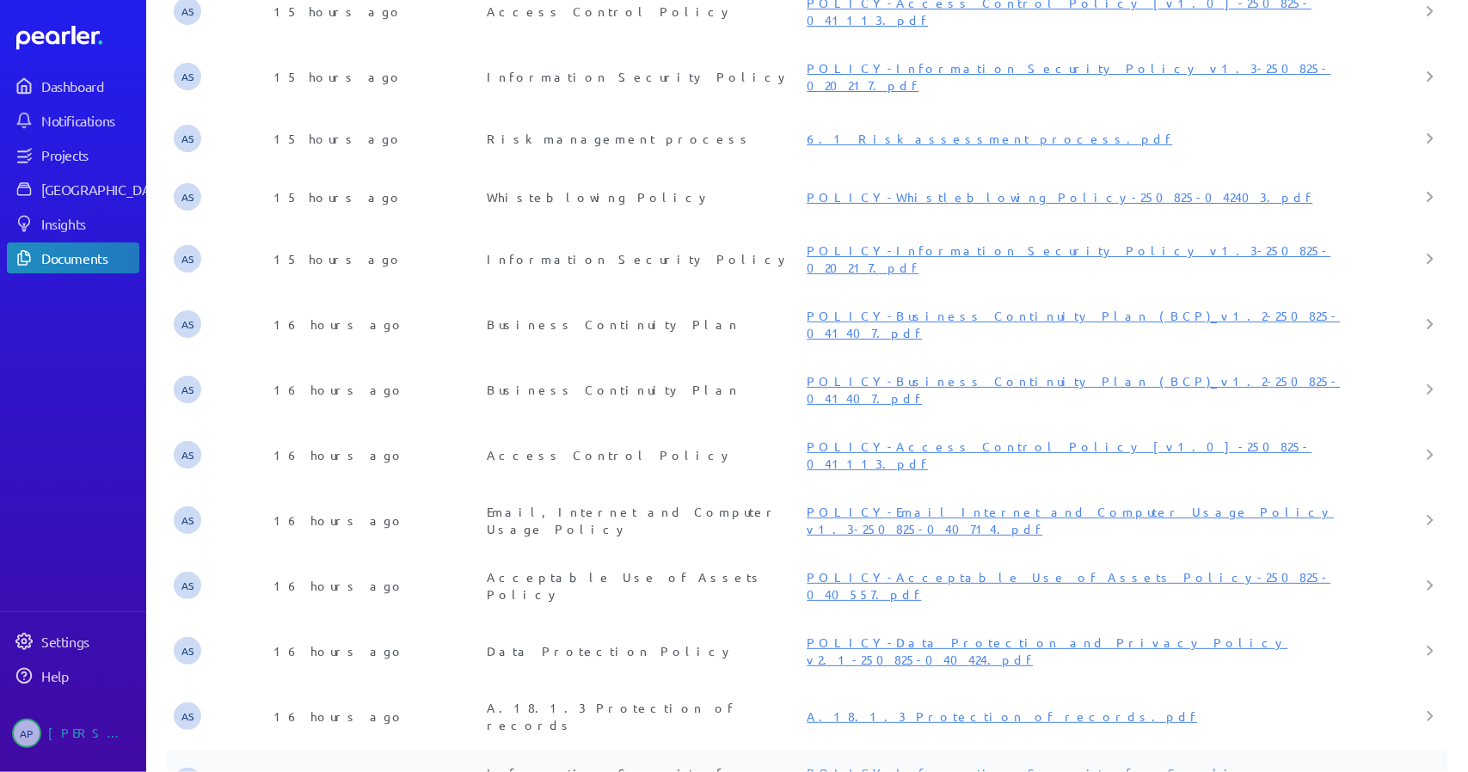
click at [874, 766] on link "POLICY-Information Security for Suppliers Policy-250825-040206.pdf" at bounding box center [1039, 782] width 465 height 33
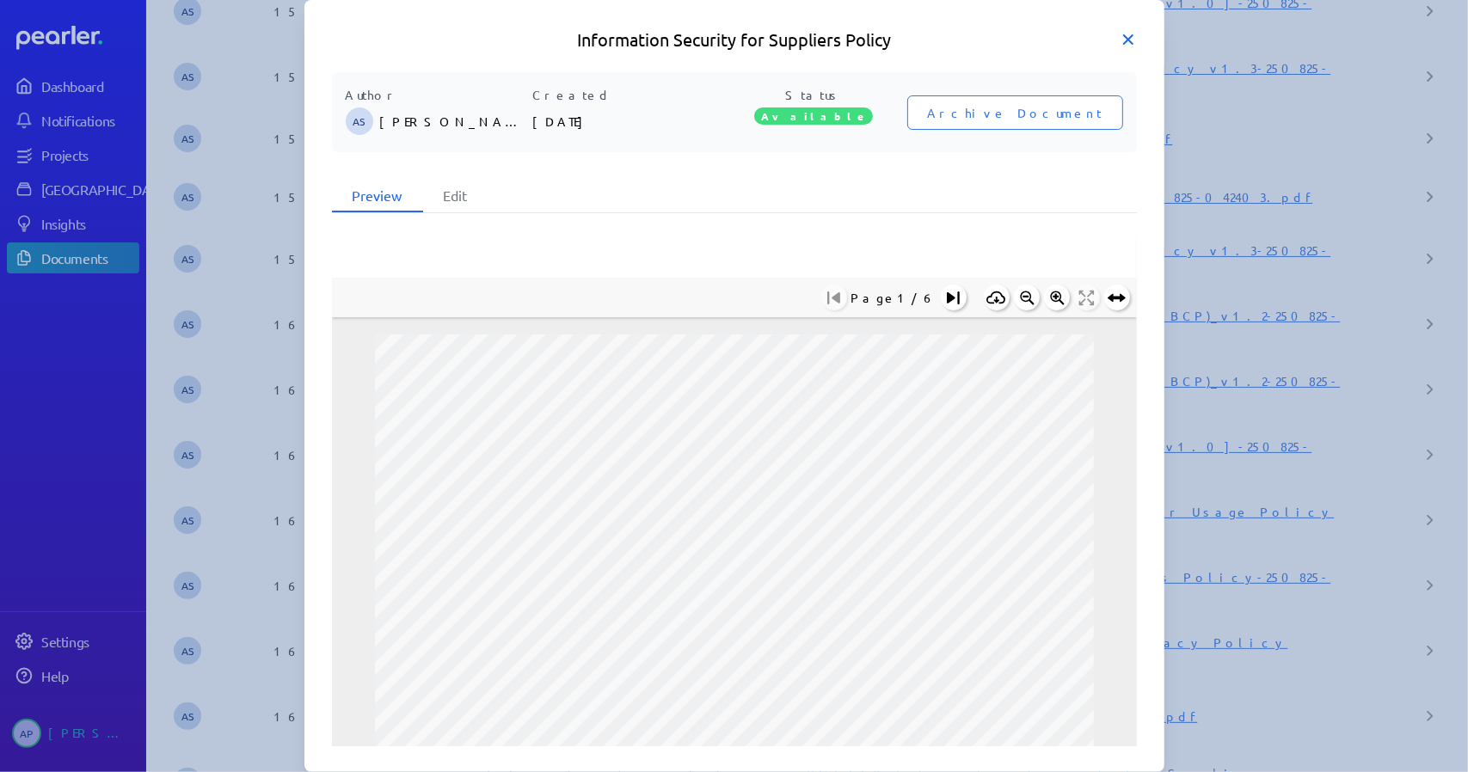
click at [1130, 40] on icon at bounding box center [1128, 39] width 9 height 9
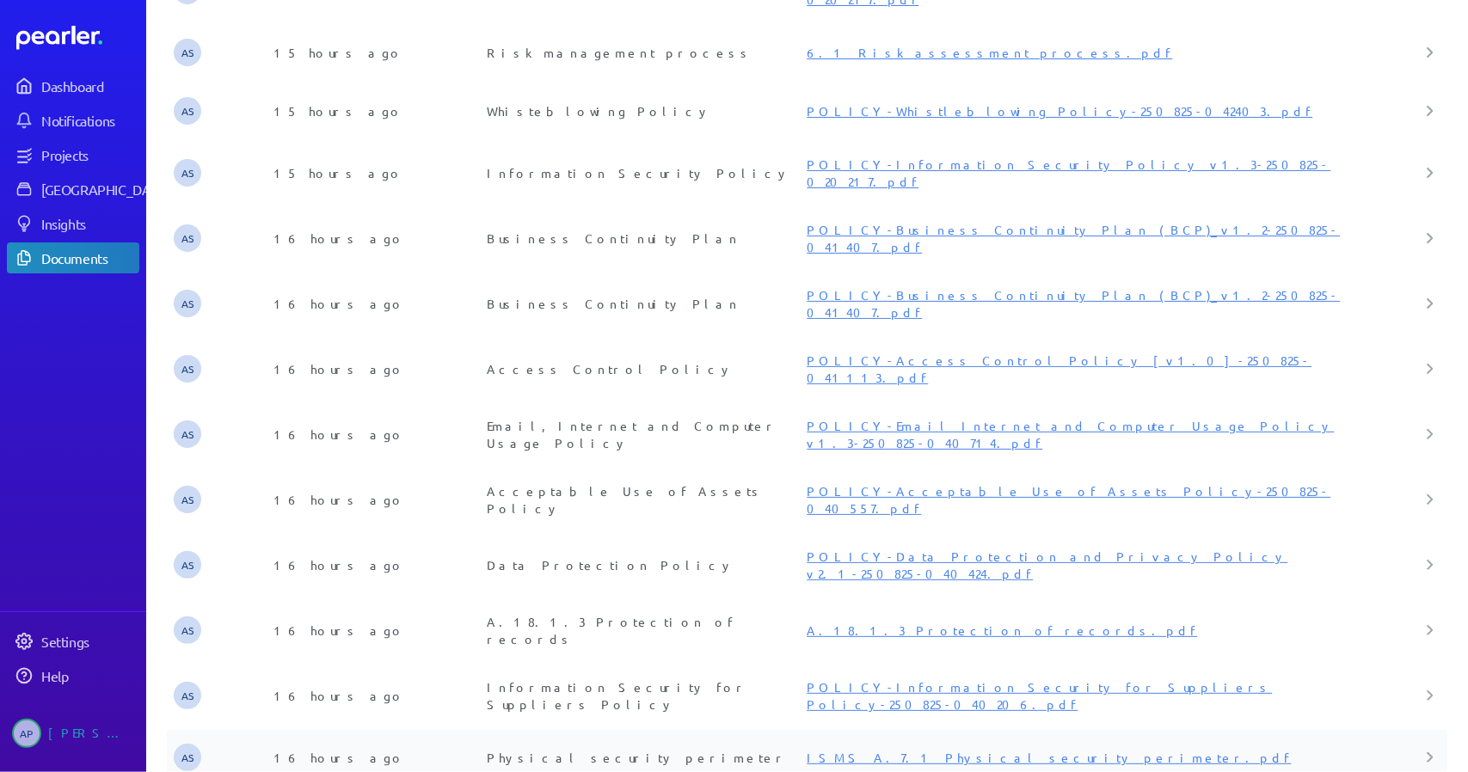
scroll to position [803, 0]
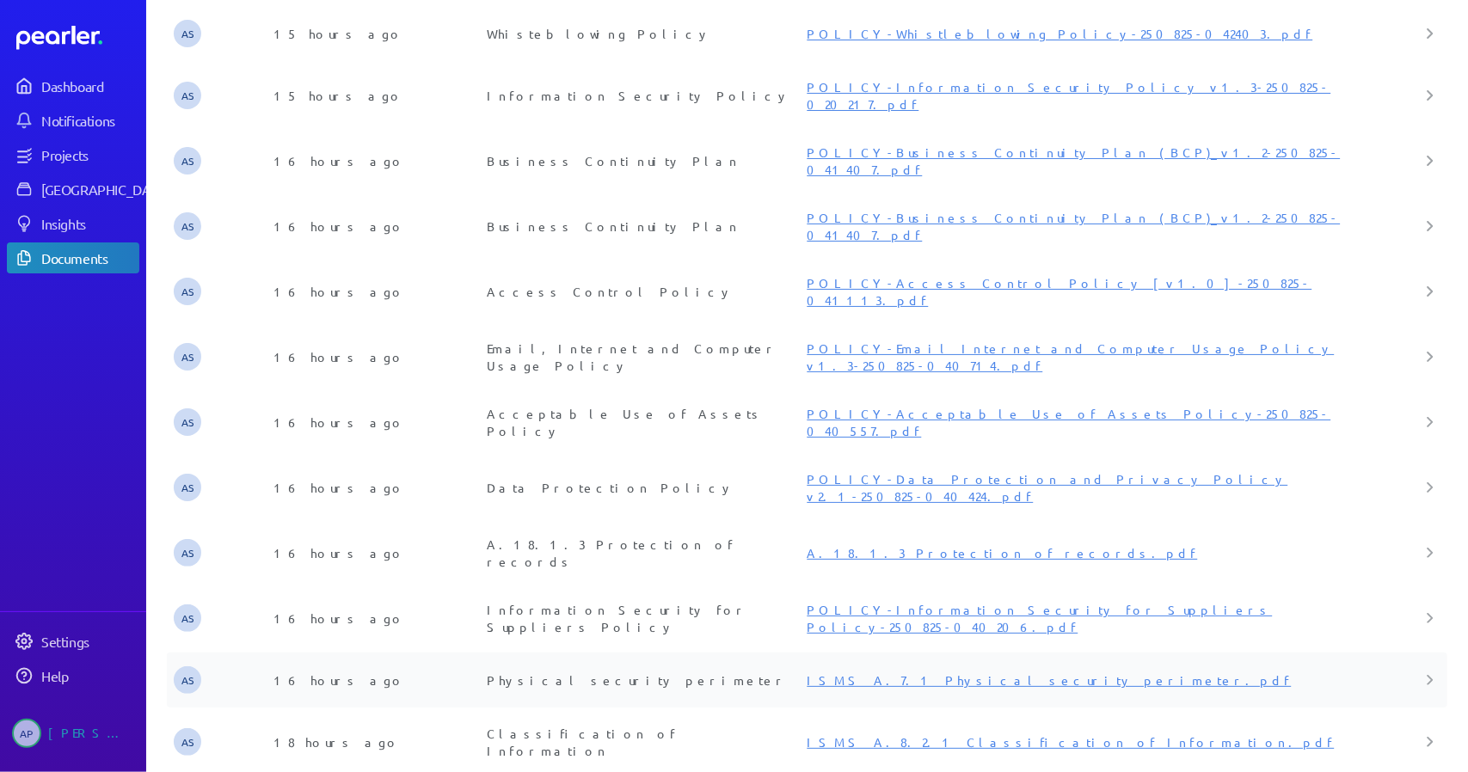
click at [948, 673] on link "ISMS A.7.1 Physical security perimeter.pdf" at bounding box center [1049, 680] width 484 height 15
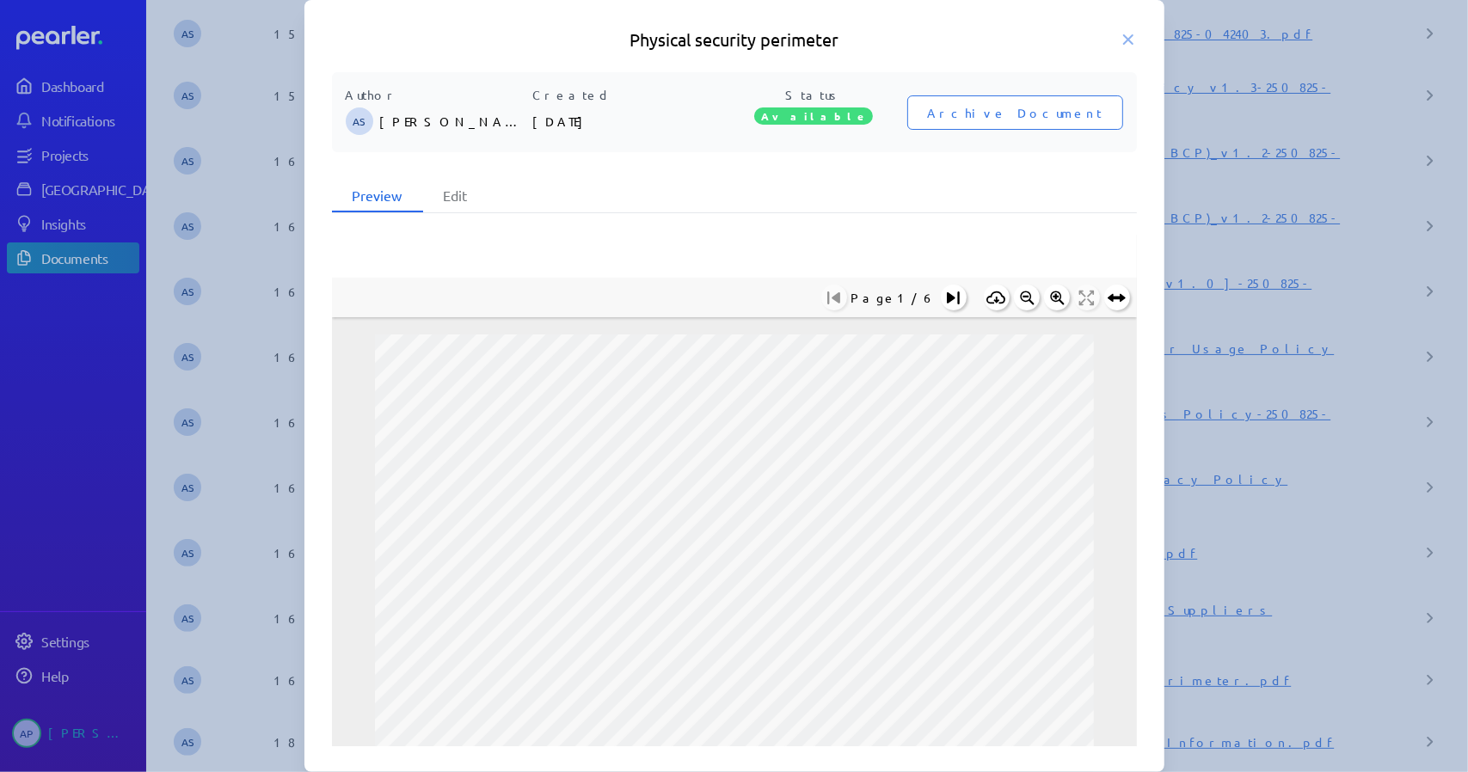
click at [1064, 32] on h5 "Physical security perimeter" at bounding box center [734, 40] width 805 height 24
click at [1120, 35] on icon at bounding box center [1128, 39] width 17 height 17
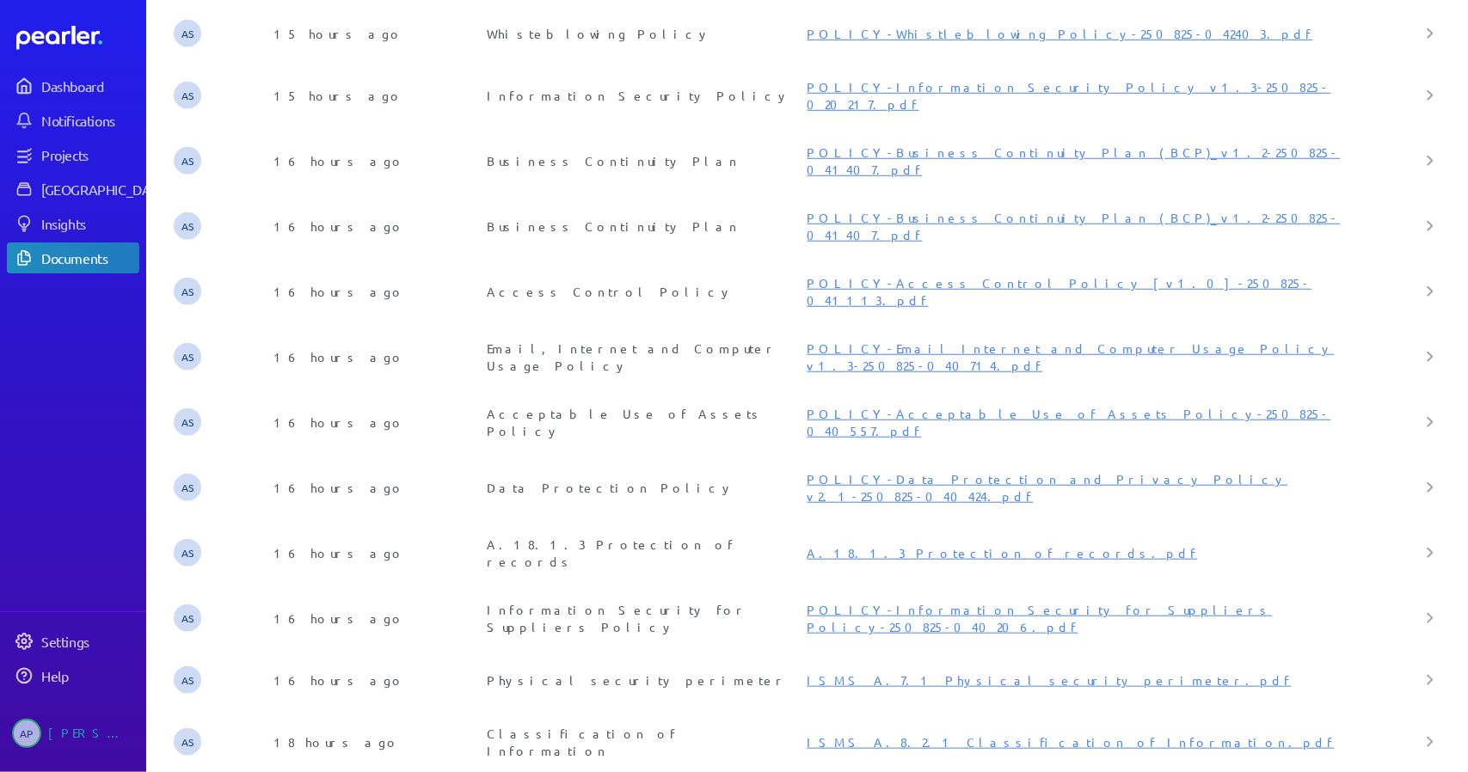
scroll to position [803, 0]
click at [939, 735] on link "ISMS A.8.2.1 Classification of Information.pdf" at bounding box center [1070, 742] width 527 height 15
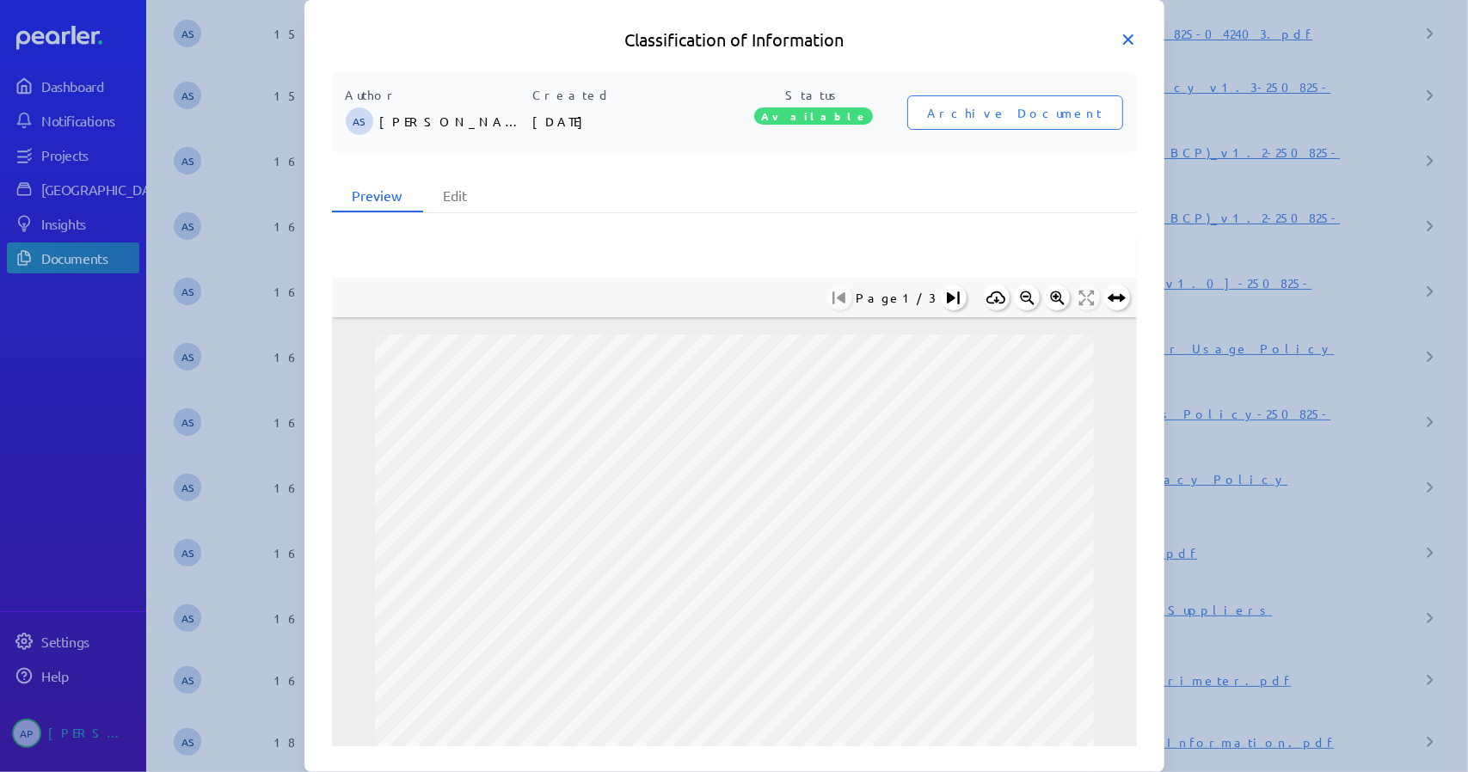
click at [1132, 37] on icon at bounding box center [1128, 39] width 17 height 17
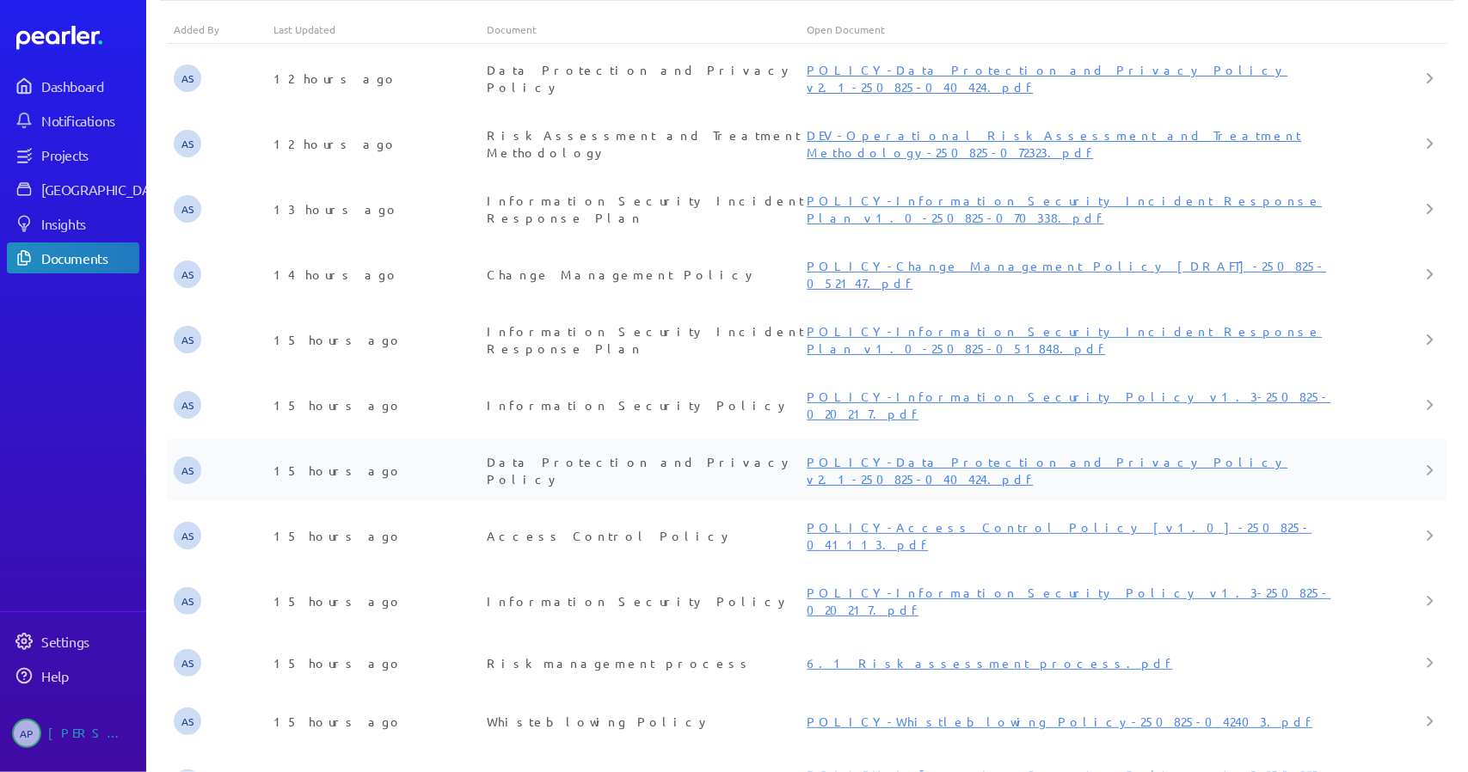
scroll to position [0, 0]
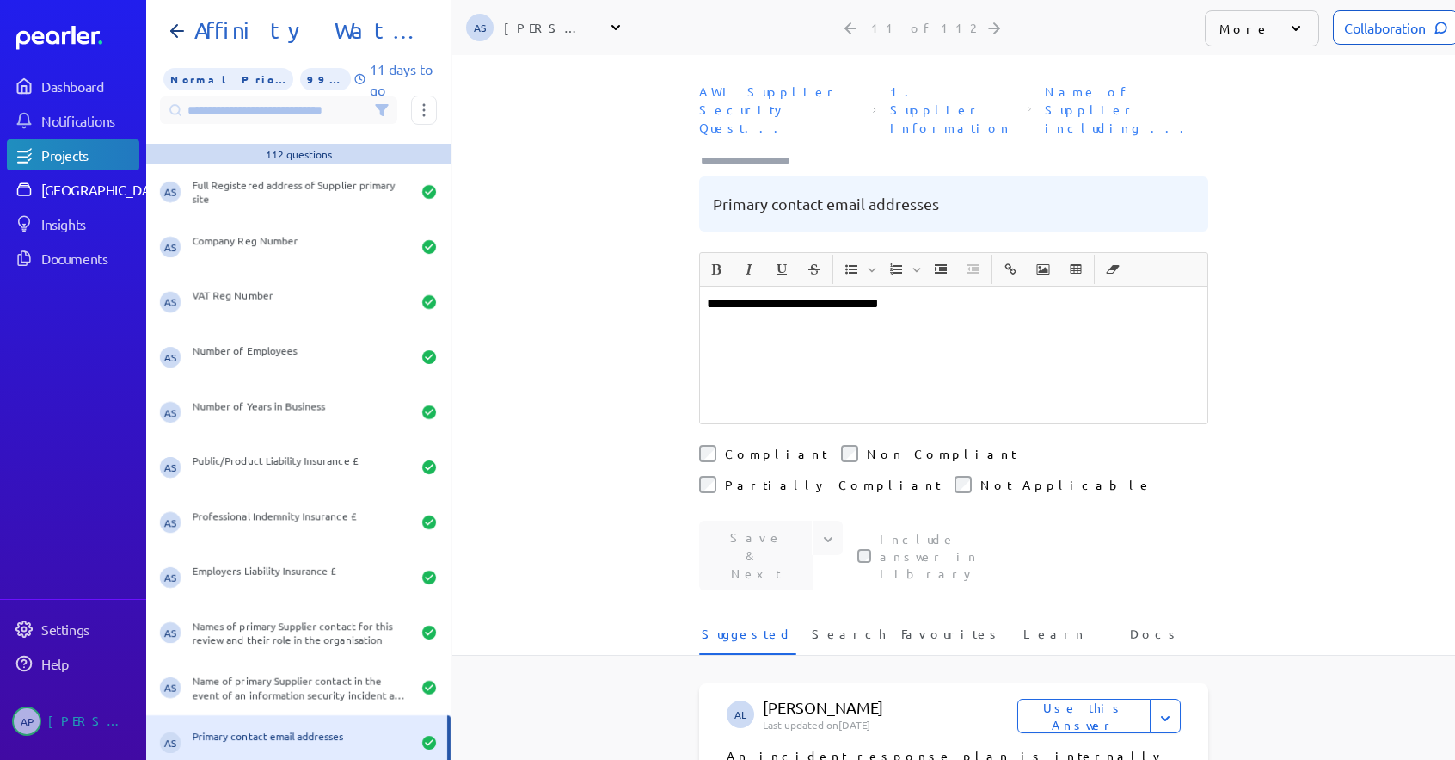
click at [50, 189] on div "[GEOGRAPHIC_DATA]" at bounding box center [105, 189] width 128 height 17
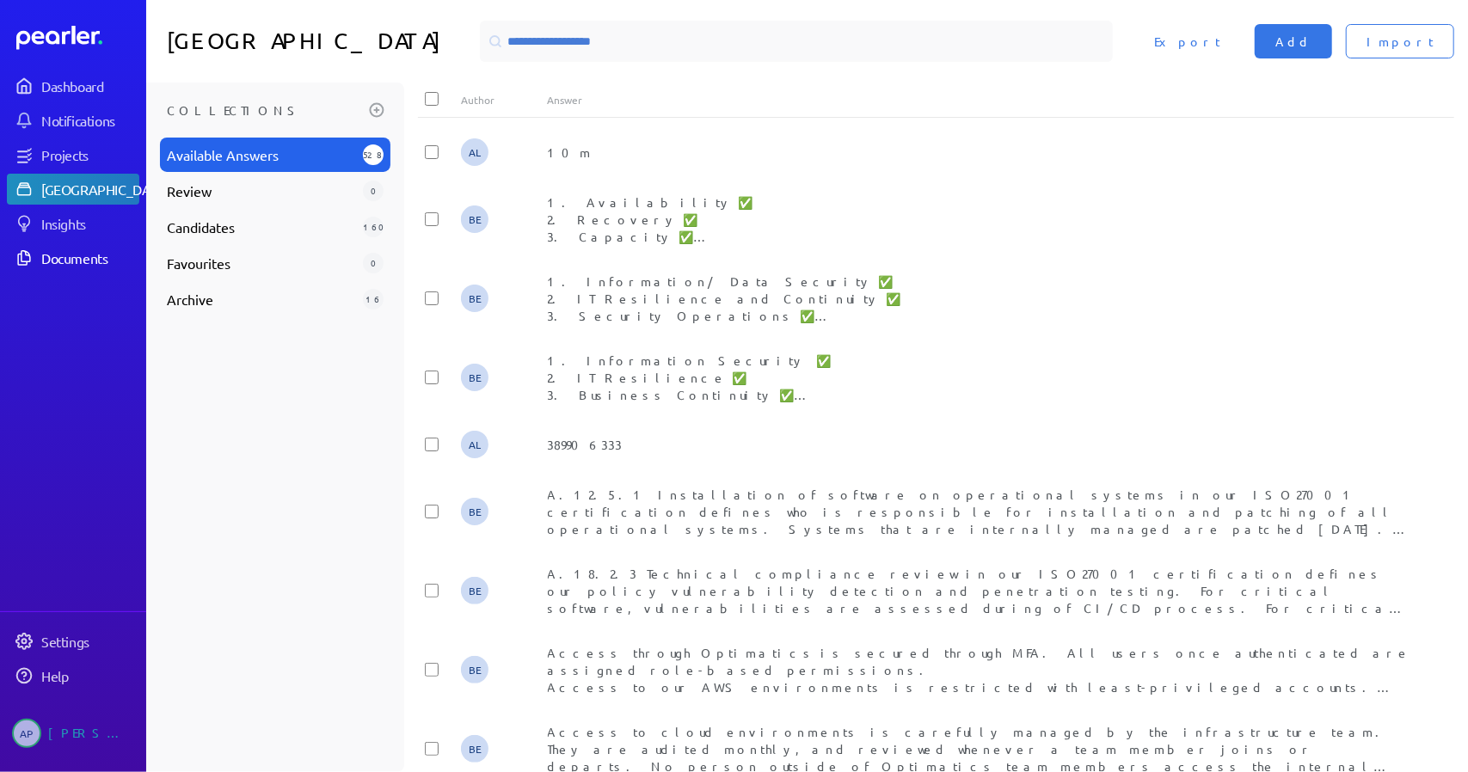
click at [67, 259] on div "Documents" at bounding box center [89, 257] width 96 height 17
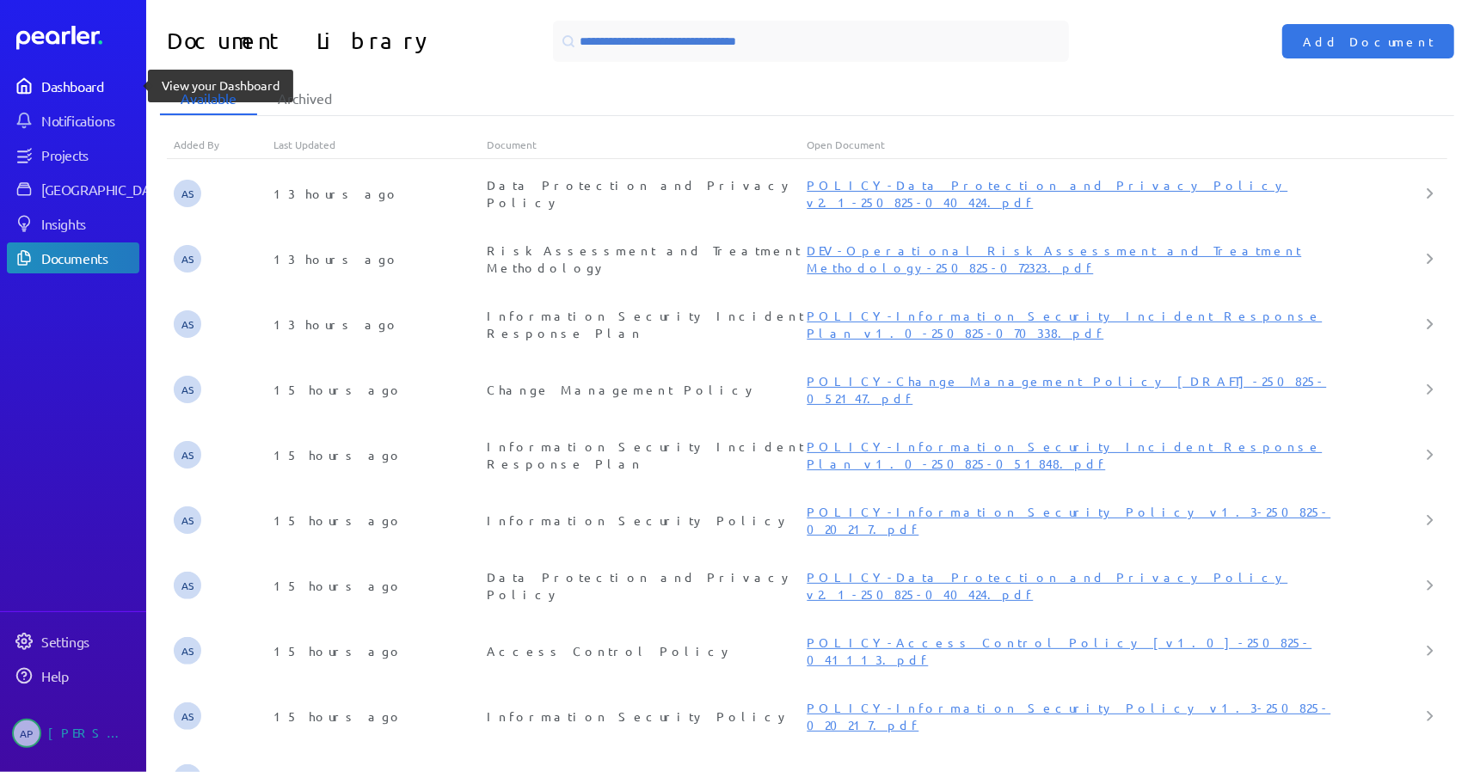
click at [70, 89] on div "Dashboard" at bounding box center [89, 85] width 96 height 17
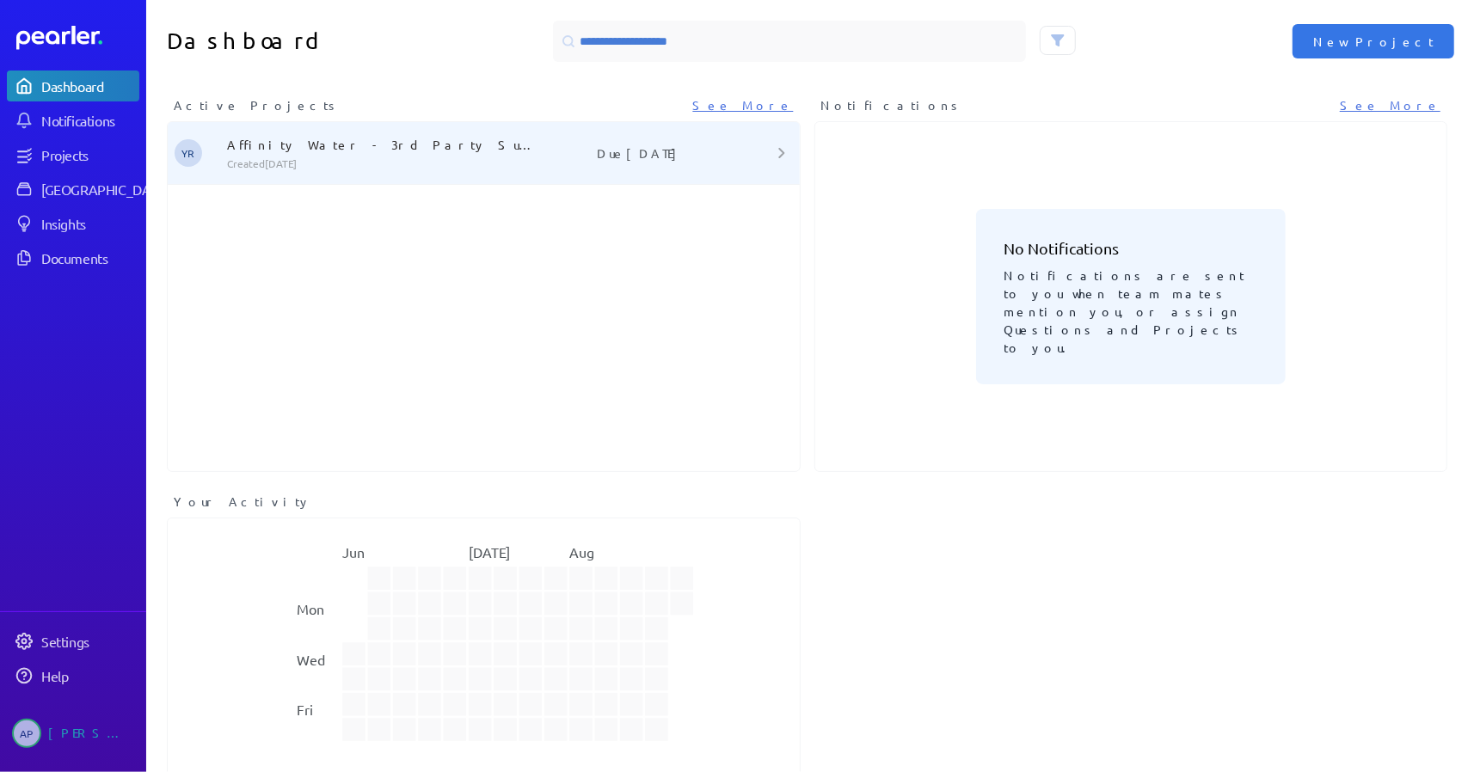
click at [442, 169] on p "Created 3 days ago" at bounding box center [381, 164] width 309 height 14
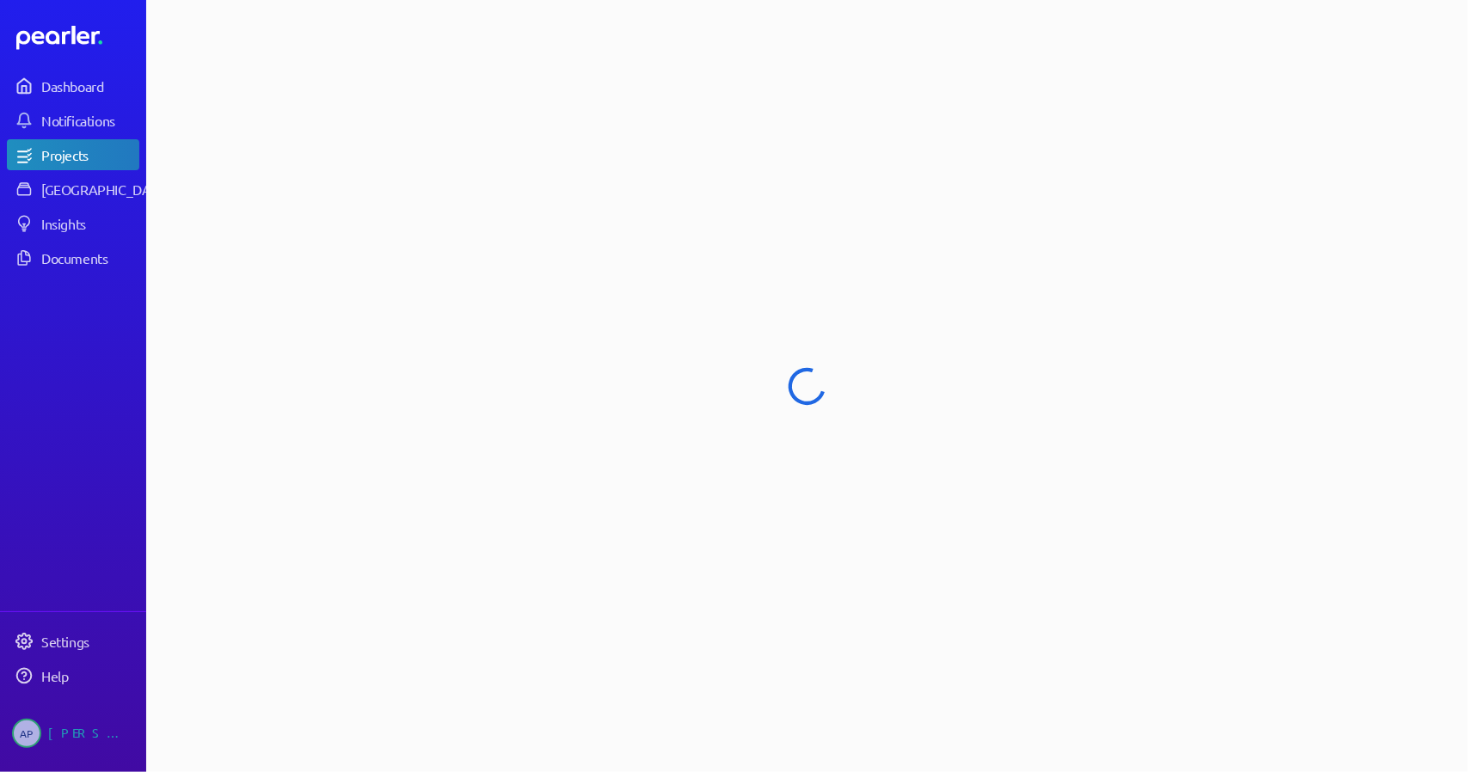
select select "******"
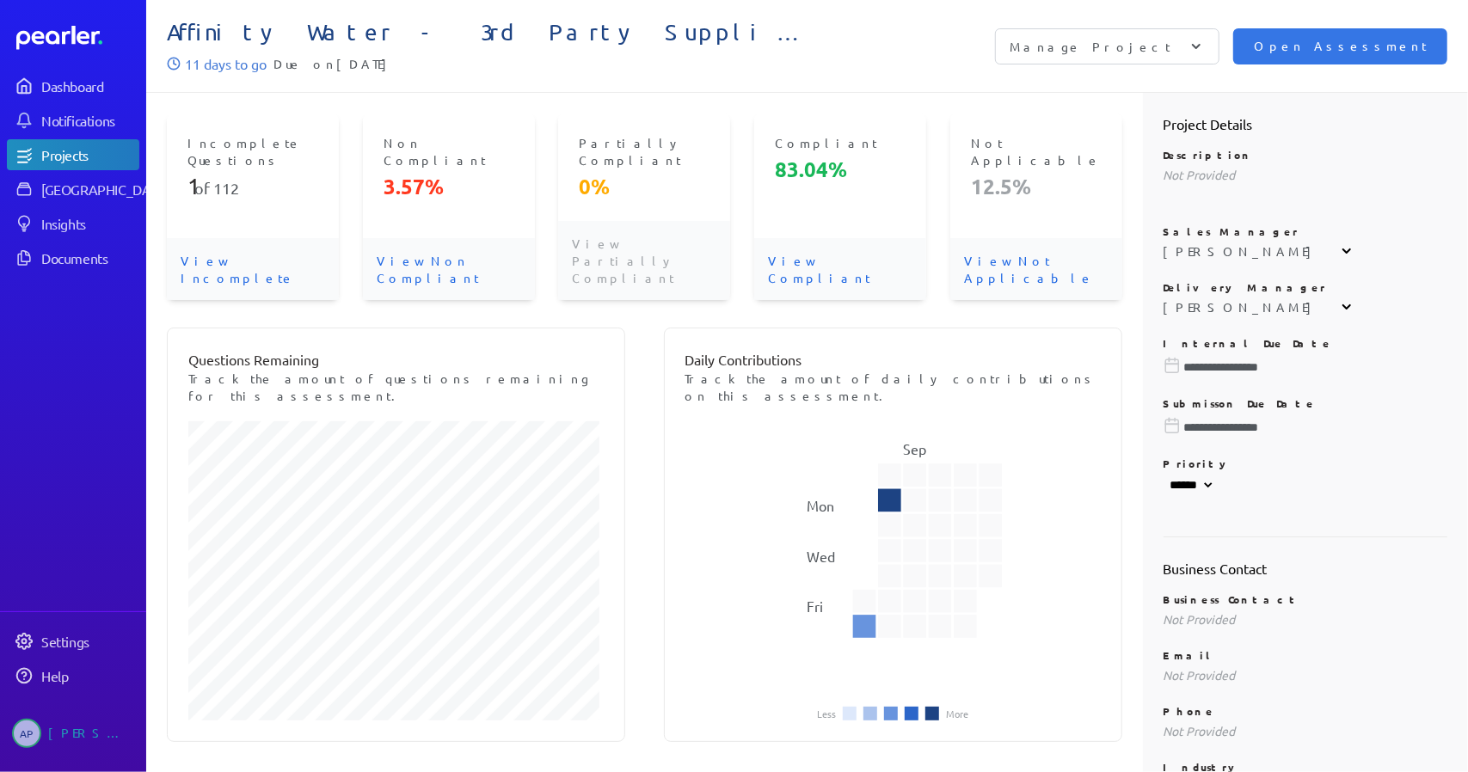
click at [249, 238] on p "View Incomplete" at bounding box center [253, 269] width 172 height 62
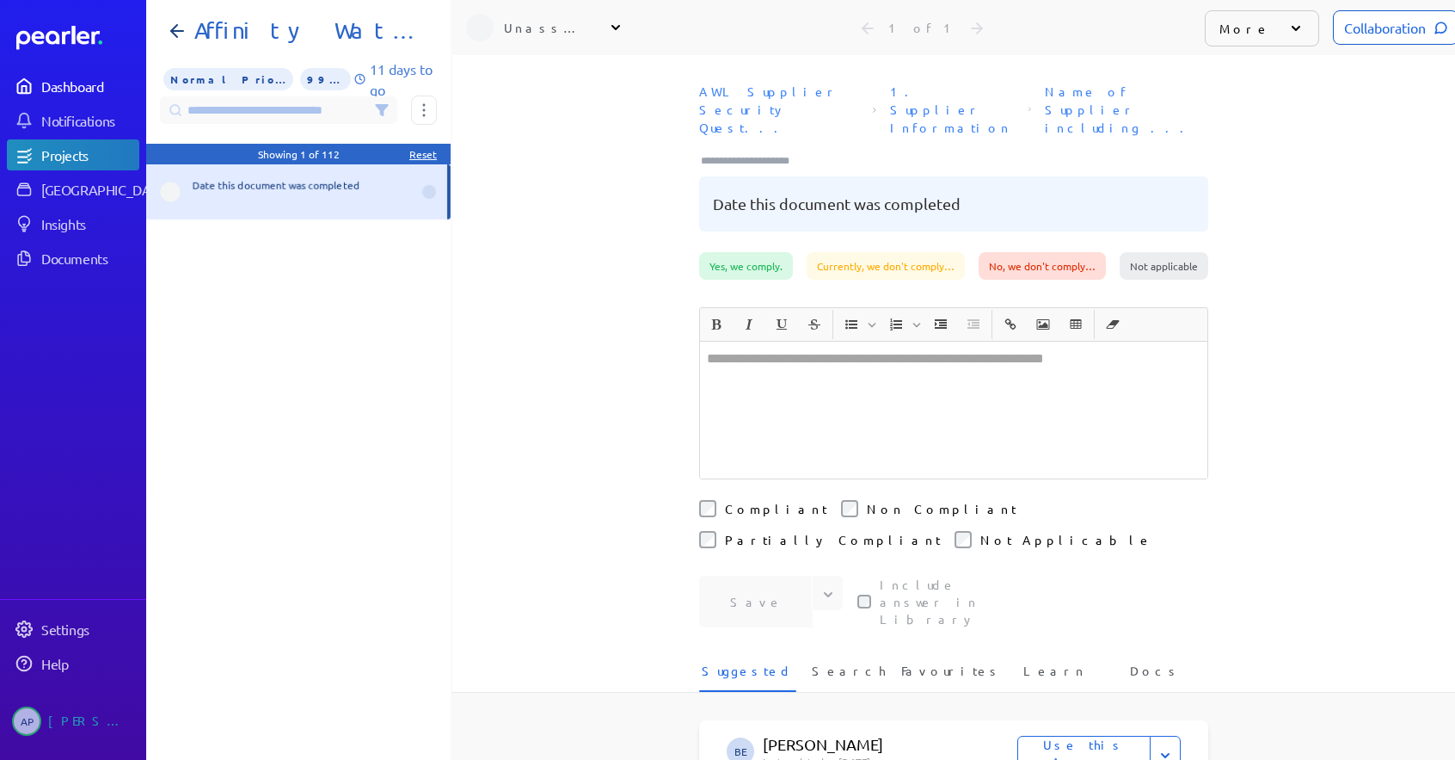
click at [78, 87] on div "Dashboard" at bounding box center [89, 85] width 96 height 17
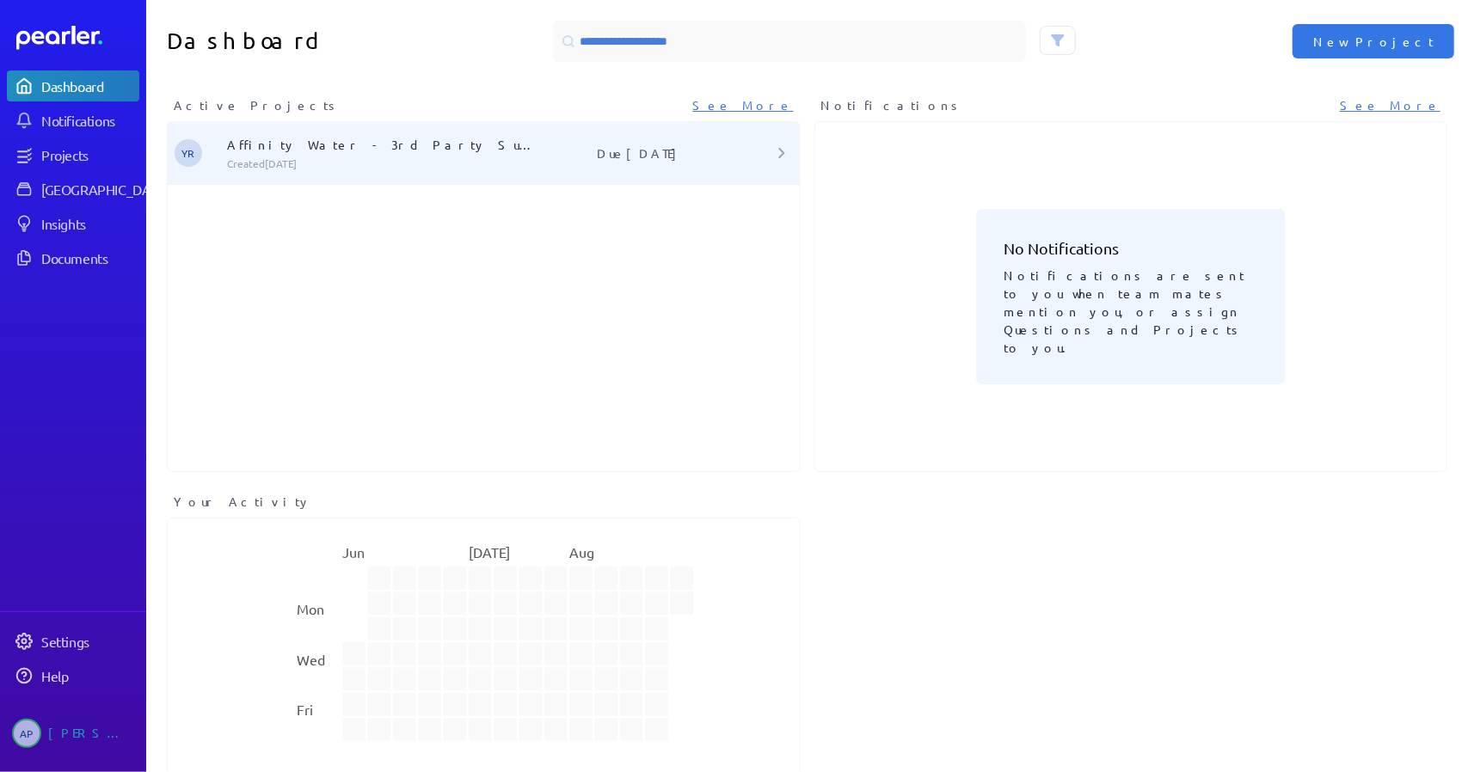
click at [477, 163] on p "Created 3 days ago" at bounding box center [381, 164] width 309 height 14
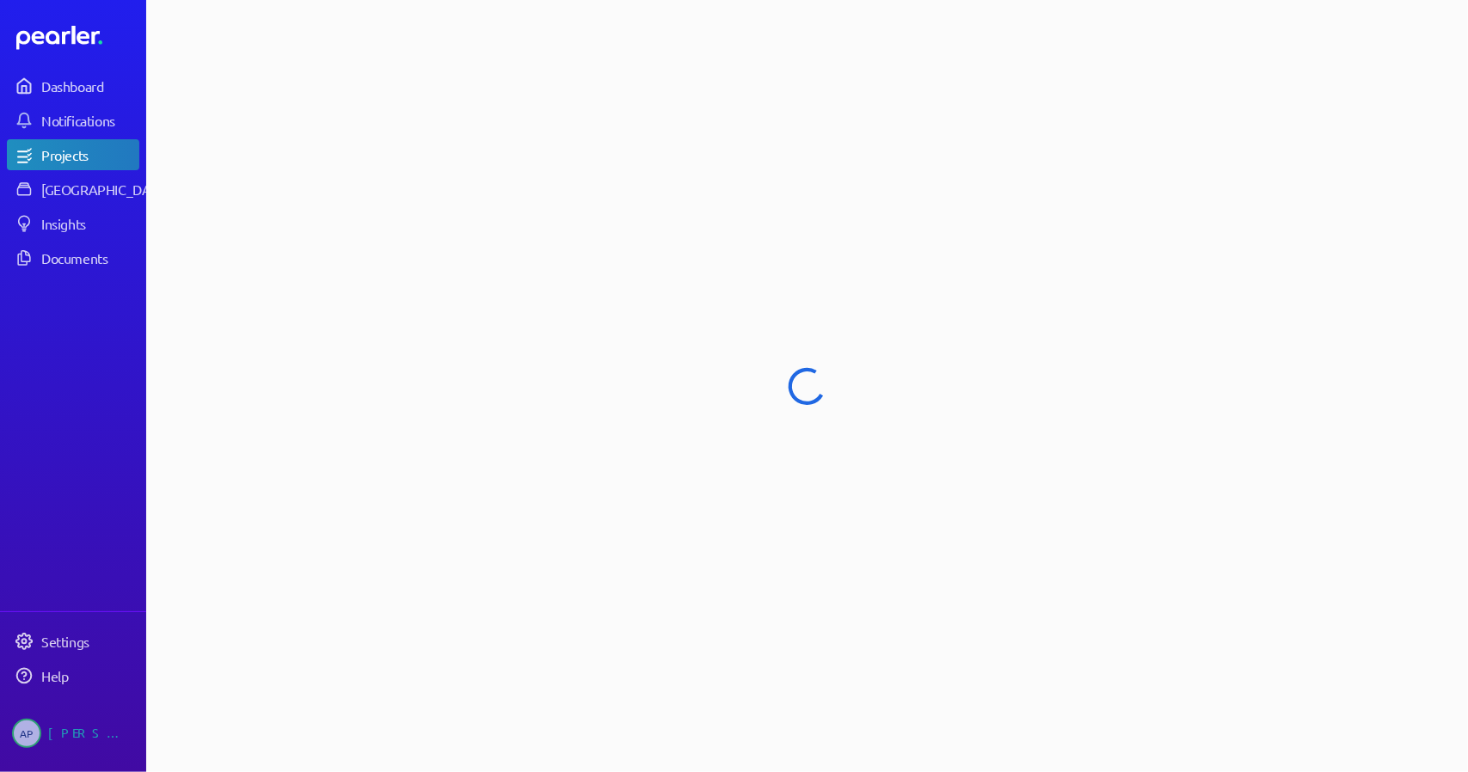
select select "******"
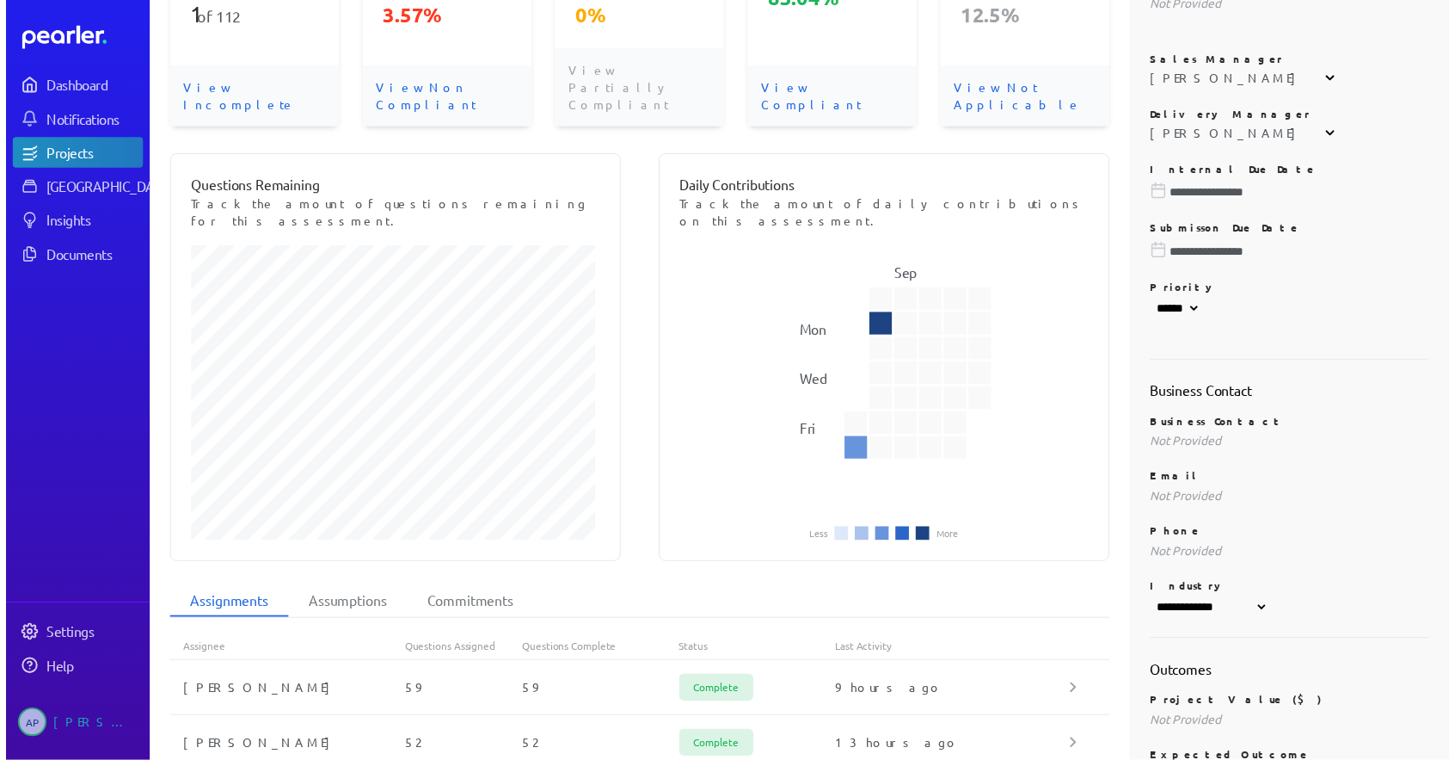
scroll to position [344, 0]
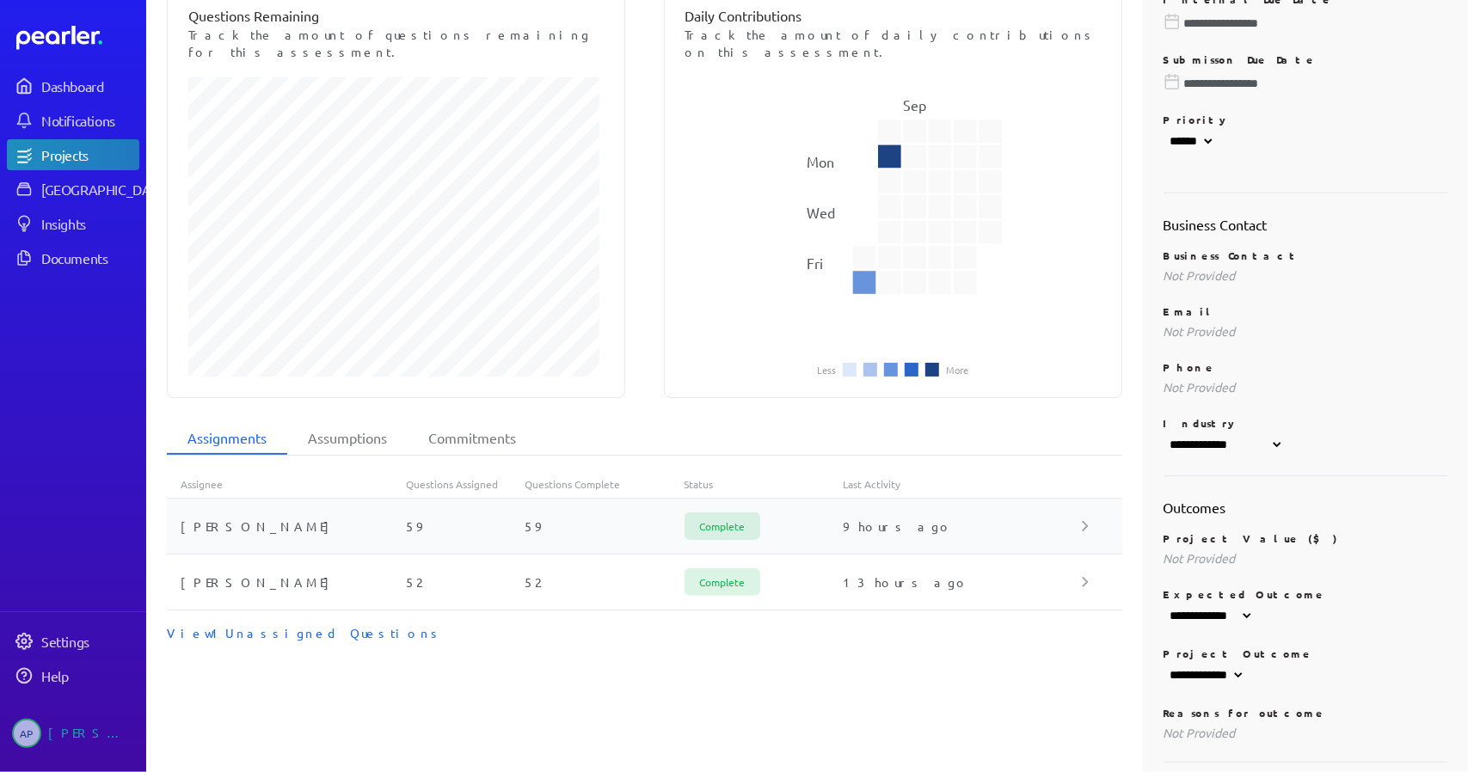
click at [322, 518] on div "[PERSON_NAME]" at bounding box center [286, 526] width 239 height 17
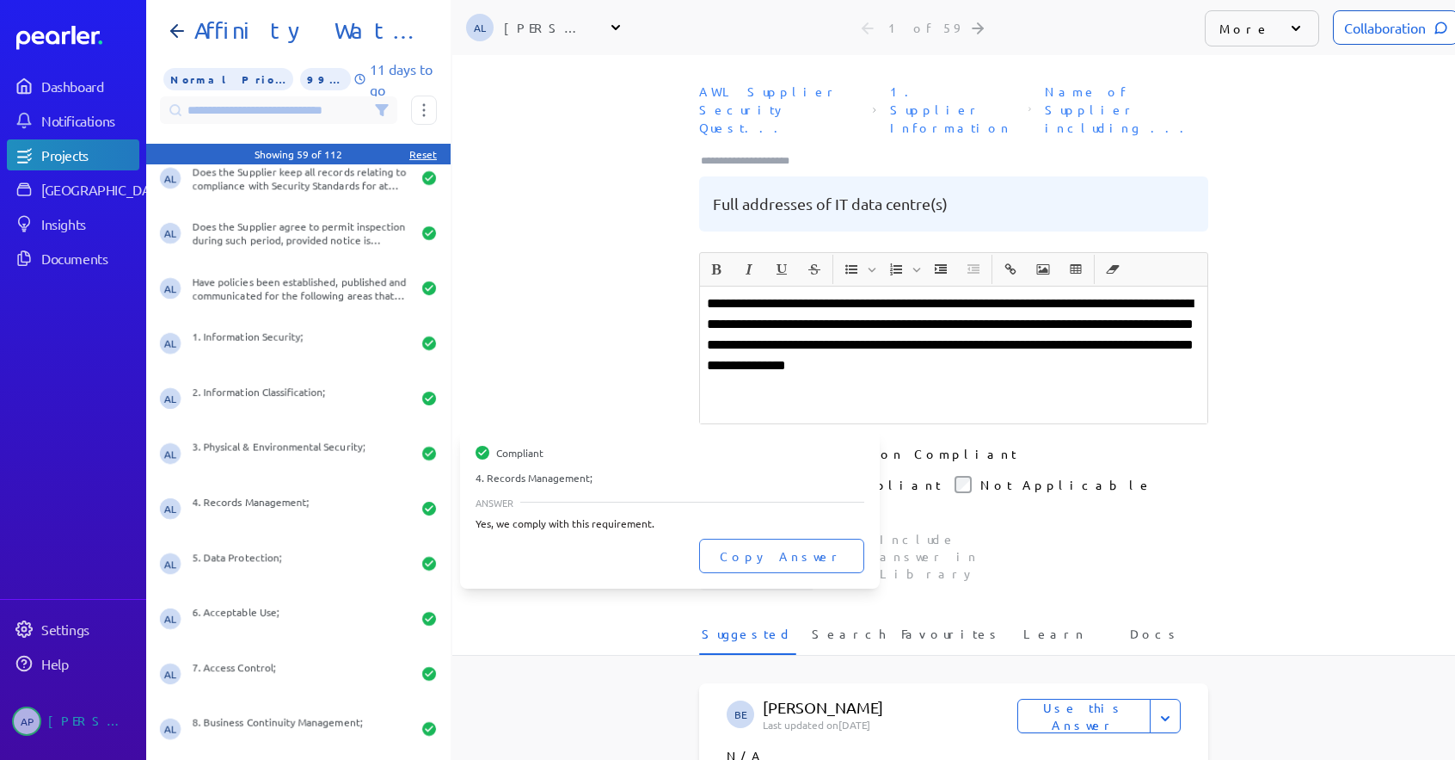
scroll to position [258, 0]
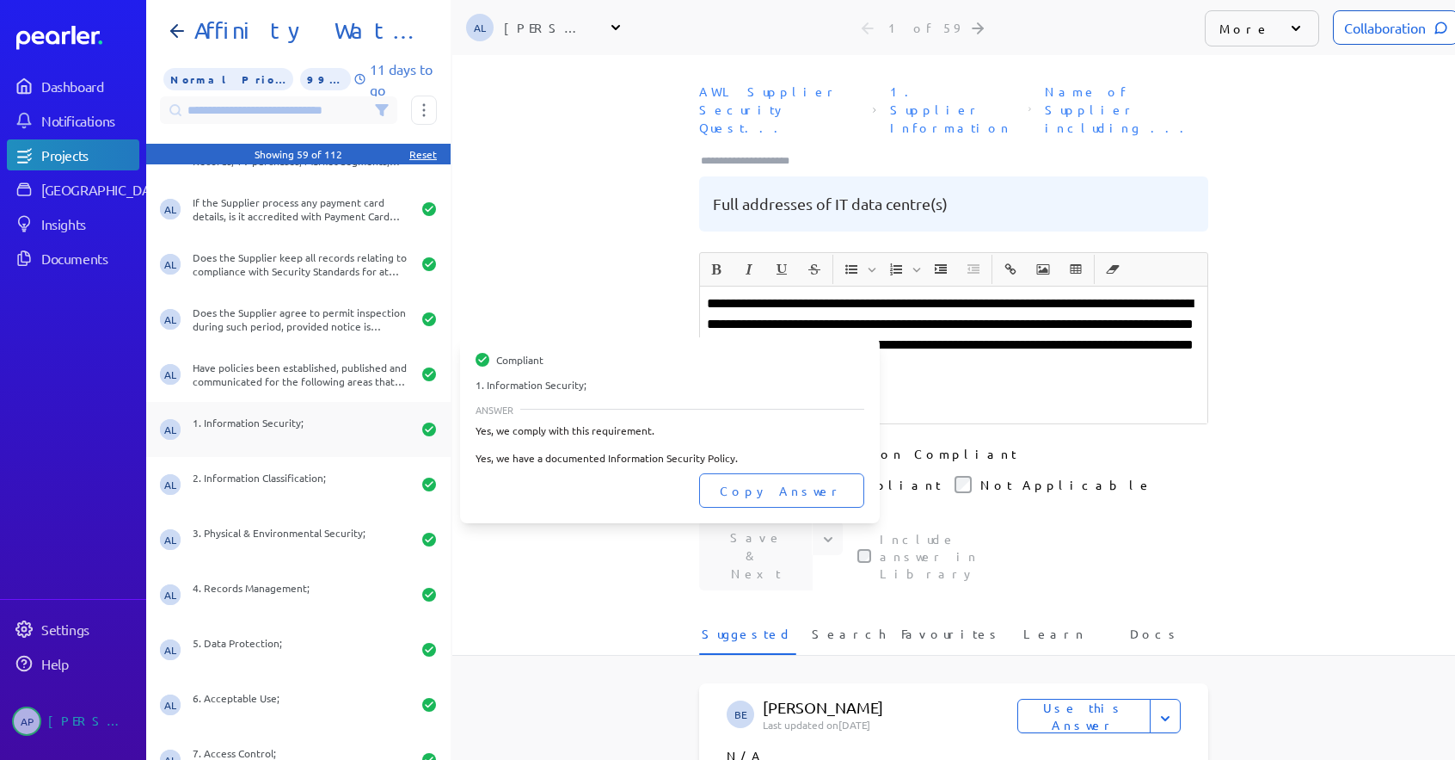
click at [325, 433] on div "1. Information Security;" at bounding box center [302, 429] width 218 height 28
